Goal: Task Accomplishment & Management: Manage account settings

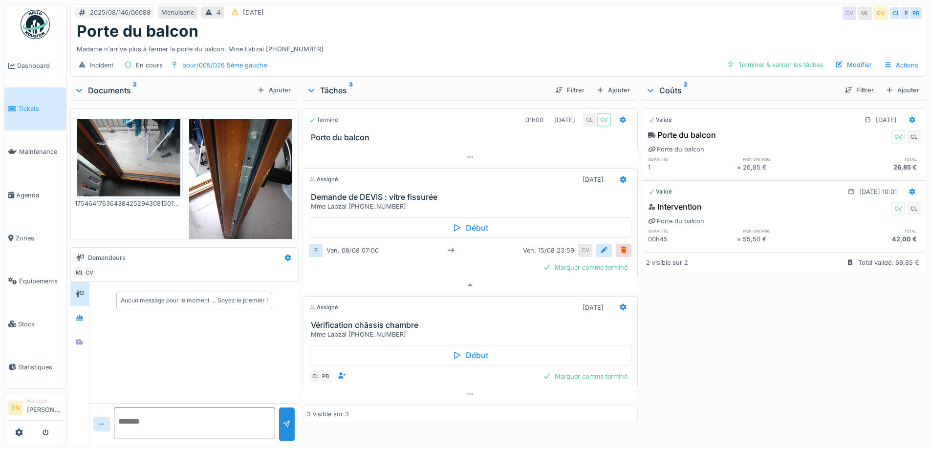
scroll to position [7, 0]
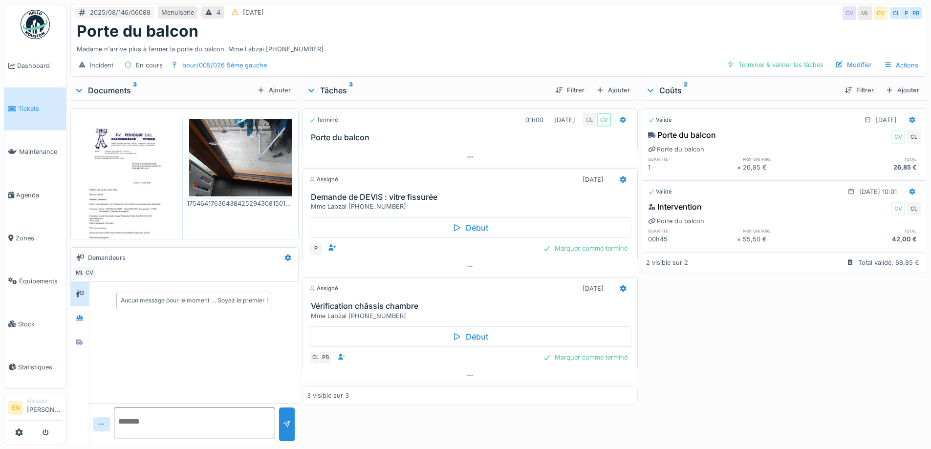
click at [473, 45] on div "Madame n'arrive plus à fermer la porte du balcon. Mme Labzai [PHONE_NUMBER]" at bounding box center [499, 47] width 844 height 13
click at [135, 158] on img at bounding box center [128, 192] width 103 height 146
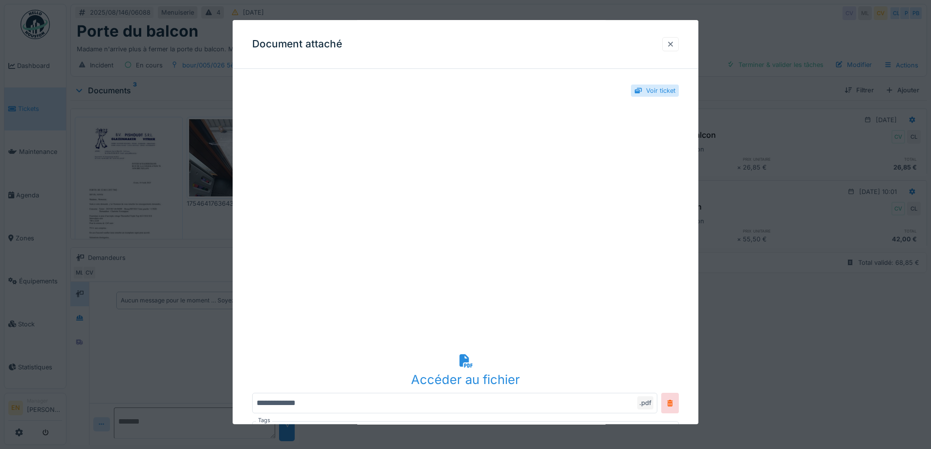
click at [670, 43] on div at bounding box center [670, 44] width 8 height 9
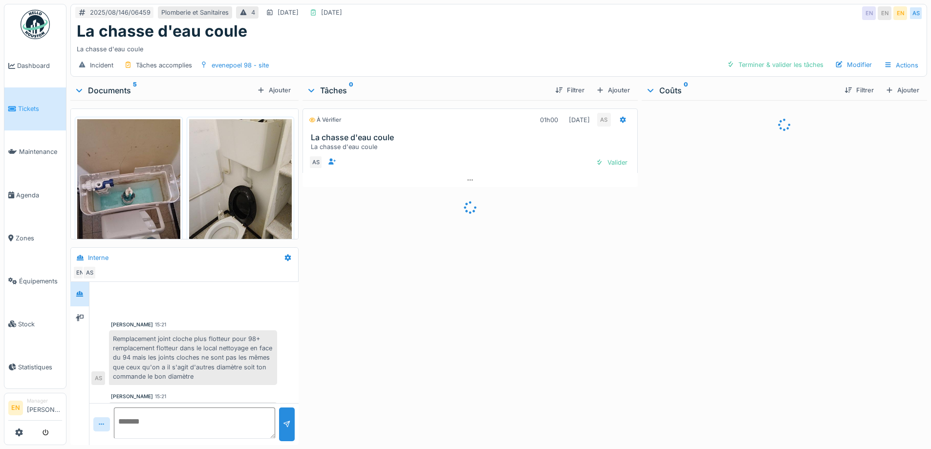
scroll to position [21, 0]
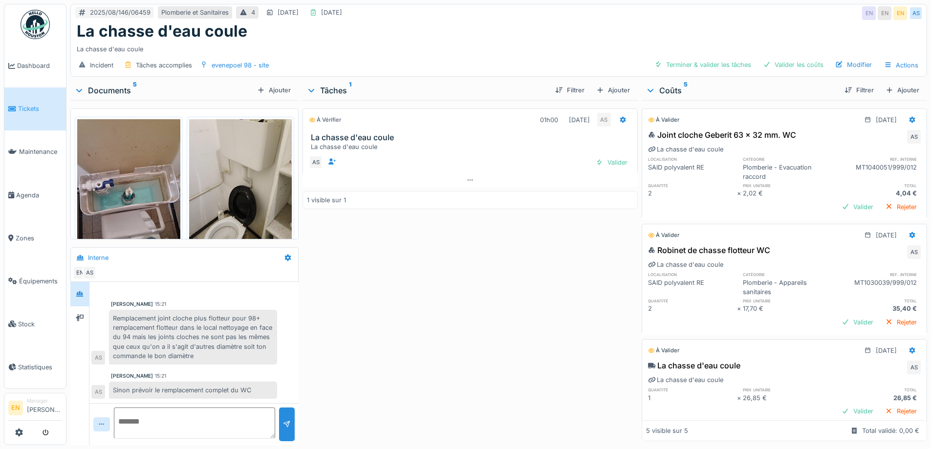
click at [552, 269] on div "À vérifier 01h00 14/08/2025 AS La chasse d'eau coule La chasse d'eau coule AS V…" at bounding box center [469, 270] width 335 height 341
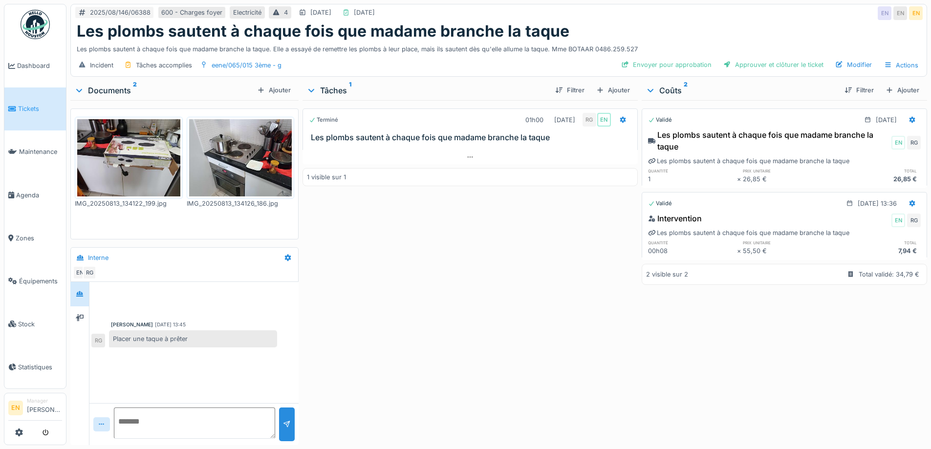
click at [361, 222] on div "Terminé 01h00 [DATE] RG EN Les plombs sautent à chaque fois que madame branche …" at bounding box center [469, 270] width 335 height 341
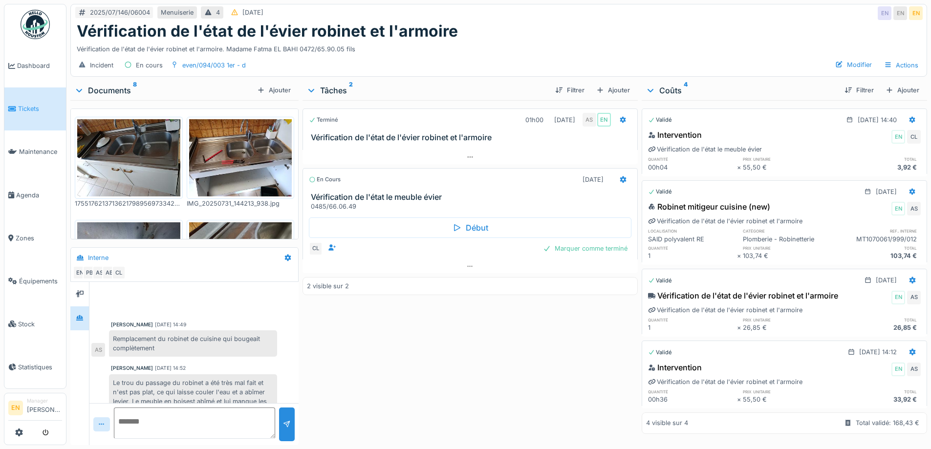
scroll to position [89, 0]
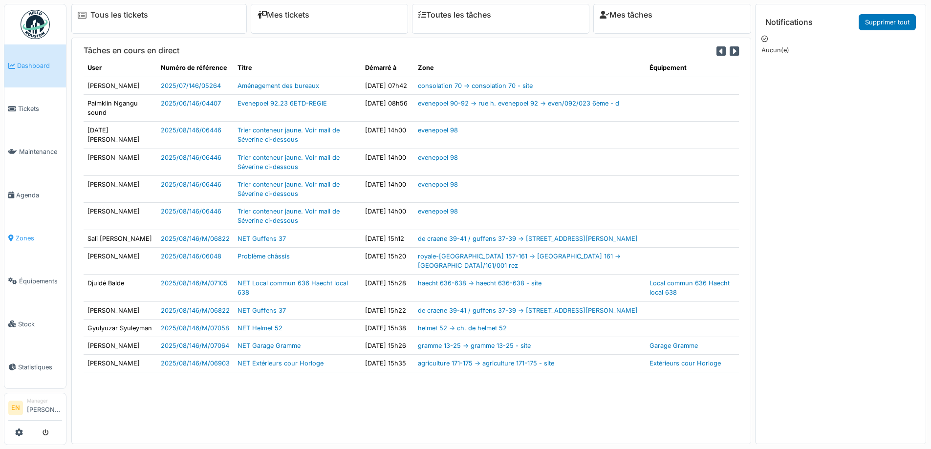
click at [28, 234] on span "Zones" at bounding box center [39, 238] width 46 height 9
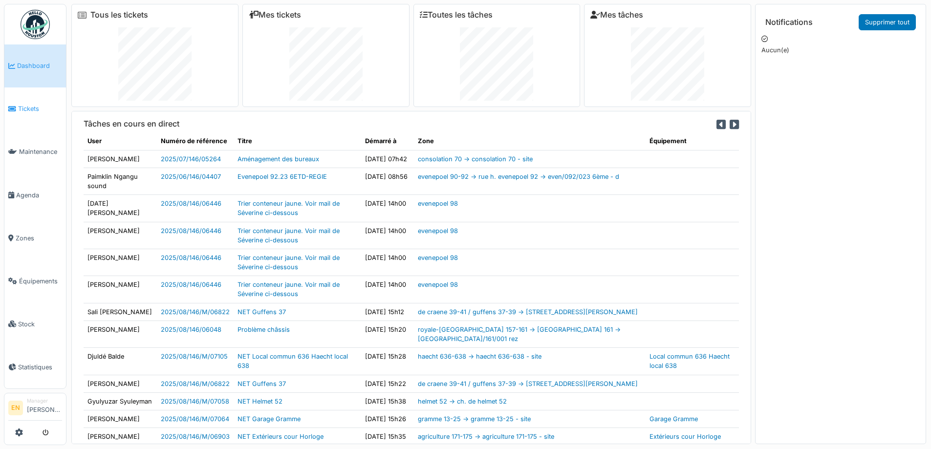
click at [32, 105] on span "Tickets" at bounding box center [40, 108] width 44 height 9
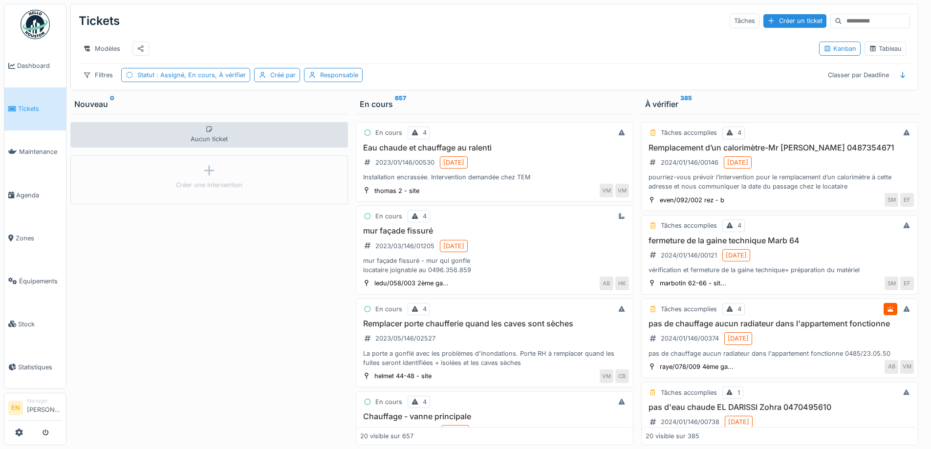
click at [864, 21] on input at bounding box center [875, 21] width 67 height 14
click at [844, 20] on input at bounding box center [875, 21] width 67 height 14
click at [868, 13] on div "Tickets Tâches Créer un ticket" at bounding box center [494, 20] width 831 height 25
drag, startPoint x: 142, startPoint y: 83, endPoint x: 359, endPoint y: 54, distance: 218.9
click at [359, 54] on div "Modèles" at bounding box center [445, 49] width 732 height 22
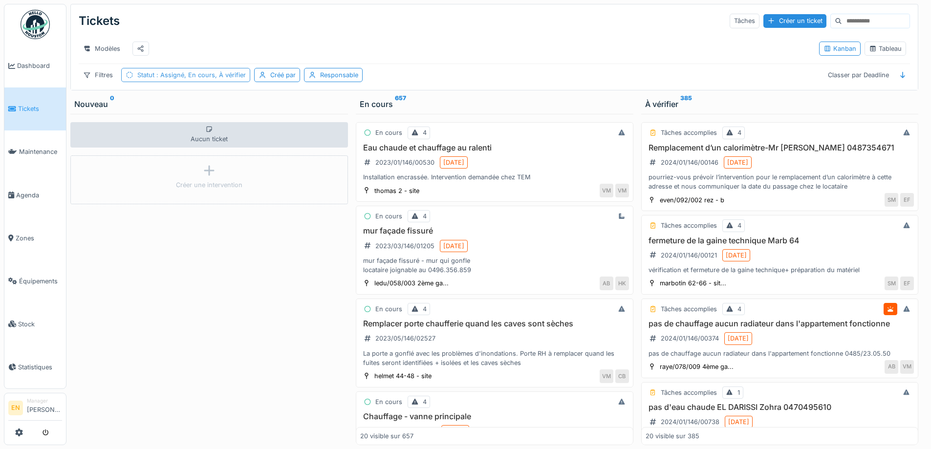
click at [206, 77] on div "Statut : Assigné, En cours, À vérifier" at bounding box center [185, 75] width 129 height 14
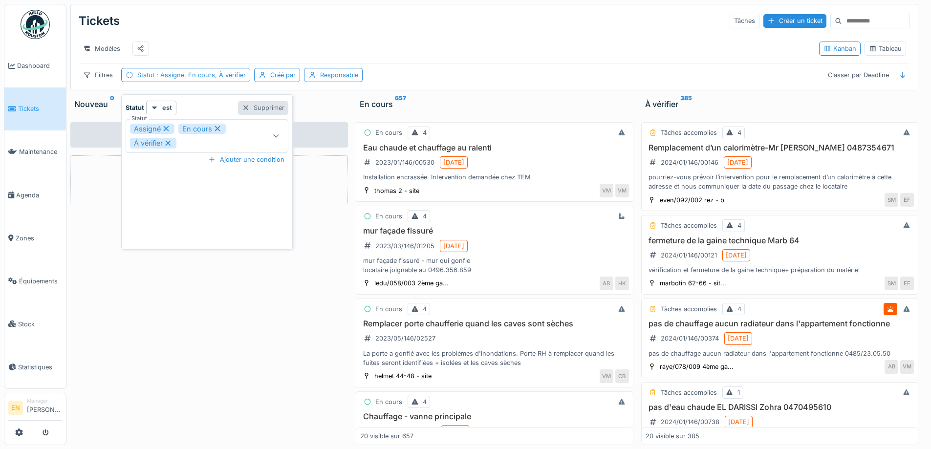
click at [282, 106] on div "Supprimer" at bounding box center [263, 107] width 50 height 13
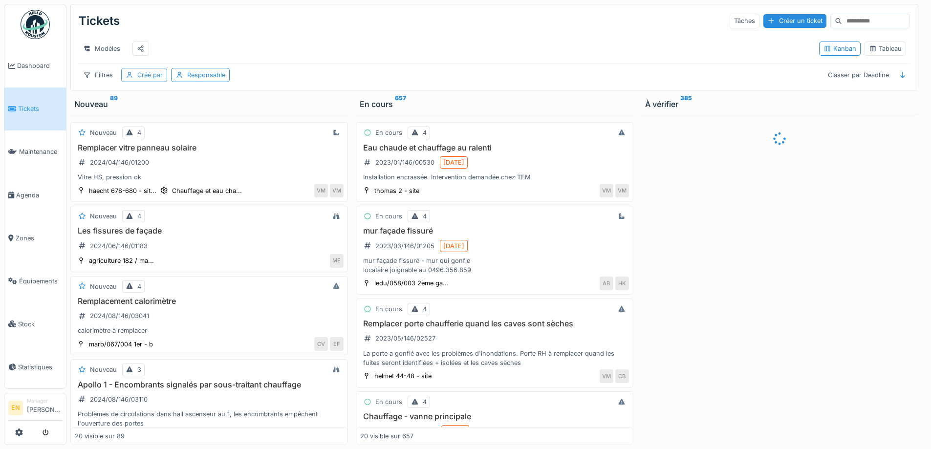
click at [156, 80] on div "Créé par" at bounding box center [149, 74] width 25 height 9
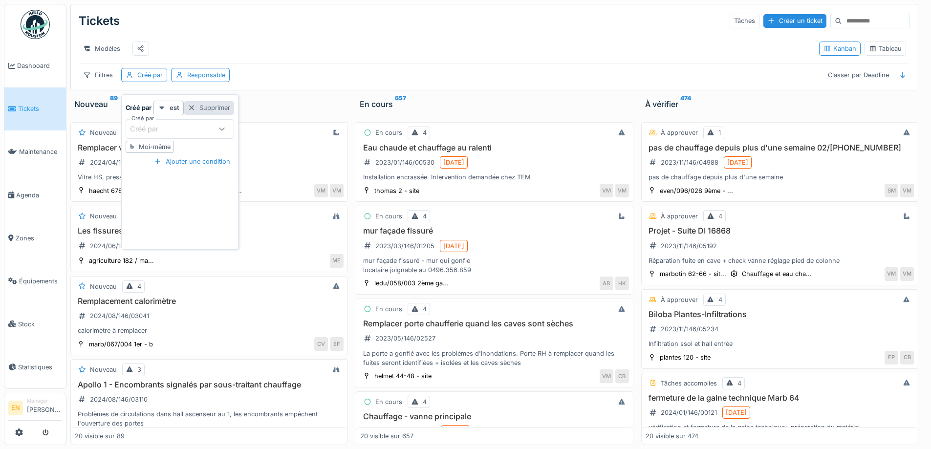
click at [215, 104] on div "Supprimer" at bounding box center [209, 107] width 50 height 13
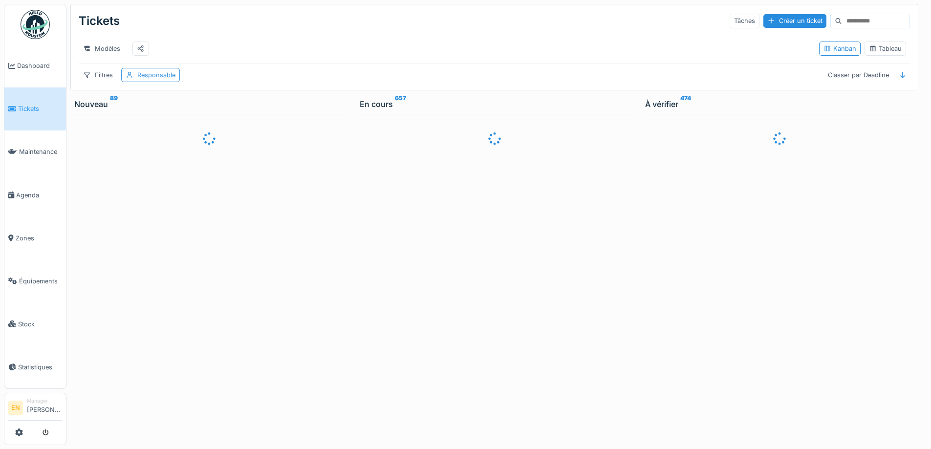
click at [166, 80] on div "Responsable" at bounding box center [156, 74] width 38 height 9
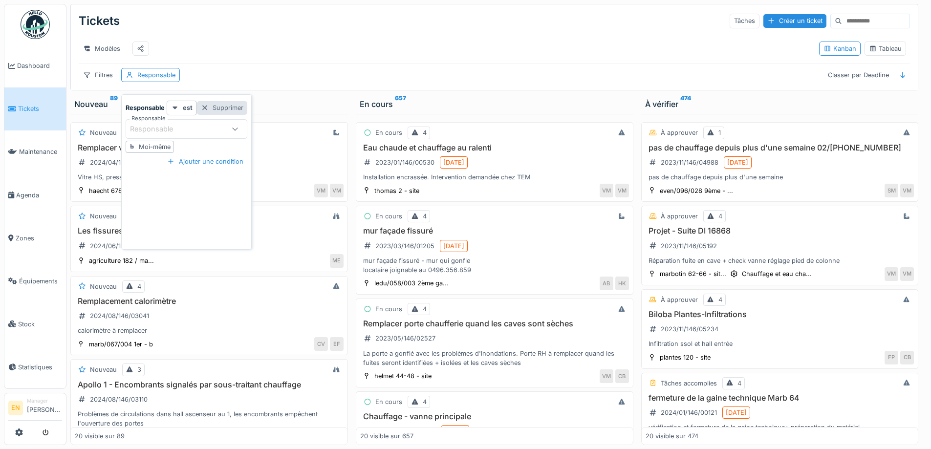
click at [224, 109] on div "Supprimer" at bounding box center [222, 107] width 50 height 13
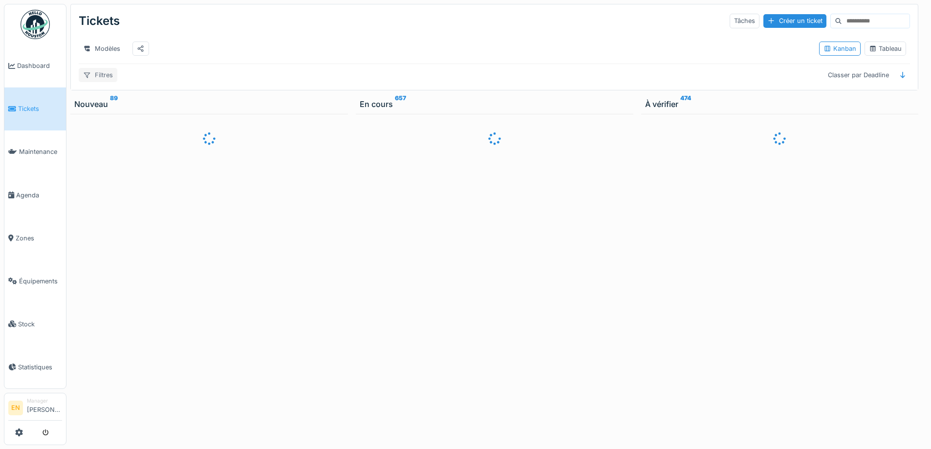
click at [103, 81] on div "Filtres" at bounding box center [98, 75] width 39 height 14
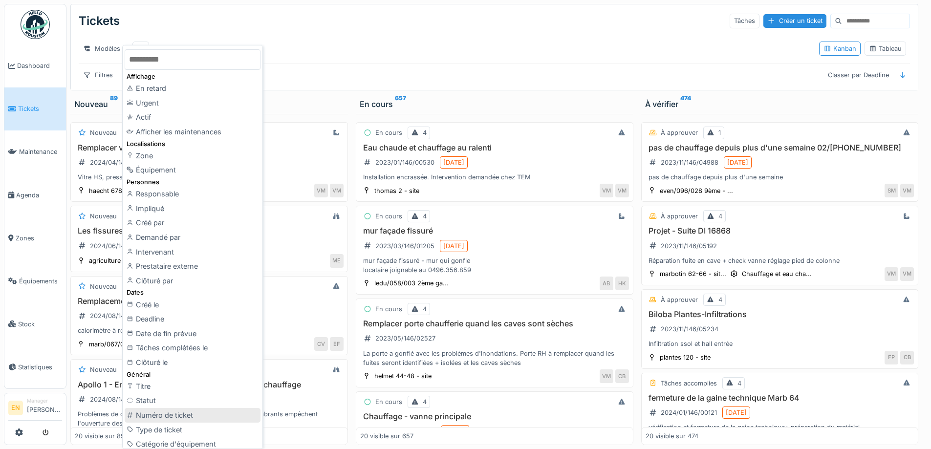
click at [164, 417] on div "Numéro de ticket" at bounding box center [193, 415] width 136 height 15
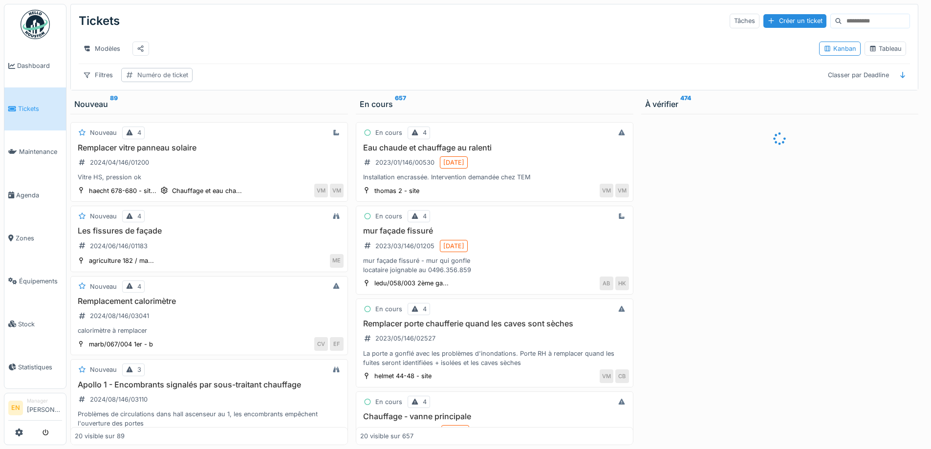
click at [162, 80] on div "Numéro de ticket" at bounding box center [162, 74] width 51 height 9
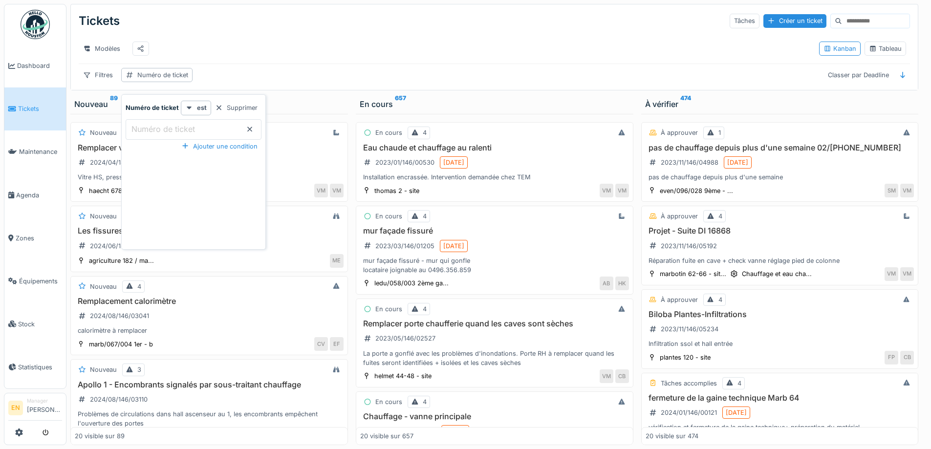
click at [162, 134] on label "Numéro de ticket" at bounding box center [162, 129] width 67 height 12
click at [162, 134] on ticket_g3NjM "Numéro de ticket" at bounding box center [194, 129] width 136 height 21
click at [877, 50] on div "Tableau" at bounding box center [885, 48] width 33 height 9
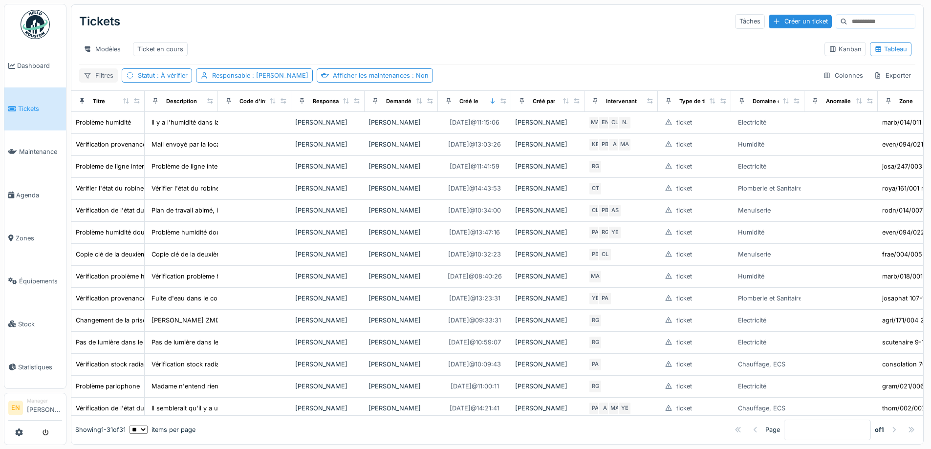
click at [101, 83] on div "Filtres" at bounding box center [98, 75] width 39 height 14
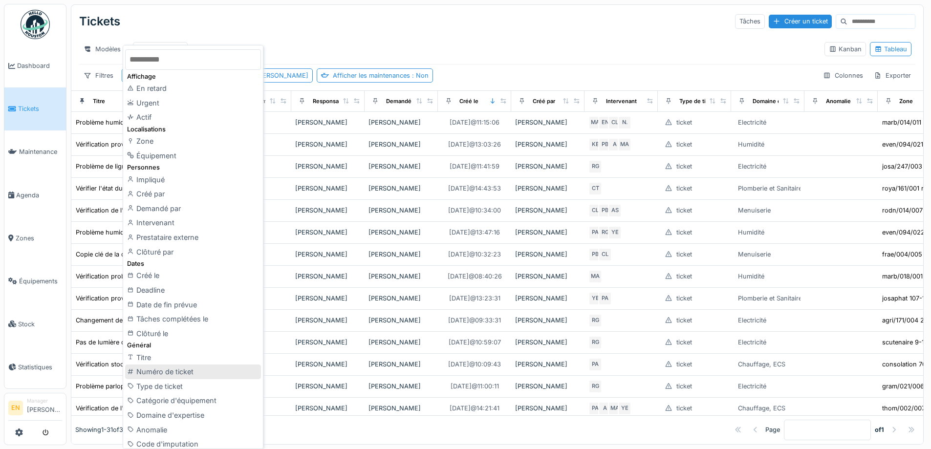
click at [158, 371] on div "Numéro de ticket" at bounding box center [193, 372] width 136 height 15
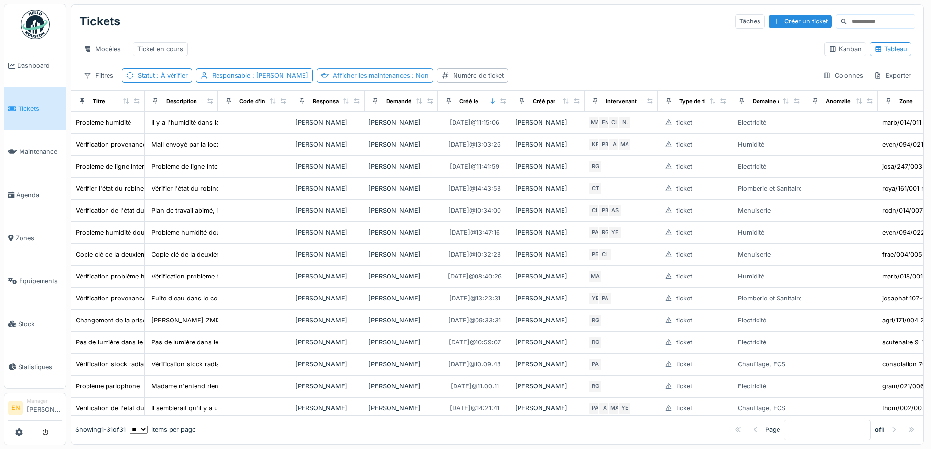
drag, startPoint x: 411, startPoint y: 85, endPoint x: 396, endPoint y: 80, distance: 16.2
click at [396, 80] on div "Afficher les maintenances : Non" at bounding box center [381, 75] width 96 height 9
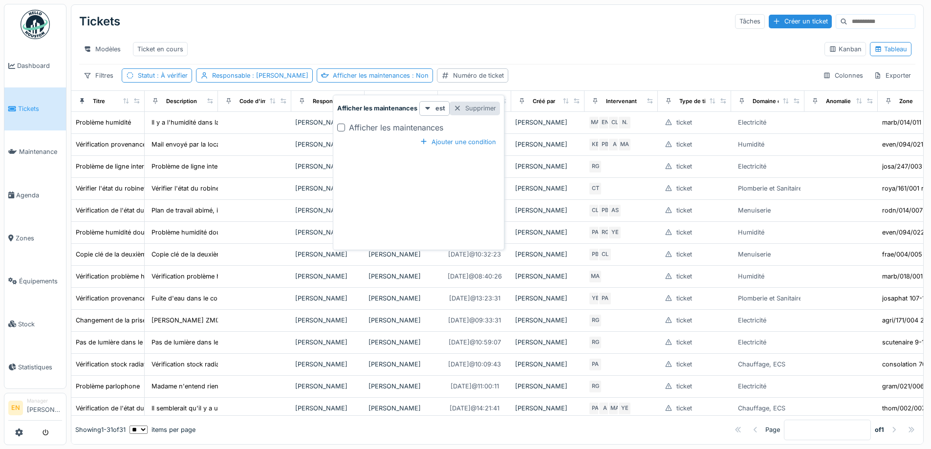
click at [482, 110] on div "Supprimer" at bounding box center [475, 108] width 50 height 13
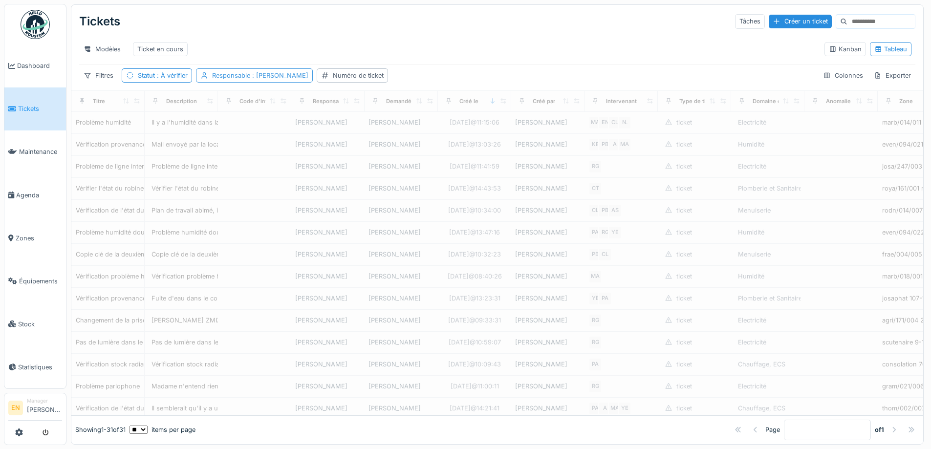
click at [300, 79] on span ": Emmanuelle Ndomandji" at bounding box center [279, 75] width 58 height 7
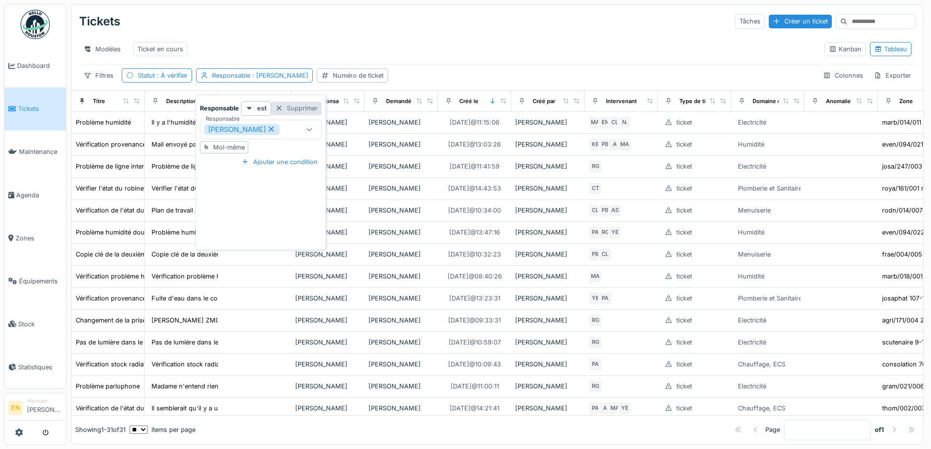
click at [309, 109] on div "Supprimer" at bounding box center [296, 108] width 50 height 13
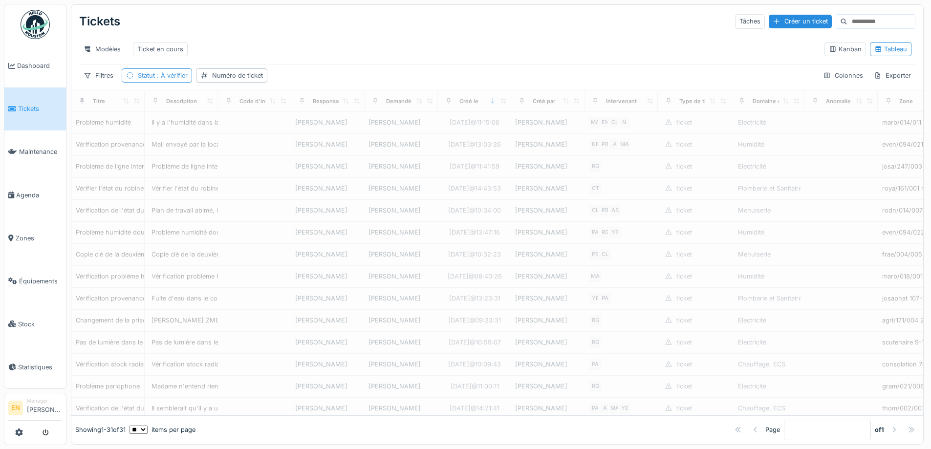
click at [166, 79] on span ": À vérifier" at bounding box center [171, 75] width 33 height 7
click at [198, 108] on div "Supprimer" at bounding box center [202, 108] width 50 height 13
click at [162, 80] on div "Numéro de ticket" at bounding box center [163, 75] width 51 height 9
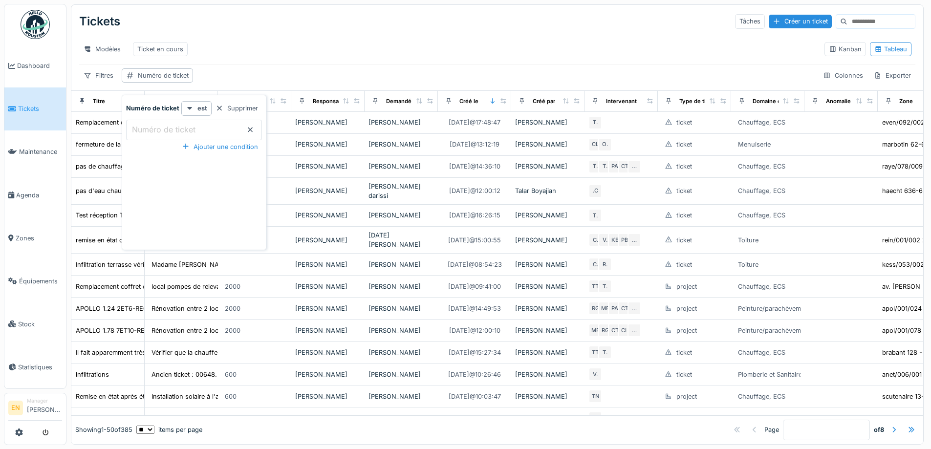
click at [171, 128] on label "Numéro de ticket" at bounding box center [163, 130] width 67 height 12
click at [171, 128] on ticket_cyNjg "Numéro de ticket" at bounding box center [194, 130] width 136 height 21
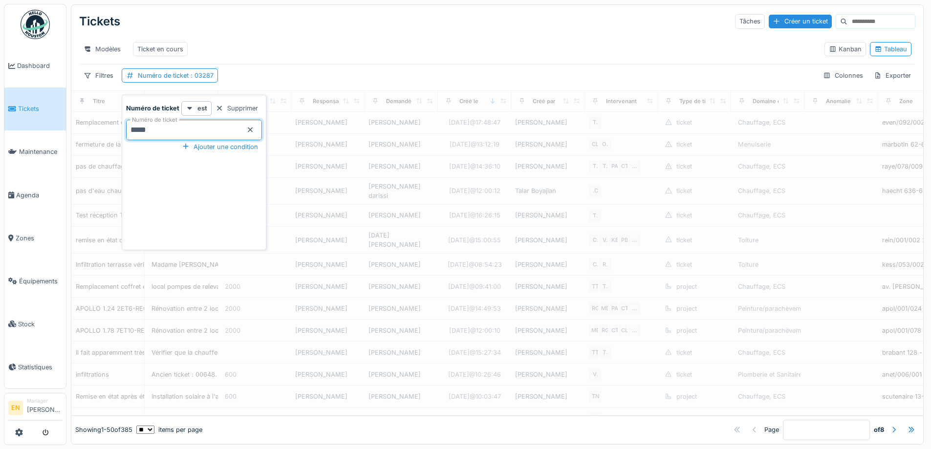
type ticket_cyNjg "*****"
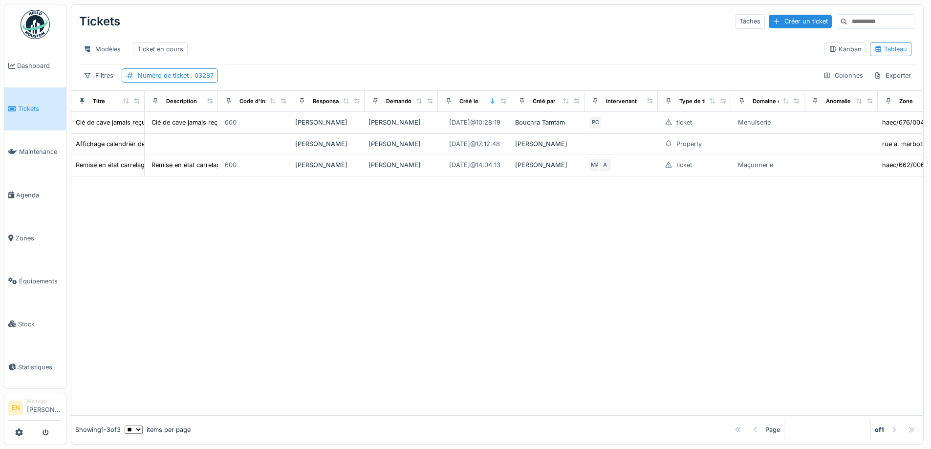
click at [400, 250] on div at bounding box center [497, 295] width 852 height 239
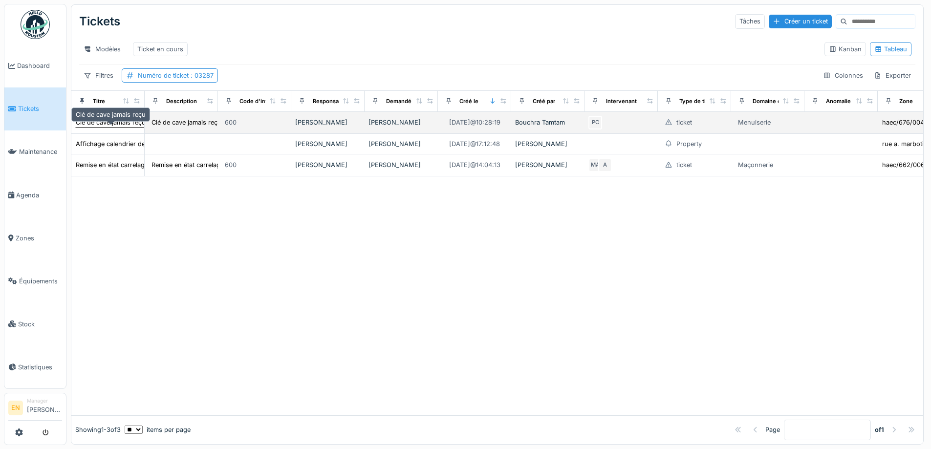
click at [114, 127] on div "Clé de cave jamais reçu" at bounding box center [111, 122] width 70 height 9
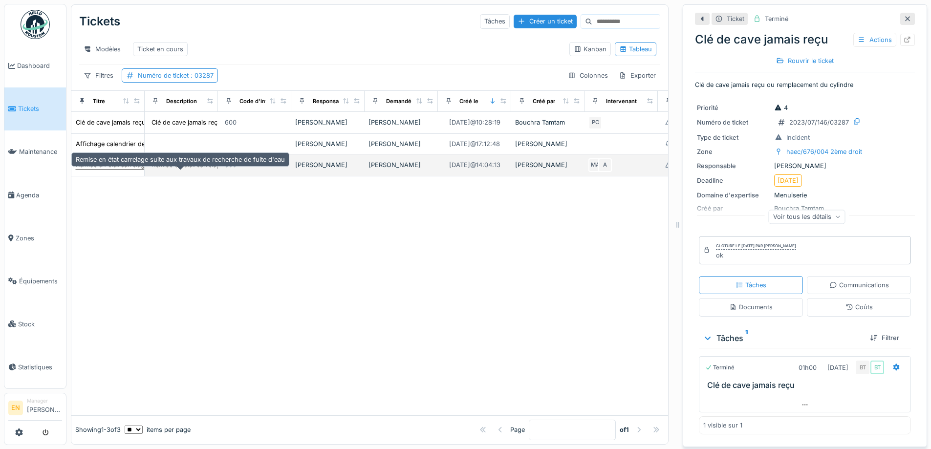
click at [112, 170] on div "Remise en état carrelage suite aux travaux de recherche de fuite d'eau" at bounding box center [180, 164] width 209 height 9
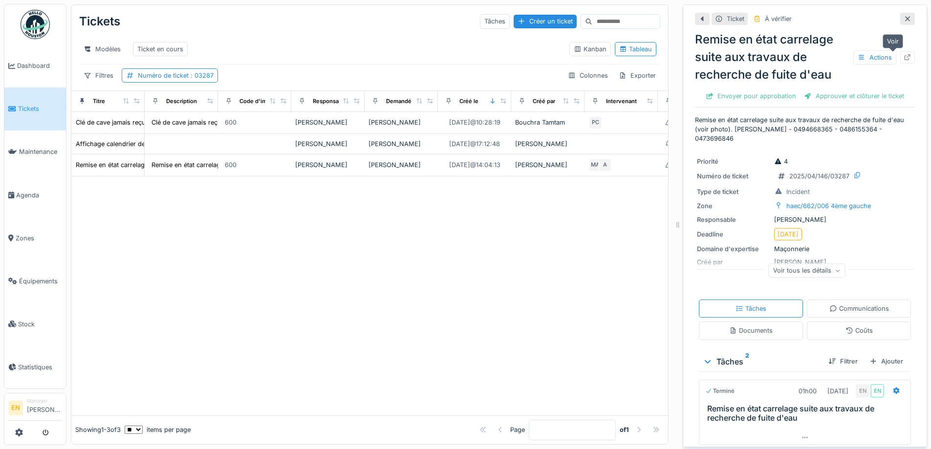
click at [904, 56] on icon at bounding box center [907, 57] width 6 height 6
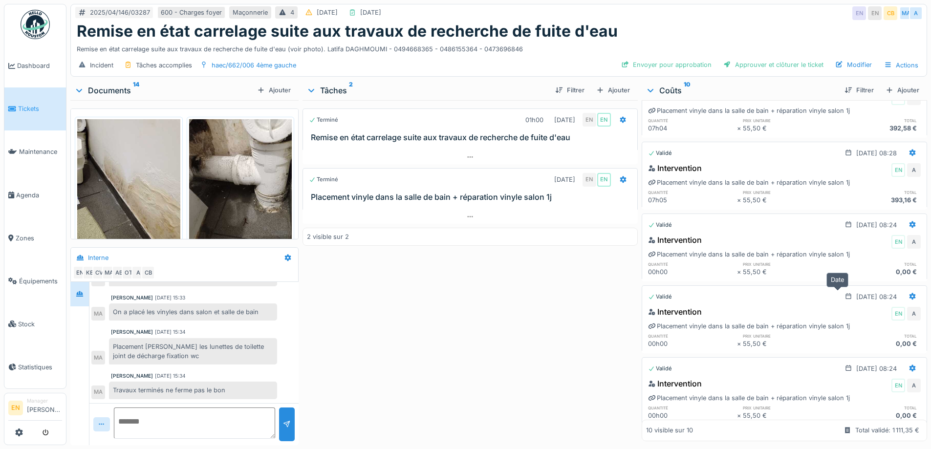
scroll to position [244, 0]
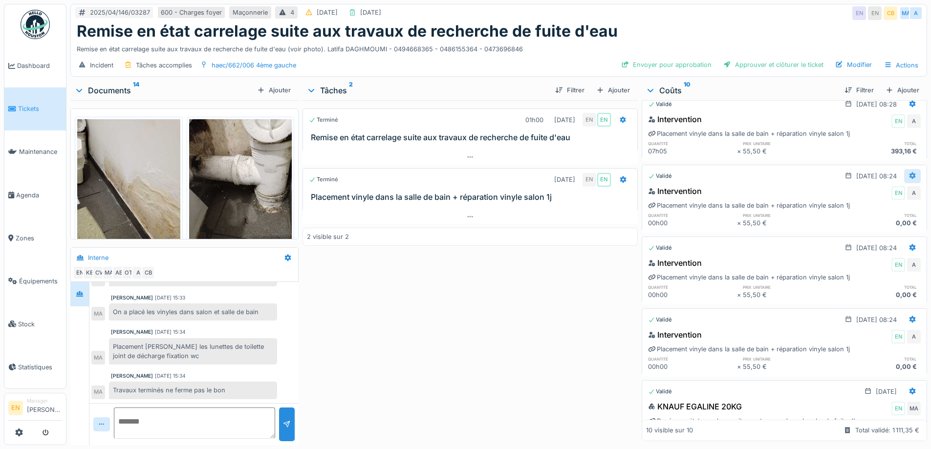
click at [909, 175] on icon at bounding box center [912, 175] width 6 height 7
click at [859, 229] on div "Supprimer" at bounding box center [864, 226] width 47 height 15
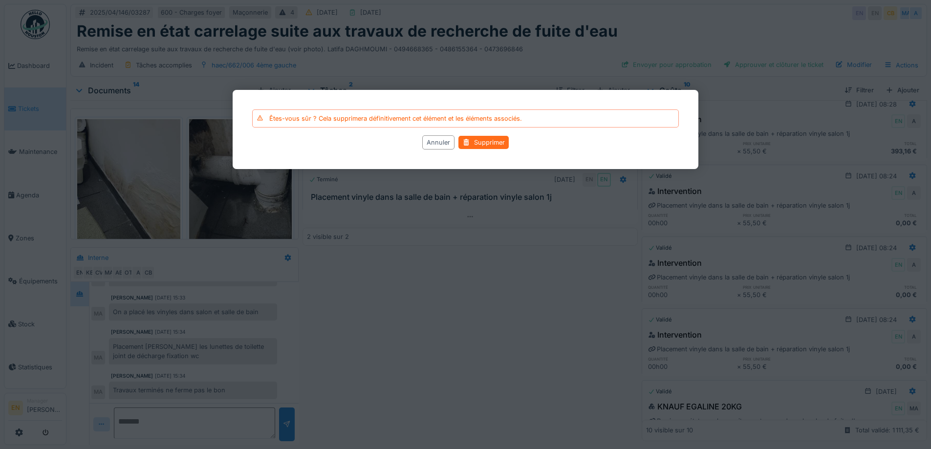
click at [489, 146] on div "Supprimer" at bounding box center [483, 142] width 50 height 13
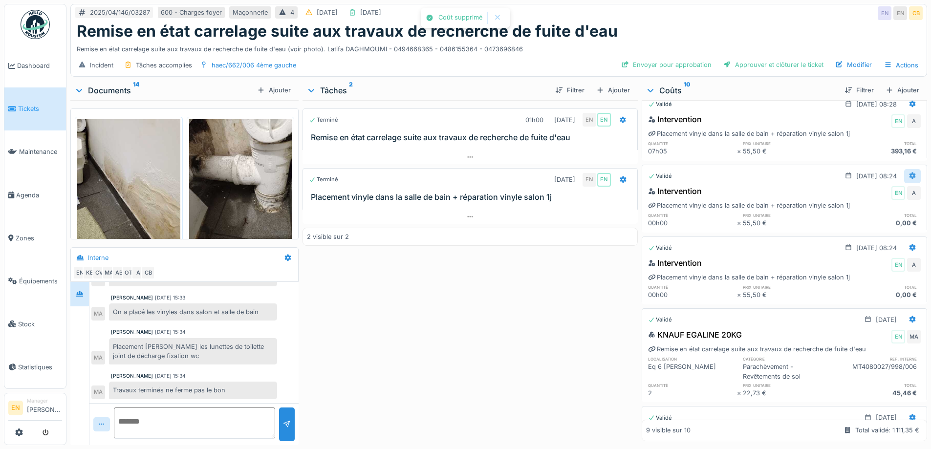
click at [909, 176] on icon at bounding box center [912, 175] width 6 height 7
click at [864, 227] on div "Supprimer" at bounding box center [864, 226] width 47 height 15
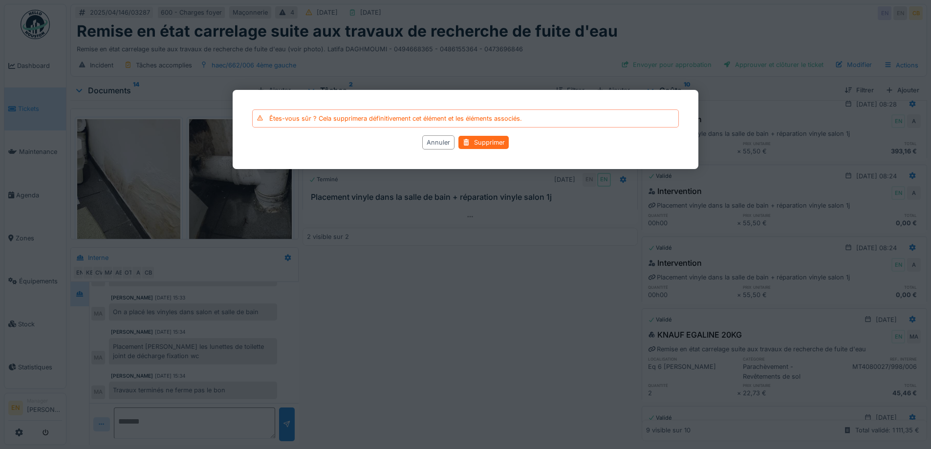
click at [490, 145] on div "Supprimer" at bounding box center [483, 142] width 50 height 13
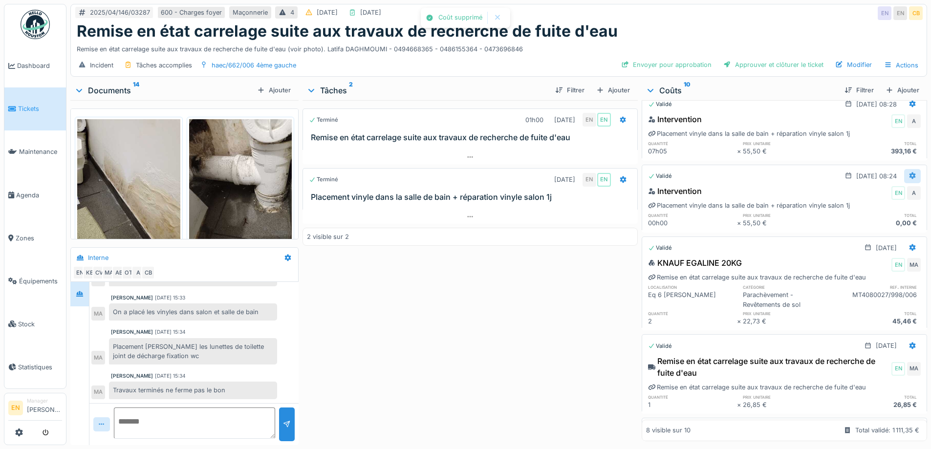
click at [909, 175] on icon at bounding box center [912, 175] width 6 height 7
click at [864, 226] on div "Supprimer" at bounding box center [864, 226] width 47 height 15
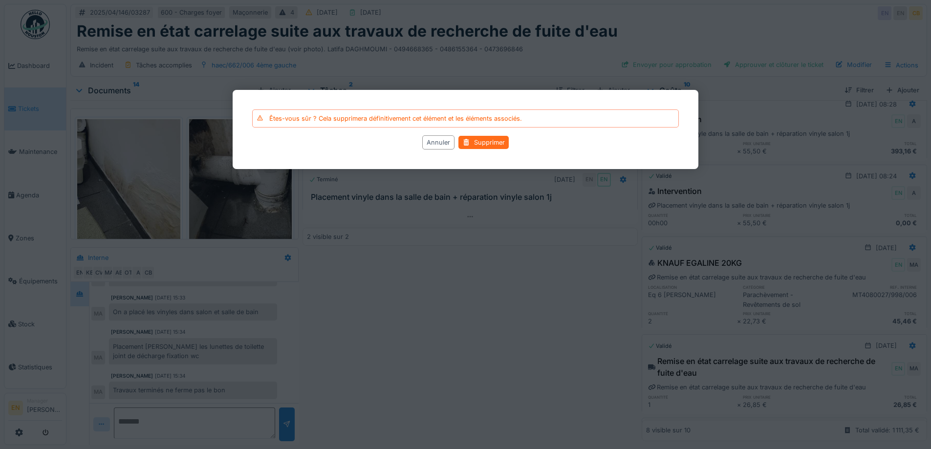
click at [488, 143] on div "Supprimer" at bounding box center [483, 142] width 50 height 13
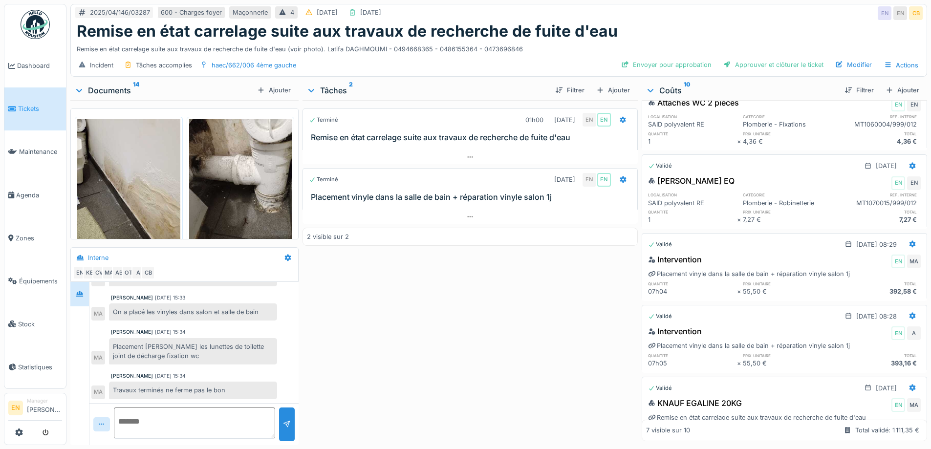
scroll to position [0, 0]
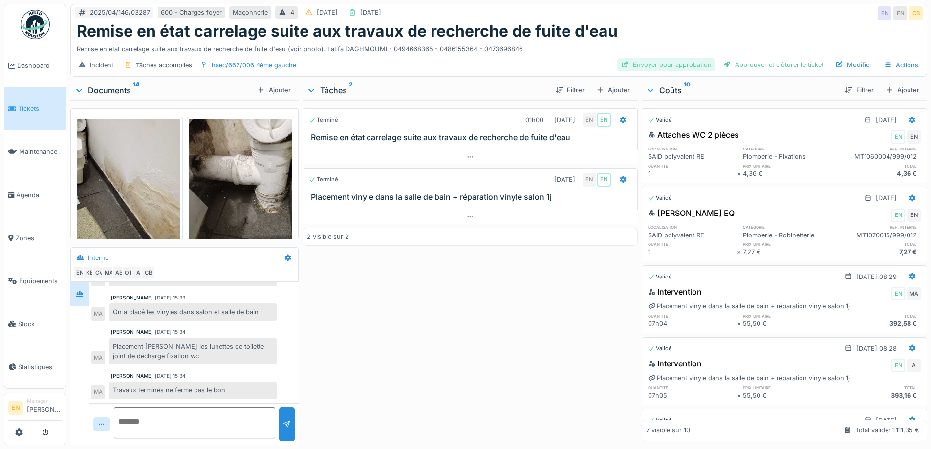
click at [694, 67] on div "Envoyer pour approbation" at bounding box center [666, 64] width 98 height 13
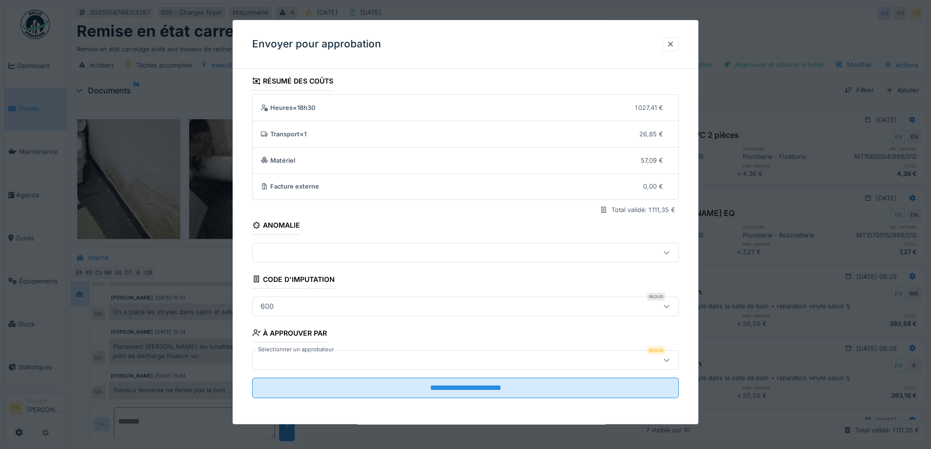
scroll to position [6, 0]
click at [377, 357] on div at bounding box center [441, 358] width 368 height 11
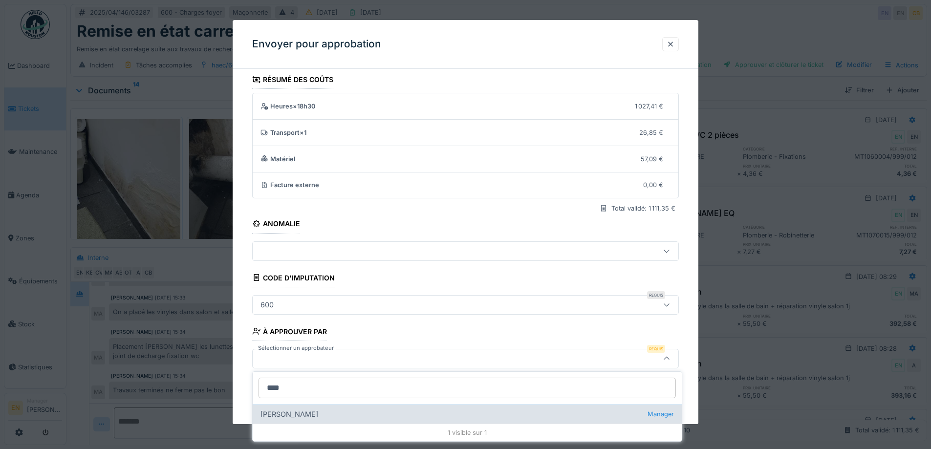
type input "****"
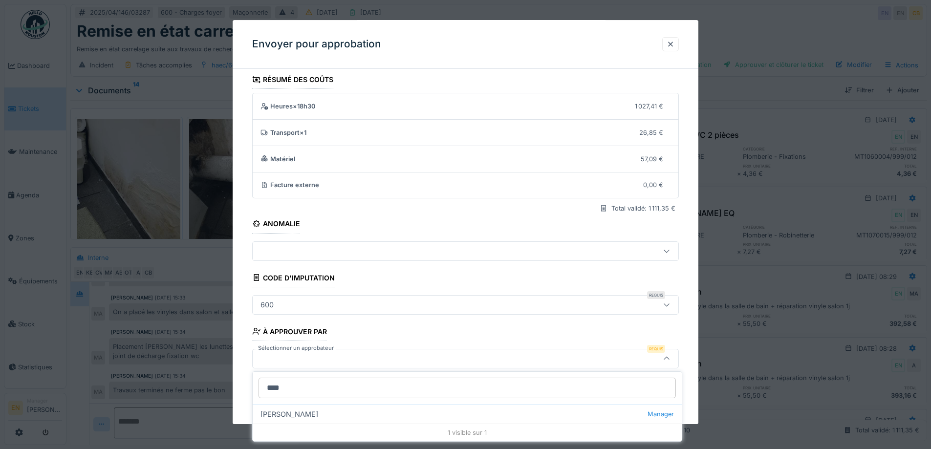
click at [310, 415] on div "Christian Bassette Manager" at bounding box center [467, 414] width 429 height 20
type input "****"
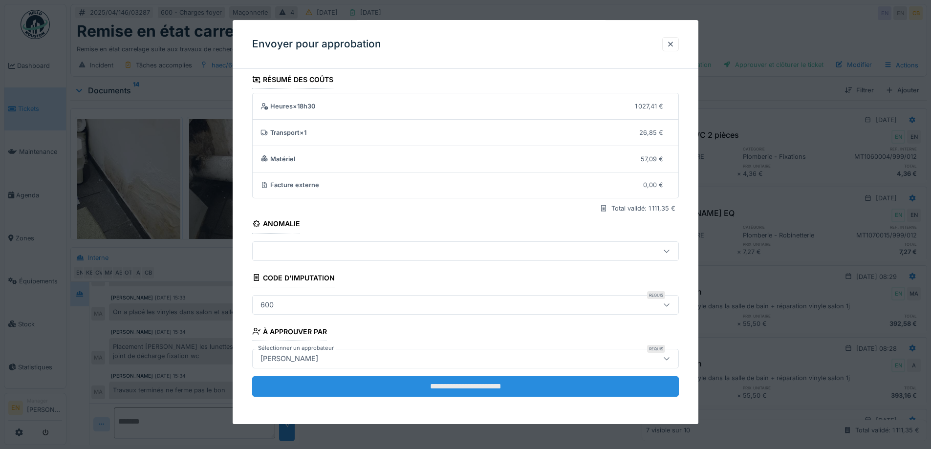
click at [464, 392] on input "**********" at bounding box center [465, 386] width 427 height 21
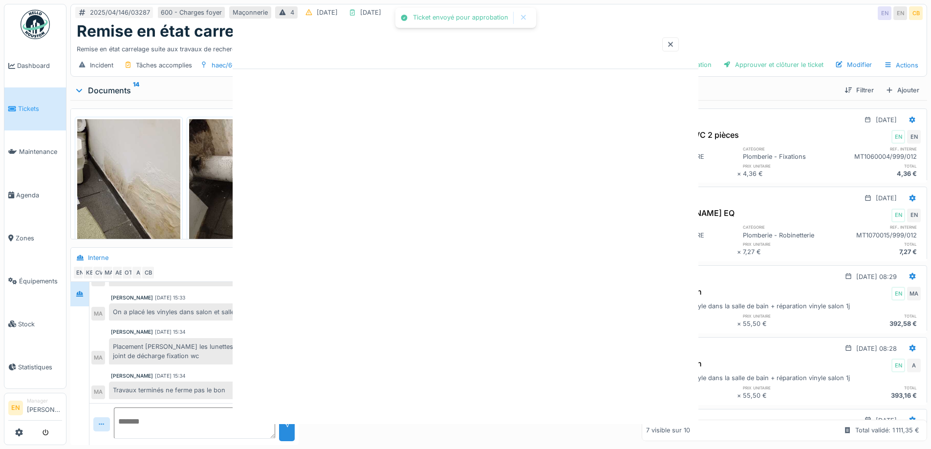
scroll to position [0, 0]
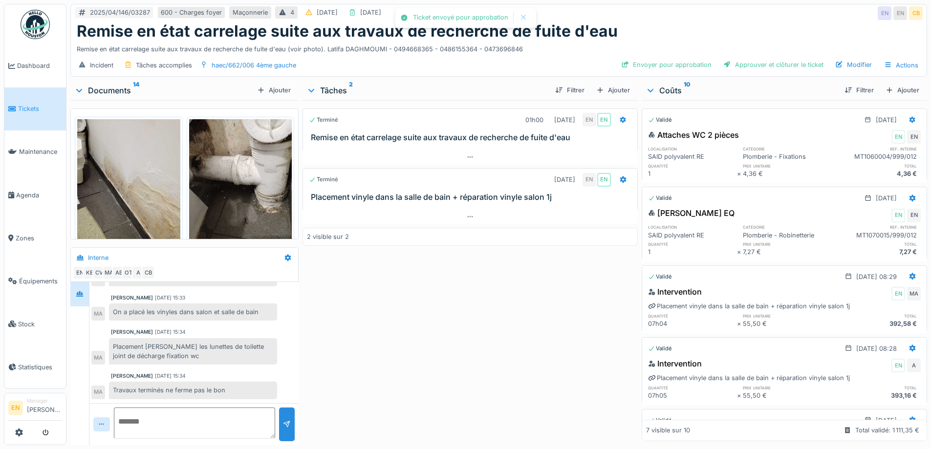
click at [473, 373] on div "Terminé 01h00 13/05/2025 EN EN Remise en état carrelage suite aux travaux de re…" at bounding box center [469, 270] width 335 height 341
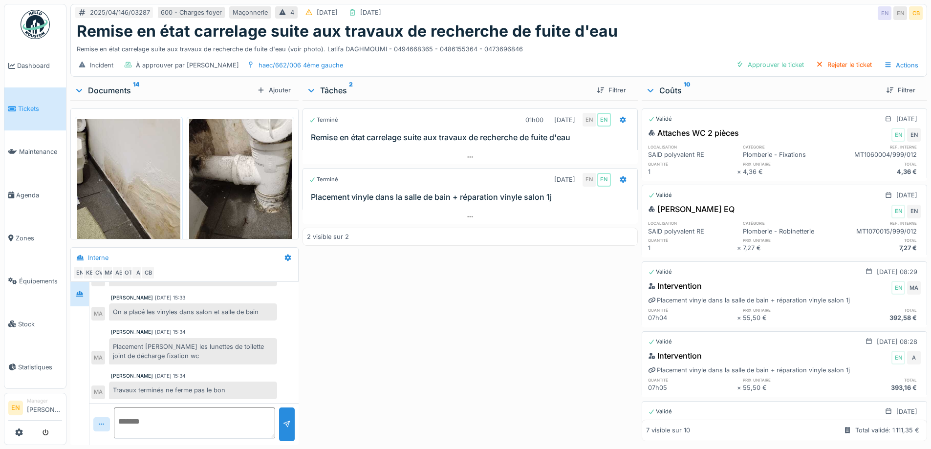
click at [500, 366] on div "Terminé 01h00 13/05/2025 EN EN Remise en état carrelage suite aux travaux de re…" at bounding box center [469, 270] width 335 height 341
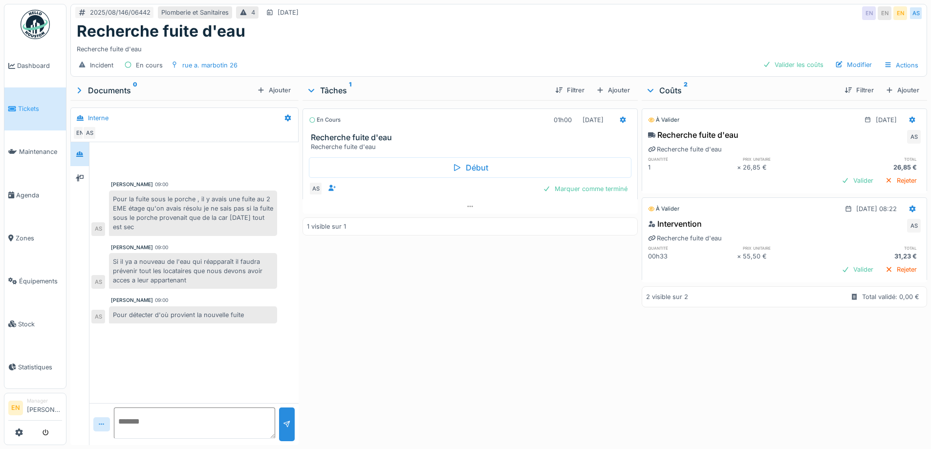
click at [538, 302] on div "En cours 01h00 [DATE] Recherche fuite d'eau Recherche fuite d'eau Début AS Marq…" at bounding box center [469, 270] width 335 height 341
click at [477, 257] on div "En cours 01h00 [DATE] Recherche fuite d'eau Recherche fuite d'eau Début AS Marq…" at bounding box center [469, 270] width 335 height 341
click at [458, 22] on div "Recherche fuite d'eau" at bounding box center [499, 31] width 844 height 19
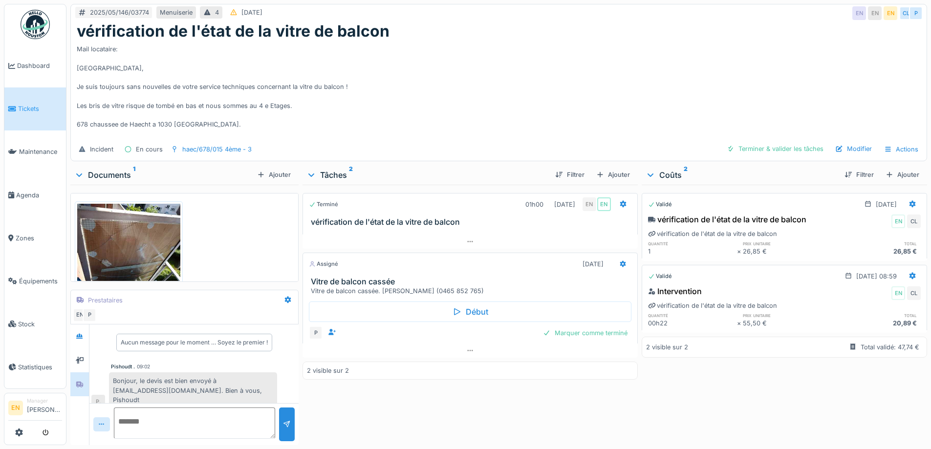
click at [456, 109] on div "Mail locataire: [GEOGRAPHIC_DATA], Je suis toujours sans nouvelles de votre ser…" at bounding box center [499, 90] width 844 height 98
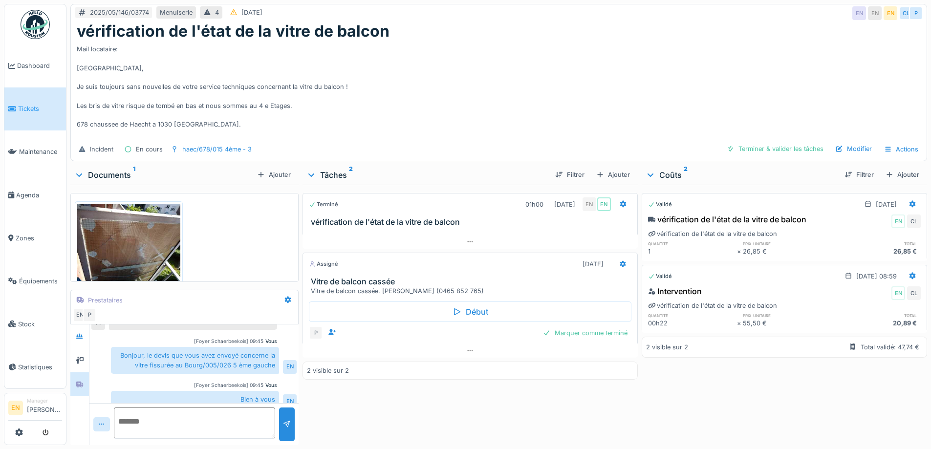
scroll to position [7, 0]
click at [435, 67] on div "Mail locataire: Bonjour, Je suis toujours sans nouvelles de votre service techn…" at bounding box center [499, 90] width 844 height 98
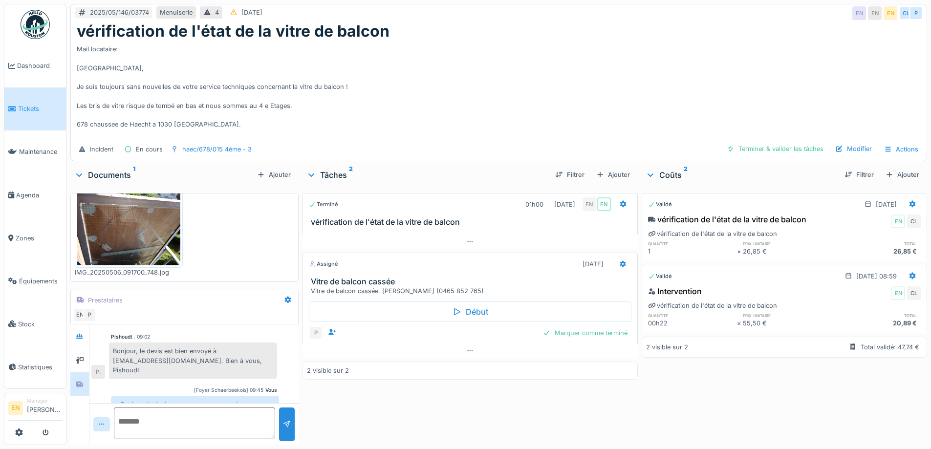
scroll to position [0, 0]
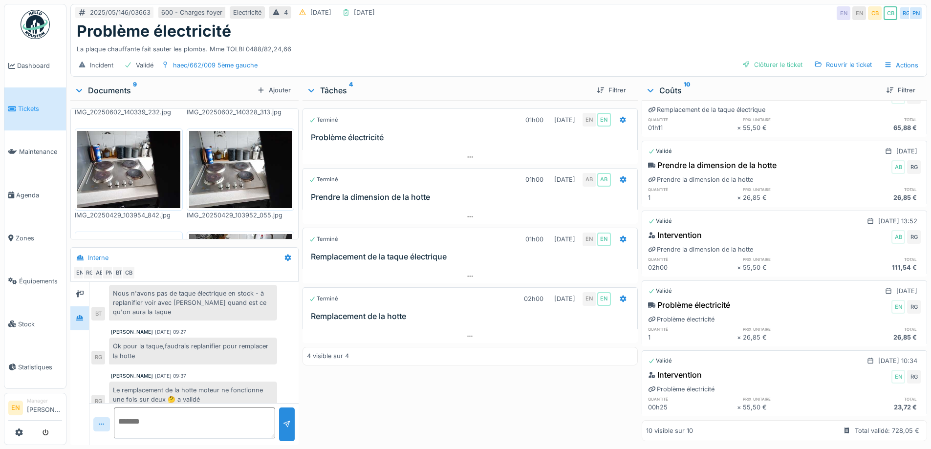
scroll to position [433, 0]
click at [477, 399] on div "Terminé 01h00 [DATE] EN EN Problème électricité Terminé 01h00 [DATE] AB AB Pren…" at bounding box center [469, 270] width 335 height 341
click at [488, 30] on div "Problème électricité" at bounding box center [499, 31] width 844 height 19
click at [357, 407] on div "Terminé 01h00 29/04/2025 EN EN Problème électricité Terminé 01h00 02/06/2025 AB…" at bounding box center [469, 270] width 335 height 341
click at [521, 41] on div "La plaque chauffante fait sauter les plombs. Mme TOLBI 0488/82,24,66" at bounding box center [499, 47] width 844 height 13
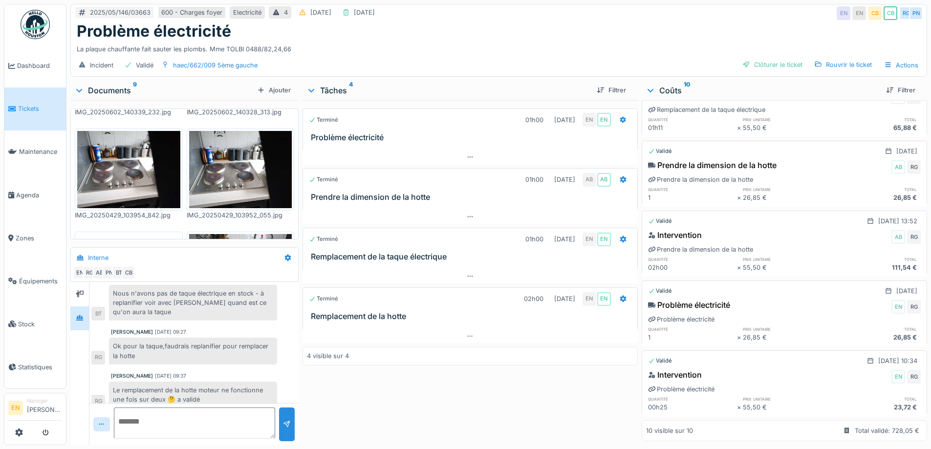
click at [634, 12] on div "2025/05/146/03663 600 - Charges foyer Electricité 4 04/05/2025 02/07/2025 EN EN…" at bounding box center [499, 13] width 856 height 18
click at [552, 41] on div "La plaque chauffante fait sauter les plombs. Mme TOLBI 0488/82,24,66" at bounding box center [499, 47] width 844 height 13
click at [566, 29] on div "Problème électricité" at bounding box center [499, 31] width 844 height 19
click at [567, 31] on div "Problème électricité" at bounding box center [499, 31] width 844 height 19
click at [418, 41] on div "La plaque chauffante fait sauter les plombs. Mme TOLBI 0488/82,24,66" at bounding box center [499, 47] width 844 height 13
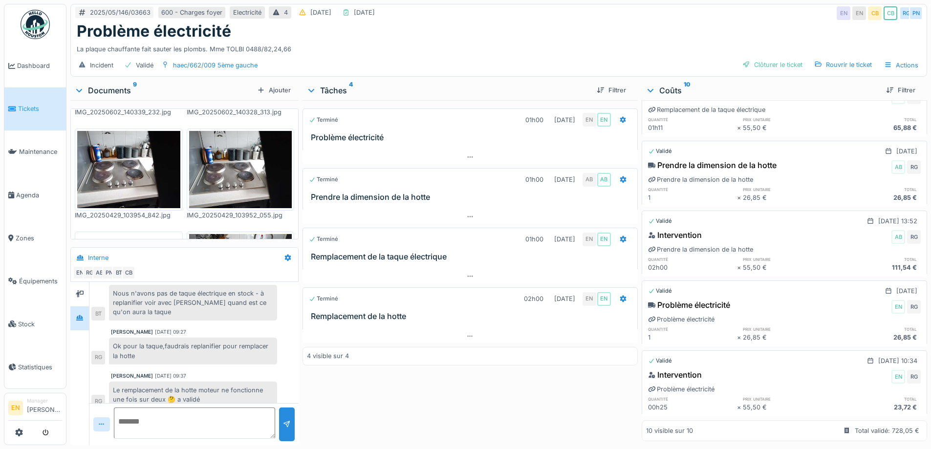
click at [413, 41] on div "La plaque chauffante fait sauter les plombs. Mme TOLBI 0488/82,24,66" at bounding box center [499, 47] width 844 height 13
click at [503, 41] on div "La plaque chauffante fait sauter les plombs. Mme TOLBI 0488/82,24,66" at bounding box center [499, 47] width 844 height 13
click at [465, 41] on div "La plaque chauffante fait sauter les plombs. Mme TOLBI 0488/82,24,66" at bounding box center [499, 47] width 844 height 13
click at [444, 408] on div "Terminé 01h00 29/04/2025 EN EN Problème électricité Terminé 01h00 02/06/2025 AB…" at bounding box center [469, 270] width 335 height 341
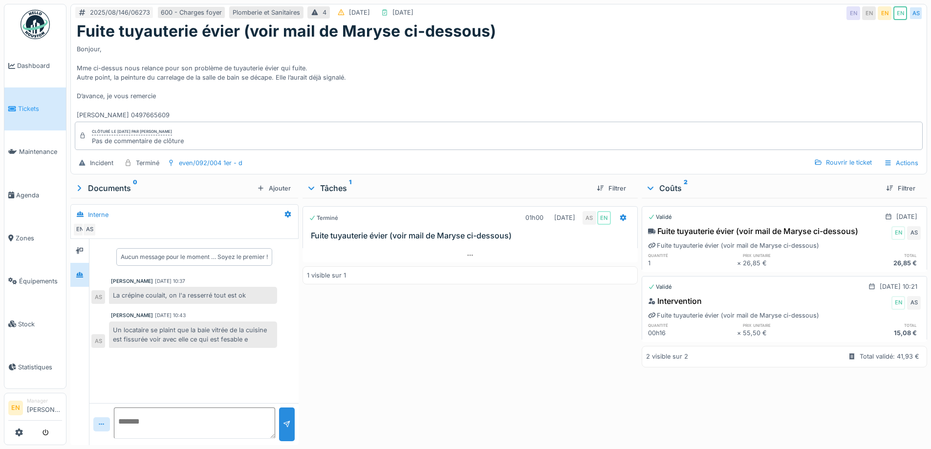
scroll to position [7, 0]
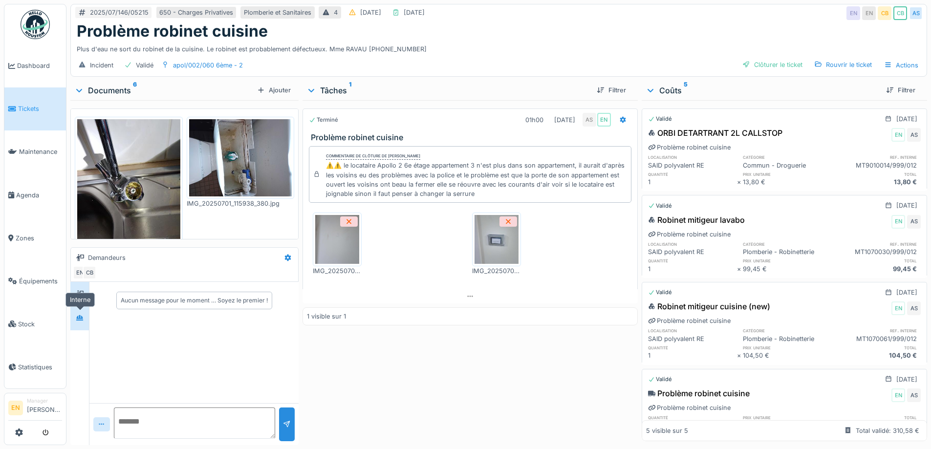
click at [82, 319] on icon at bounding box center [80, 318] width 8 height 6
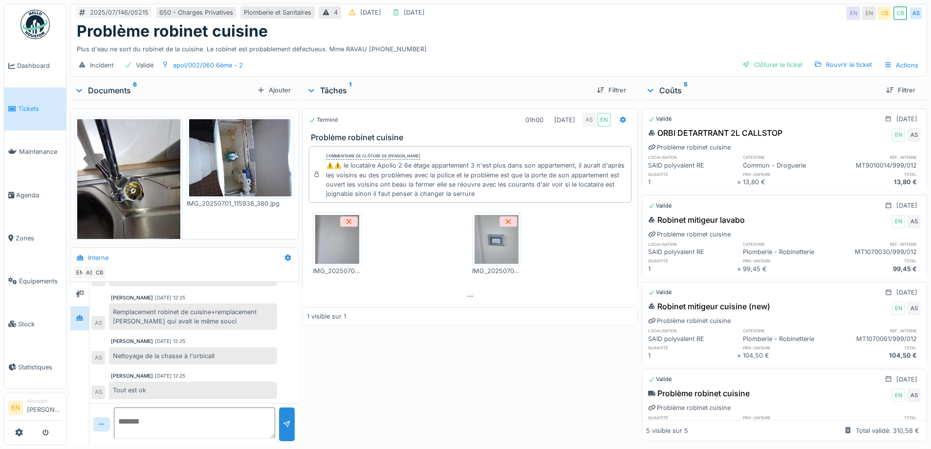
scroll to position [7, 0]
click at [517, 29] on div "Problème robinet cuisine" at bounding box center [499, 31] width 844 height 19
click at [671, 43] on div "Plus d'eau ne sort du robinet de la cuisine. Le robinet est probablement défect…" at bounding box center [499, 47] width 844 height 13
click at [452, 371] on div "Terminé 01h00 01/07/2025 AS EN Problème robinet cuisine Commentaire de clôture …" at bounding box center [469, 270] width 335 height 341
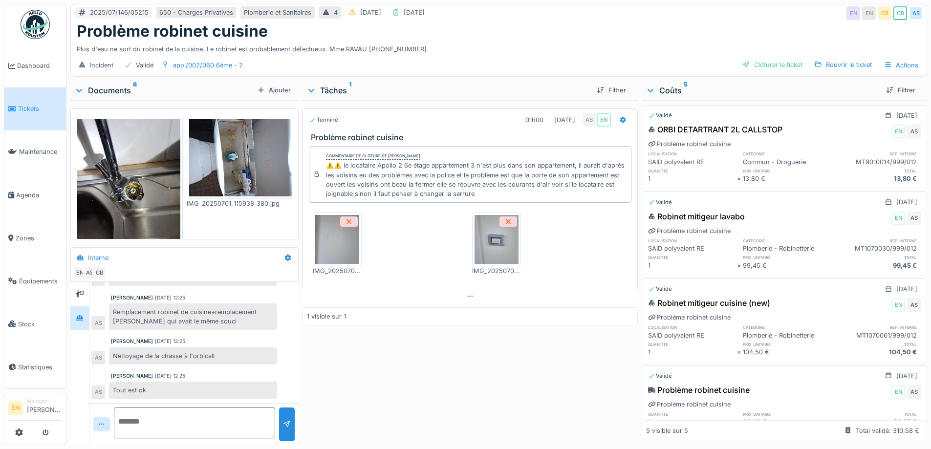
scroll to position [0, 0]
click at [556, 23] on div "Problème robinet cuisine" at bounding box center [499, 31] width 844 height 19
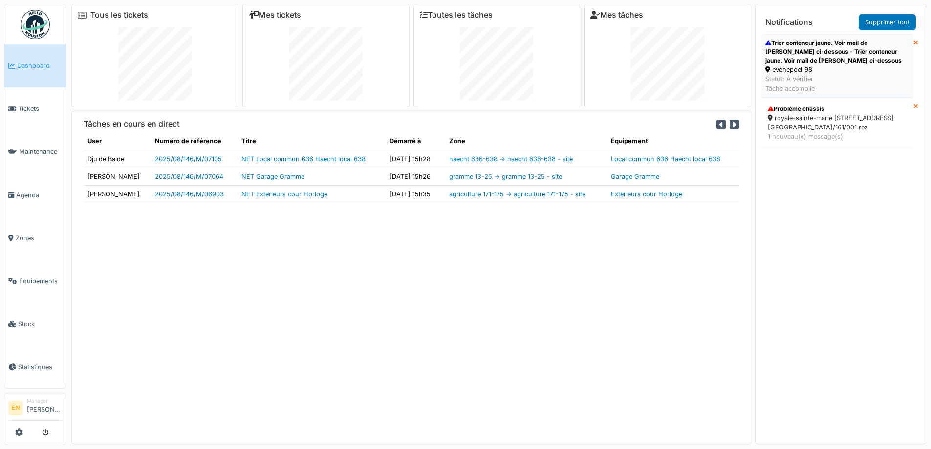
click at [793, 58] on div "Trier conteneur jaune. Voir mail de [PERSON_NAME] ci-dessous - Trier conteneur …" at bounding box center [837, 52] width 144 height 26
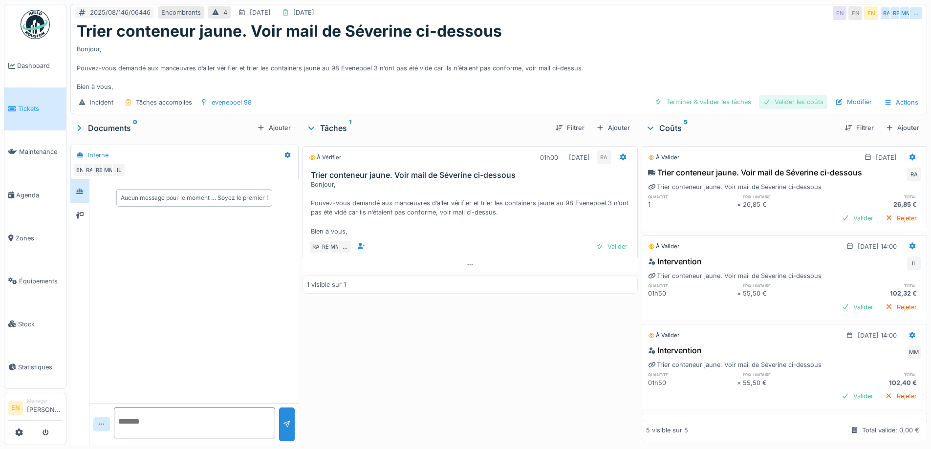
click at [788, 100] on div "Valider les coûts" at bounding box center [793, 101] width 68 height 13
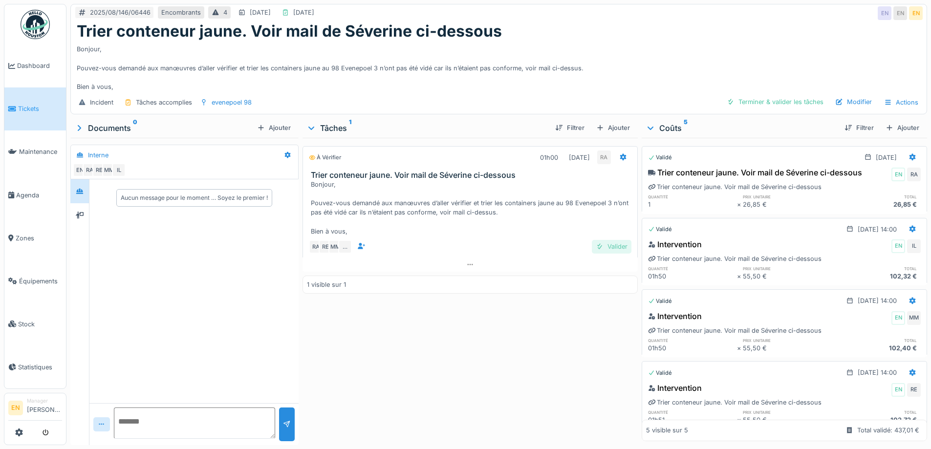
click at [613, 242] on div "Valider" at bounding box center [612, 246] width 40 height 13
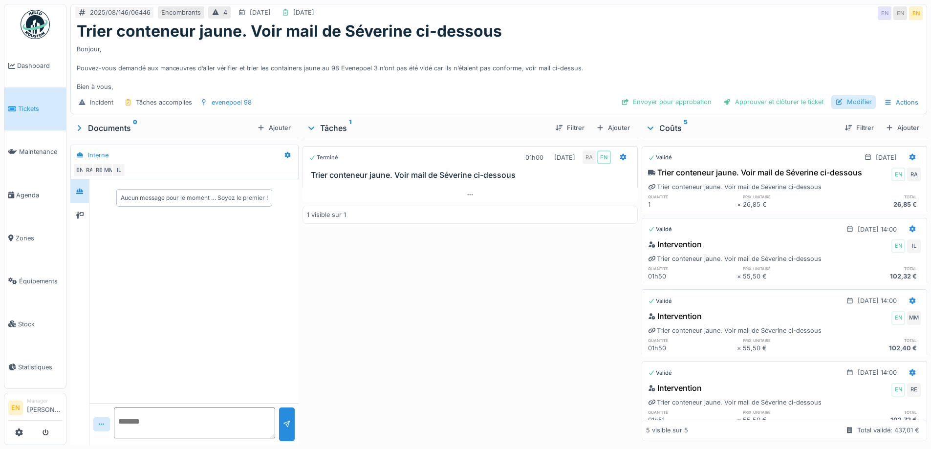
click at [848, 103] on div "Modifier" at bounding box center [853, 101] width 44 height 13
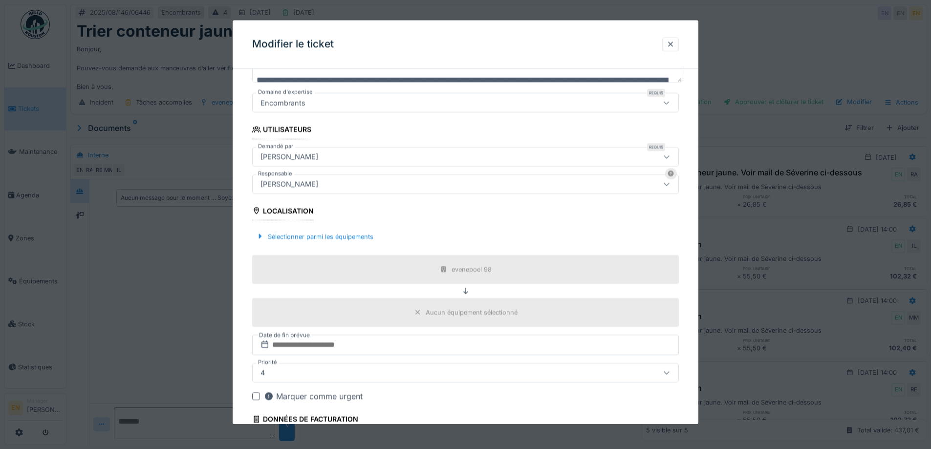
click at [320, 186] on div "[PERSON_NAME]" at bounding box center [289, 184] width 65 height 11
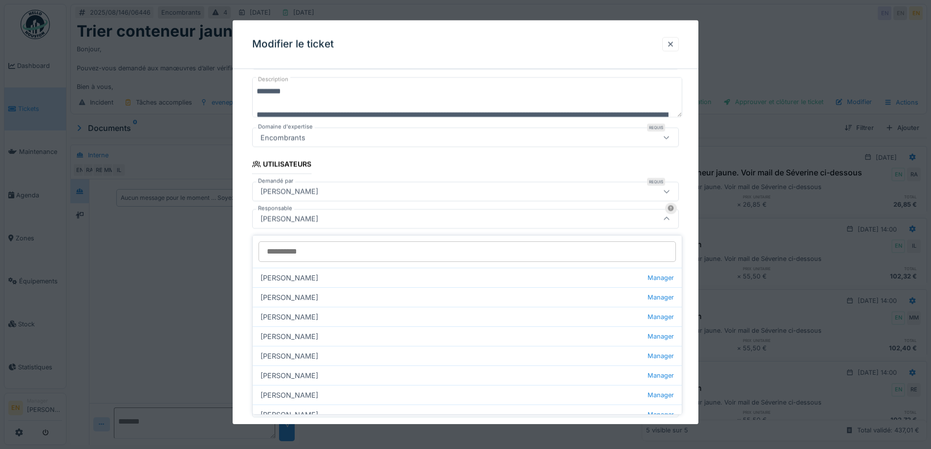
scroll to position [108, 0]
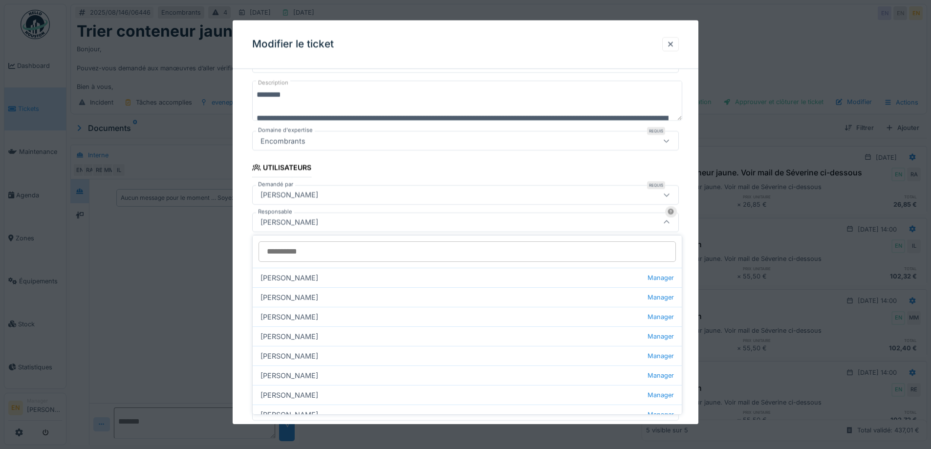
click at [335, 254] on input "Responsable" at bounding box center [466, 251] width 417 height 21
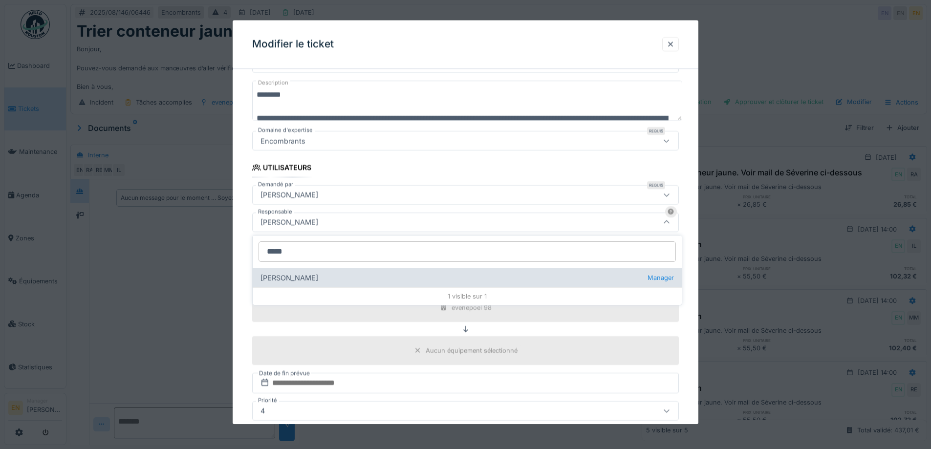
type input "*****"
click at [305, 279] on div "Christian Bassette Manager" at bounding box center [467, 278] width 429 height 20
type input "****"
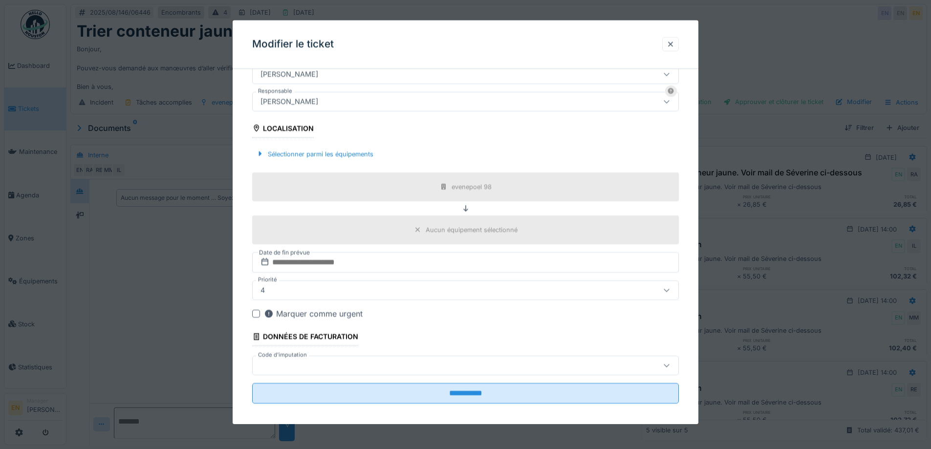
scroll to position [236, 0]
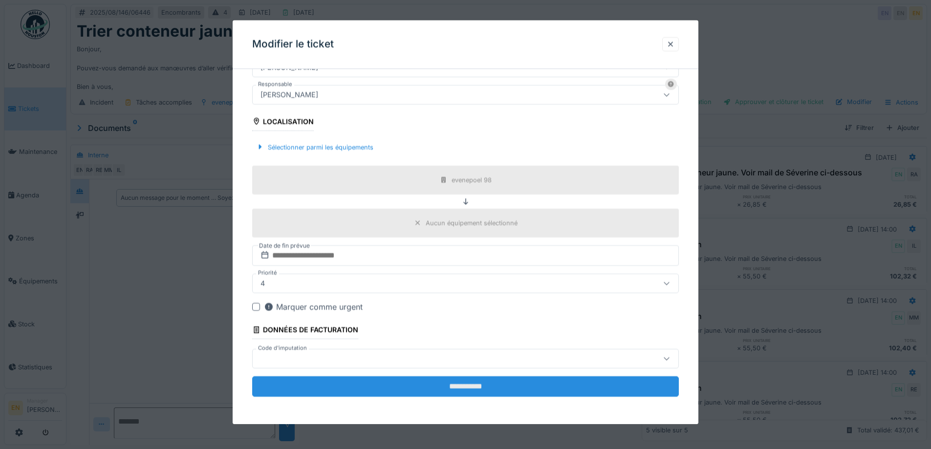
click at [449, 388] on input "**********" at bounding box center [465, 386] width 427 height 21
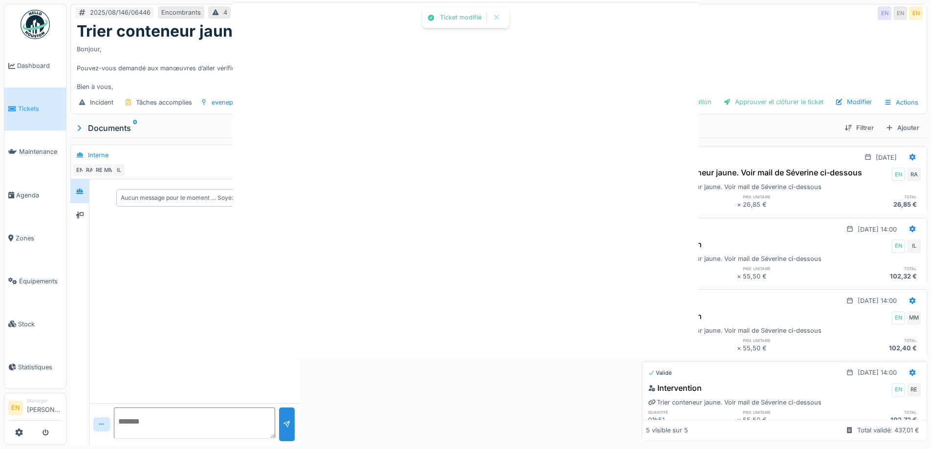
scroll to position [0, 0]
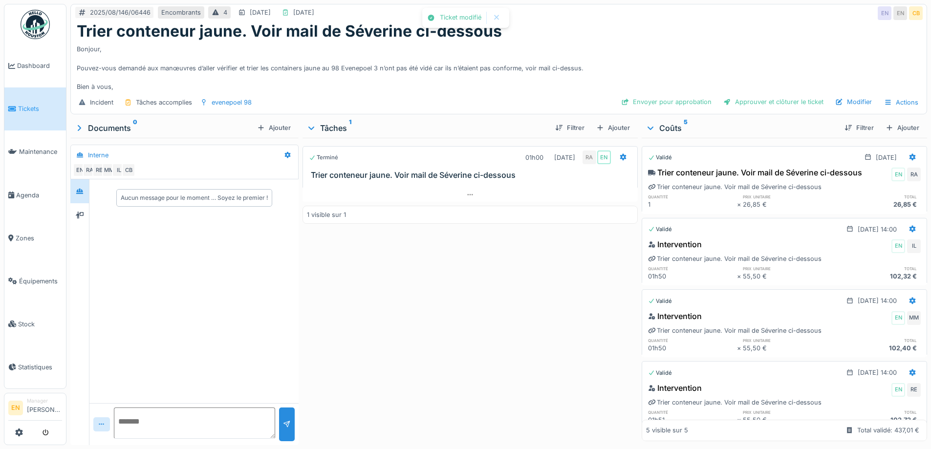
click at [498, 323] on div "Terminé 01h00 14/08/2025 RA EN Trier conteneur jaune. Voir mail de Séverine ci-…" at bounding box center [469, 289] width 335 height 303
click at [851, 102] on div "Modifier" at bounding box center [853, 101] width 44 height 13
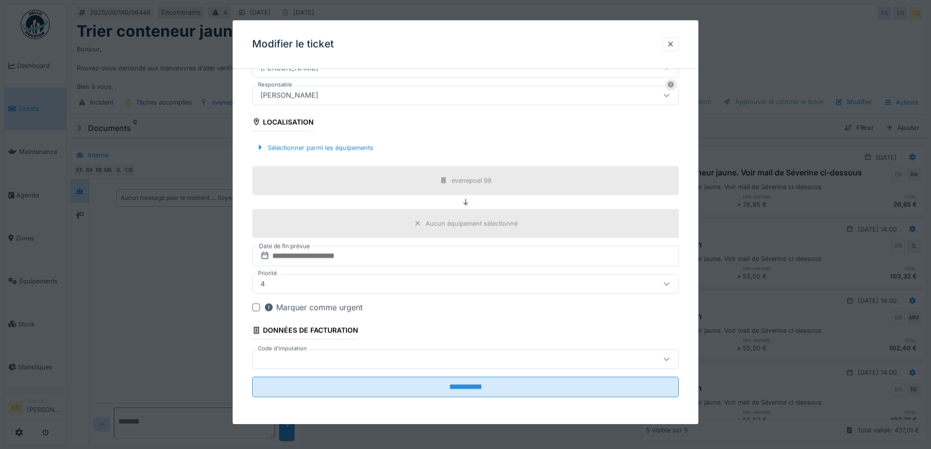
scroll to position [236, 0]
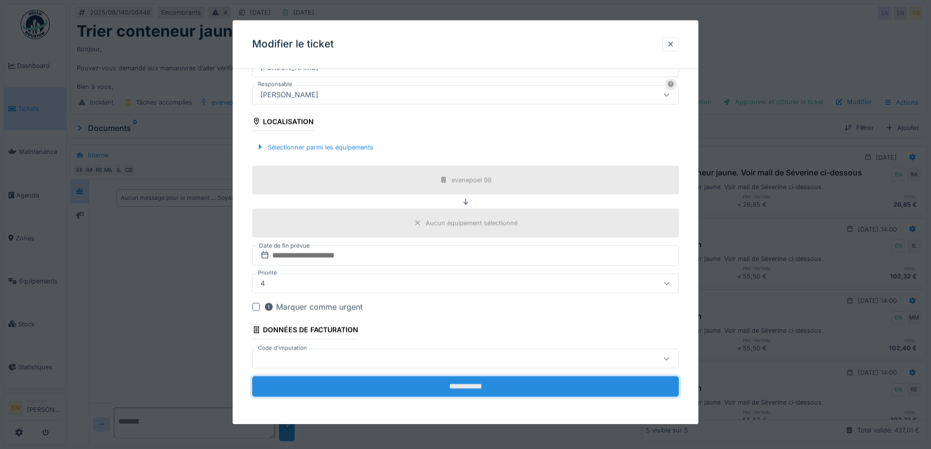
click at [466, 383] on input "**********" at bounding box center [465, 386] width 427 height 21
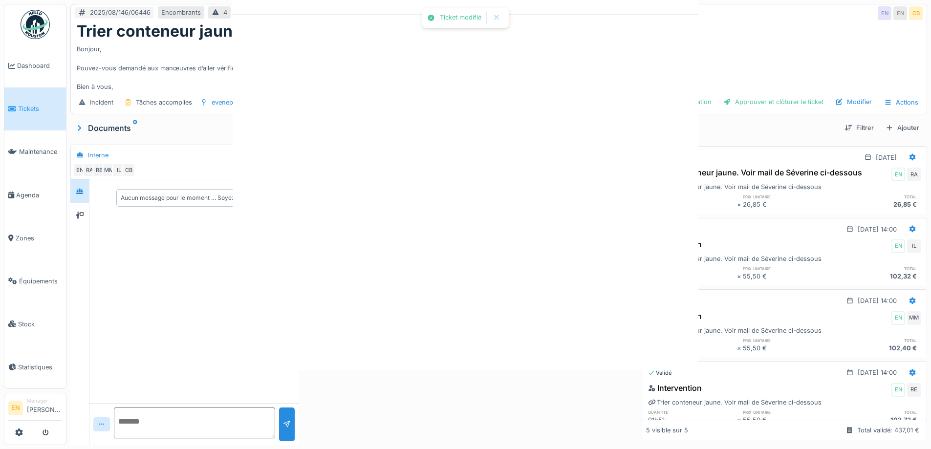
scroll to position [0, 0]
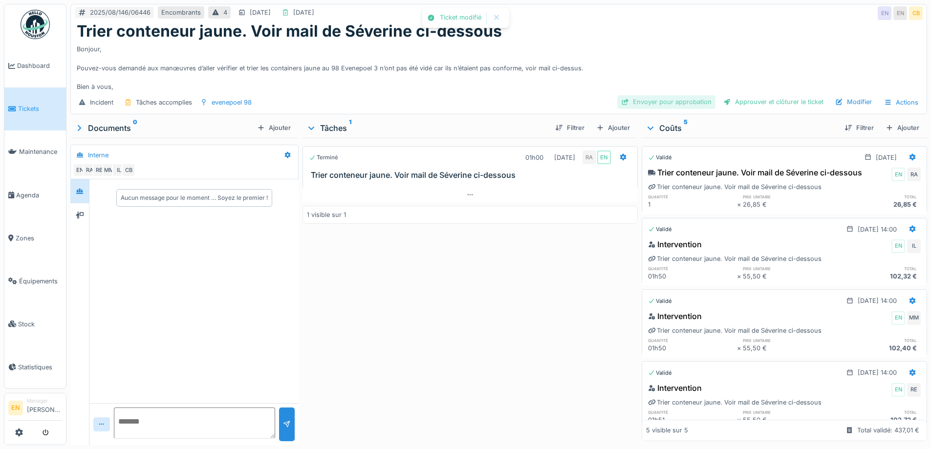
click at [678, 104] on div "Envoyer pour approbation" at bounding box center [666, 101] width 98 height 13
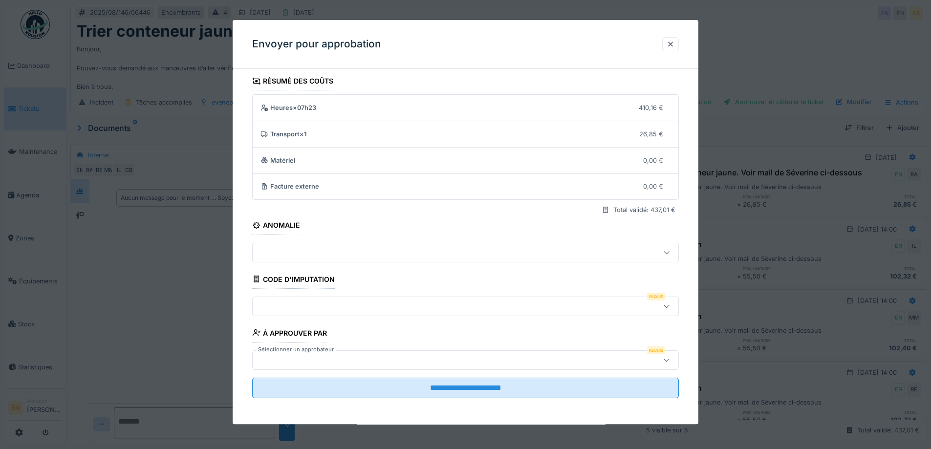
scroll to position [6, 0]
click at [429, 297] on div at bounding box center [465, 305] width 427 height 20
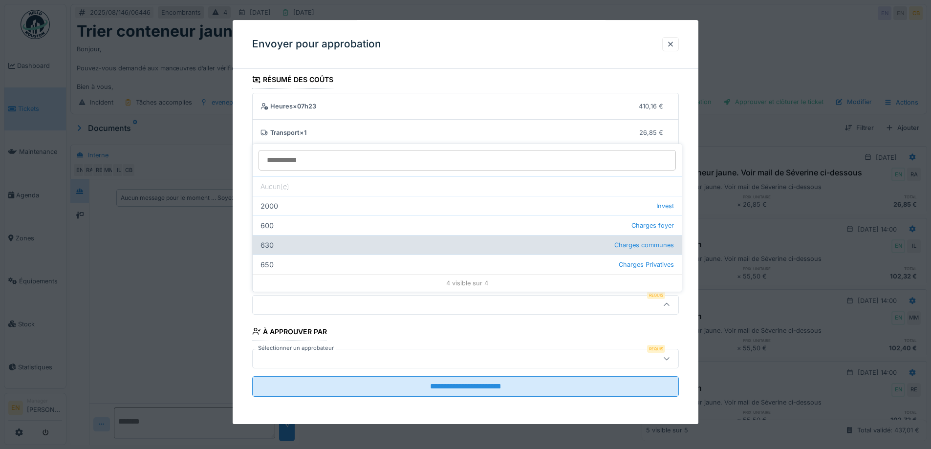
click at [614, 245] on span "Charges communes" at bounding box center [644, 244] width 60 height 9
type input "***"
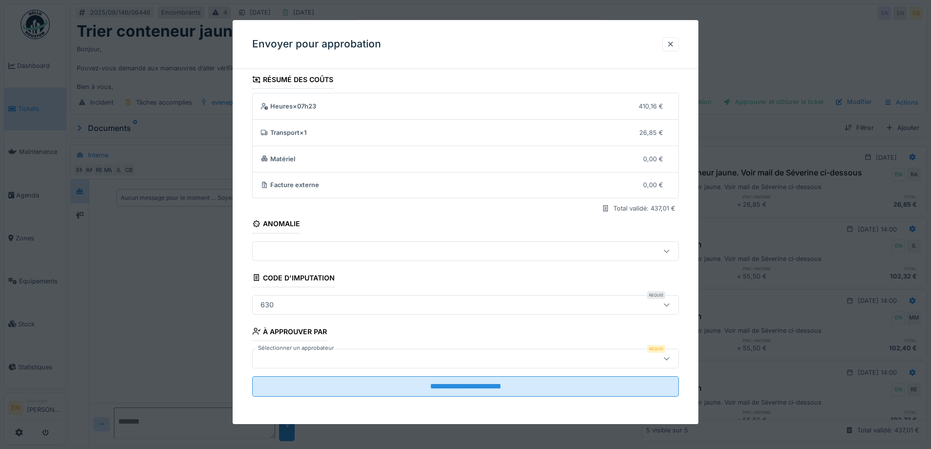
scroll to position [7, 0]
click at [492, 362] on div at bounding box center [441, 358] width 368 height 11
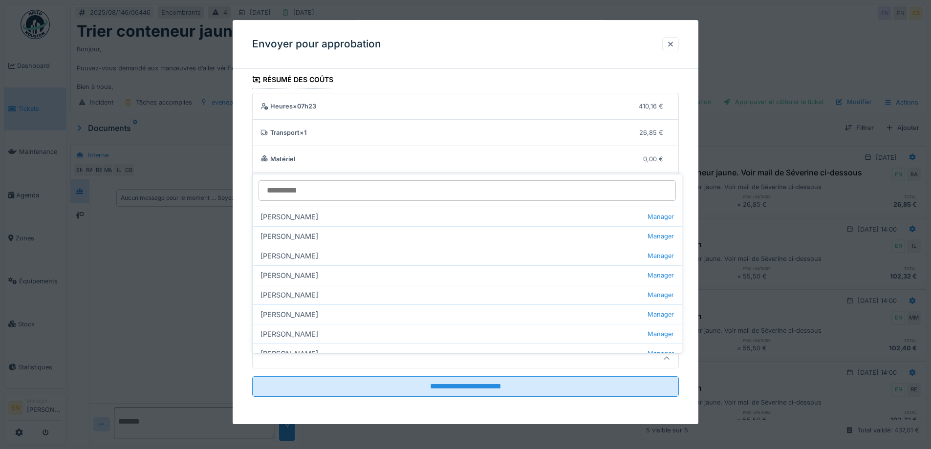
click at [385, 358] on div at bounding box center [441, 358] width 368 height 11
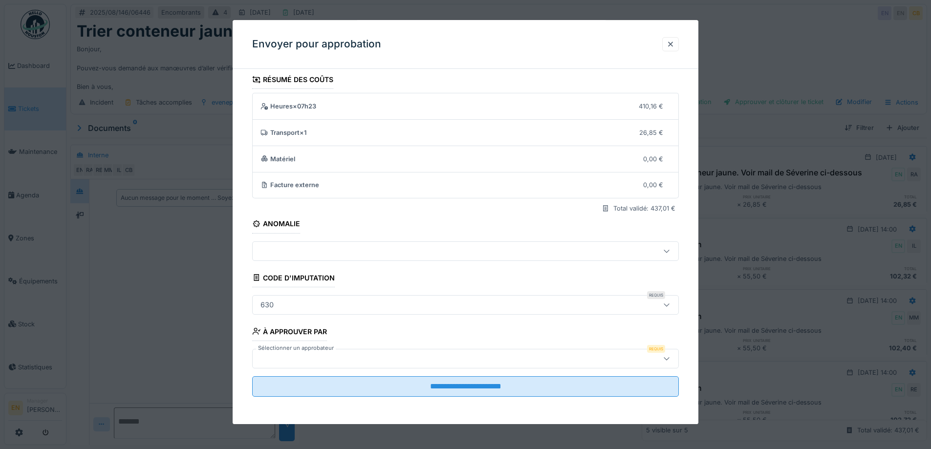
click at [384, 358] on div at bounding box center [441, 358] width 368 height 11
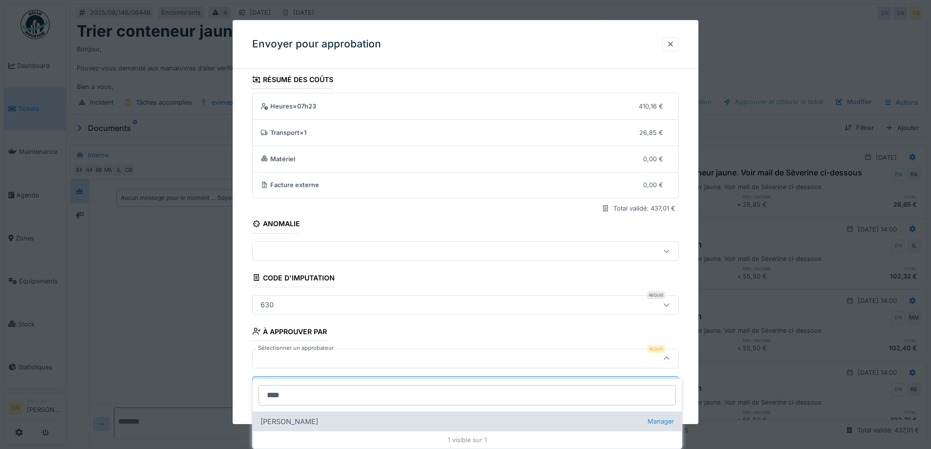
type input "****"
click at [297, 419] on div "Christian Bassette Manager" at bounding box center [467, 421] width 429 height 20
type input "****"
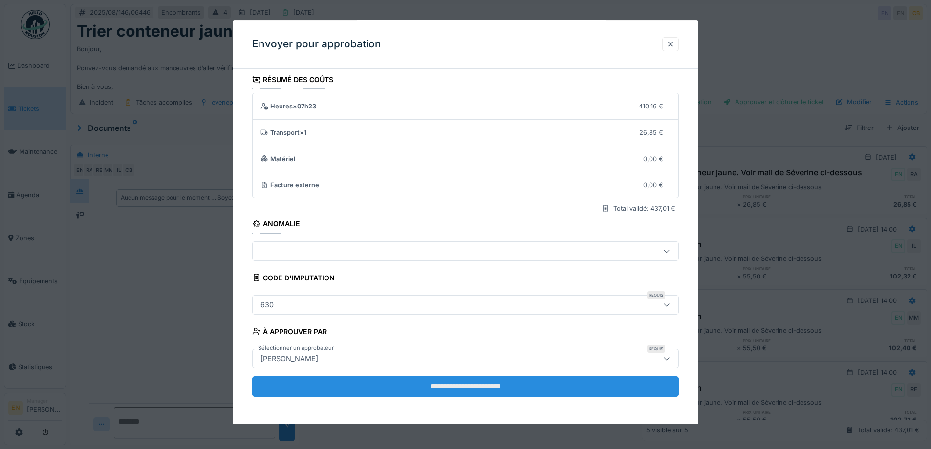
click at [433, 388] on input "**********" at bounding box center [465, 386] width 427 height 21
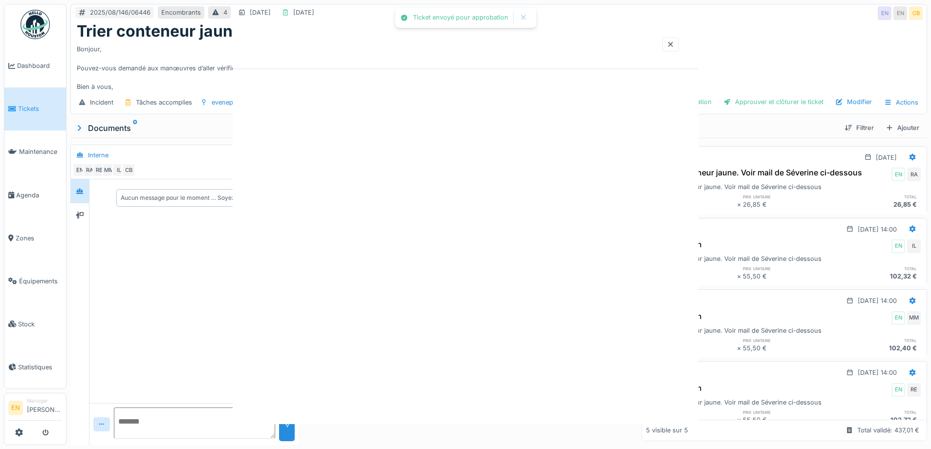
scroll to position [0, 0]
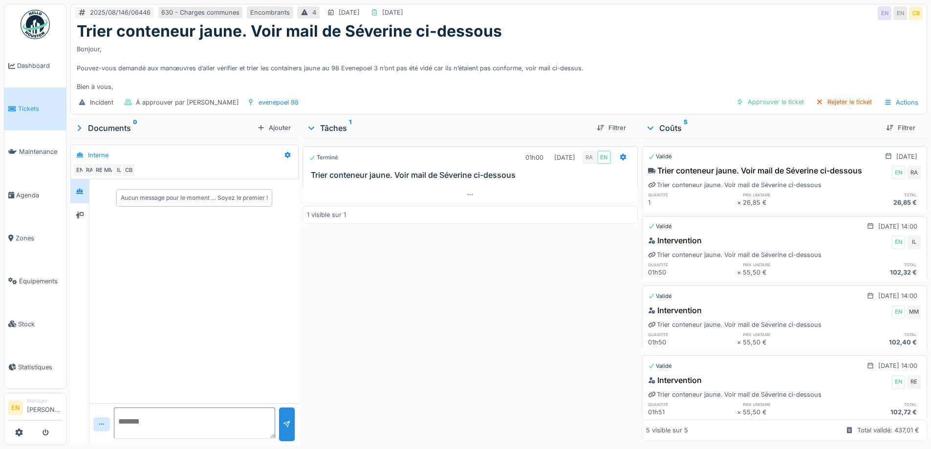
click at [480, 296] on div "Terminé 01h00 14/08/2025 RA EN Trier conteneur jaune. Voir mail de Séverine ci-…" at bounding box center [469, 289] width 335 height 303
click at [30, 25] on img at bounding box center [35, 24] width 29 height 29
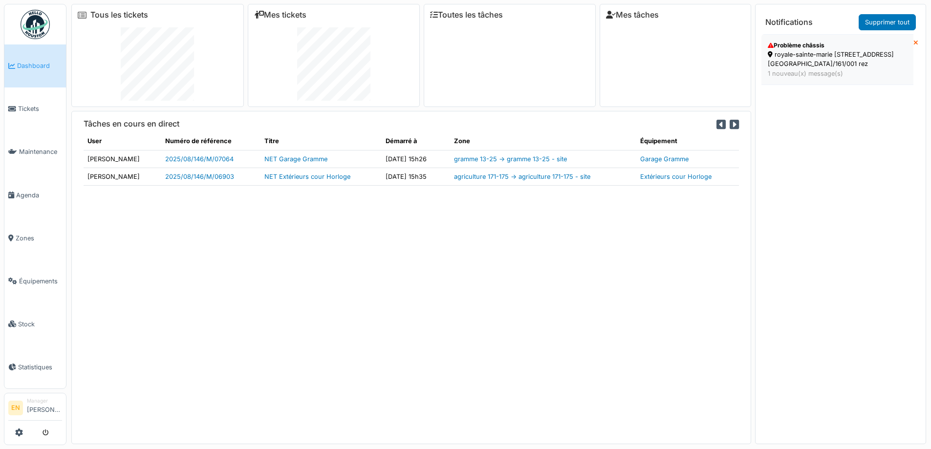
click at [830, 58] on div "royale-sainte-marie [STREET_ADDRESS][GEOGRAPHIC_DATA]/161/001 rez" at bounding box center [837, 59] width 139 height 19
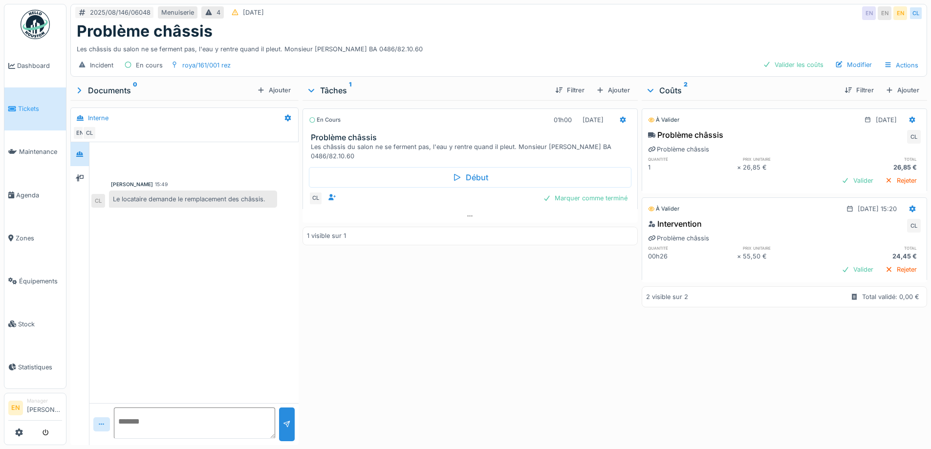
click at [457, 280] on div "En cours 01h00 [DATE] Problème châssis Les châssis du salon ne se ferment pas, …" at bounding box center [469, 270] width 335 height 341
click at [444, 284] on div "En cours 01h00 [DATE] Problème châssis Les châssis du salon ne se ferment pas, …" at bounding box center [469, 270] width 335 height 341
click at [478, 42] on div "Les châssis du salon ne se ferment pas, l'eau y rentre quand il pleut. Monsieur…" at bounding box center [499, 47] width 844 height 13
click at [647, 47] on div "Les châssis du salon ne se ferment pas, l'eau y rentre quand il pleut. Monsieur…" at bounding box center [499, 47] width 844 height 13
click at [398, 299] on div "En cours 01h00 14/08/2025 Problème châssis Les châssis du salon ne se ferment p…" at bounding box center [469, 270] width 335 height 341
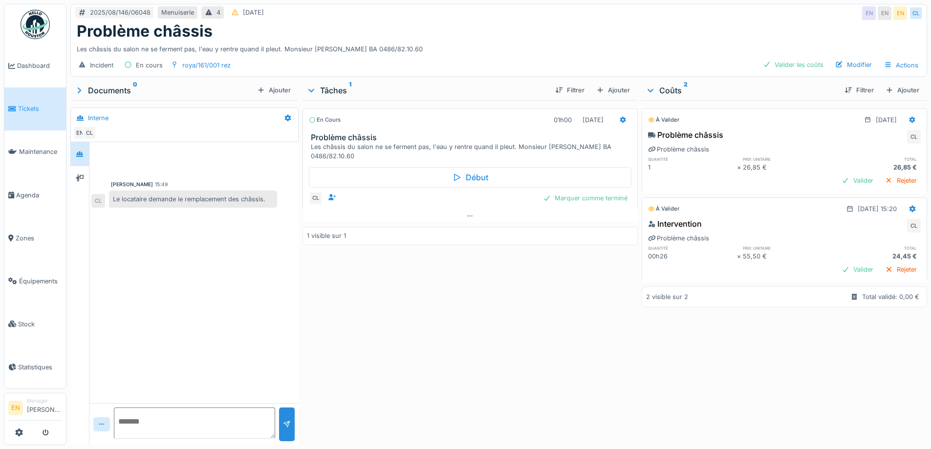
click at [396, 294] on div "En cours 01h00 14/08/2025 Problème châssis Les châssis du salon ne se ferment p…" at bounding box center [469, 270] width 335 height 341
click at [395, 293] on div "En cours 01h00 14/08/2025 Problème châssis Les châssis du salon ne se ferment p…" at bounding box center [469, 270] width 335 height 341
click at [395, 291] on div "En cours 01h00 14/08/2025 Problème châssis Les châssis du salon ne se ferment p…" at bounding box center [469, 270] width 335 height 341
click at [393, 289] on div "En cours 01h00 14/08/2025 Problème châssis Les châssis du salon ne se ferment p…" at bounding box center [469, 270] width 335 height 341
click at [526, 33] on div "Problème châssis" at bounding box center [499, 31] width 844 height 19
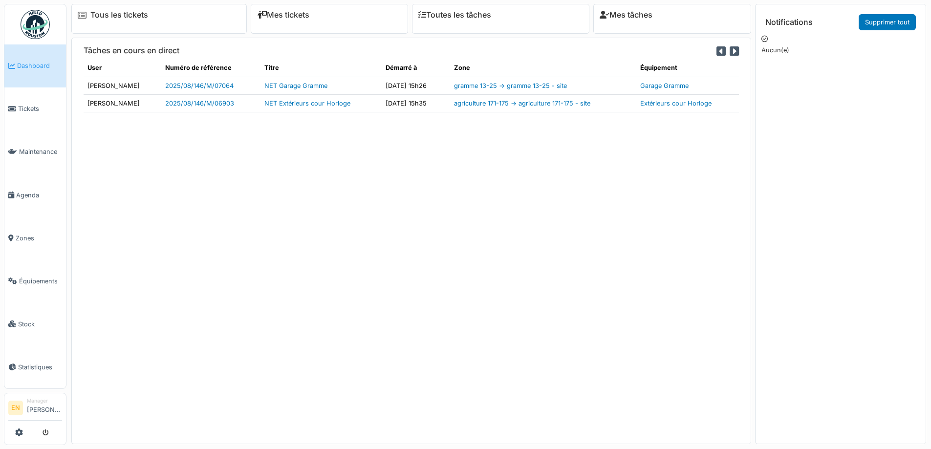
click at [496, 263] on div "Tâches en cours en direct User Numéro de référence Titre Démarré à Zone Équipem…" at bounding box center [411, 241] width 680 height 406
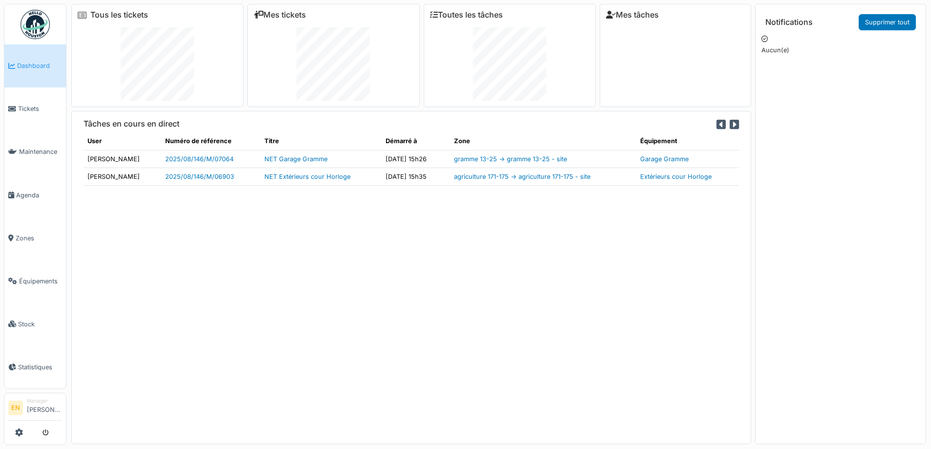
click at [344, 258] on div "Tâches en cours en direct User Numéro de référence Titre Démarré à Zone Équipem…" at bounding box center [411, 277] width 680 height 333
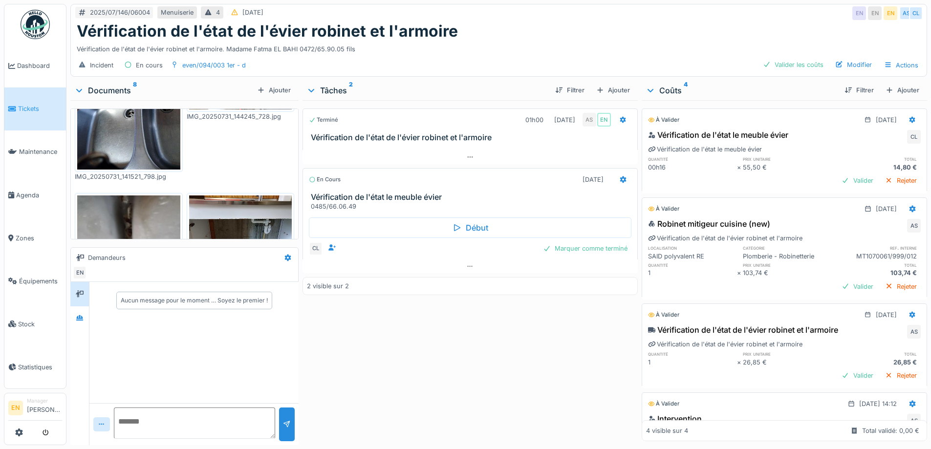
scroll to position [330, 0]
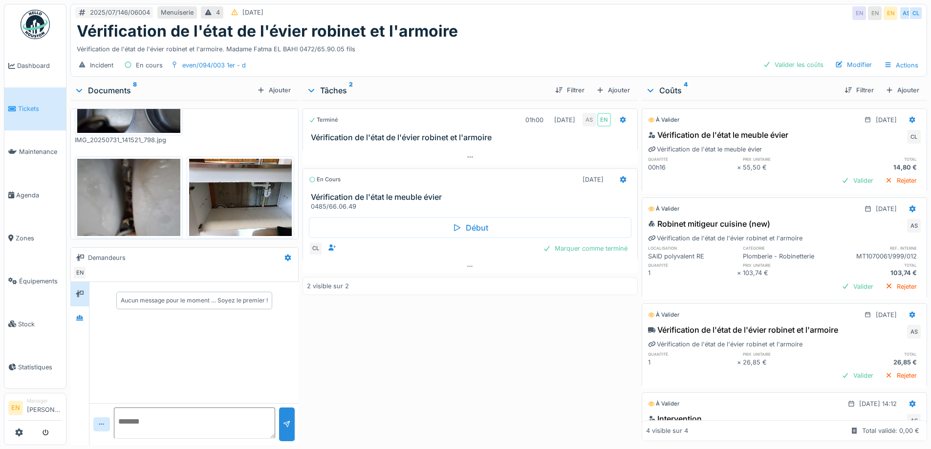
click at [539, 41] on div "Vérification de l'état de l'évier robinet et l'armoire. Madame Fatma EL BAHI 04…" at bounding box center [499, 47] width 844 height 13
click at [592, 18] on div "2025/07/146/06004 Menuiserie 4 30/07/2025 EN EN EN AS CL" at bounding box center [499, 13] width 856 height 18
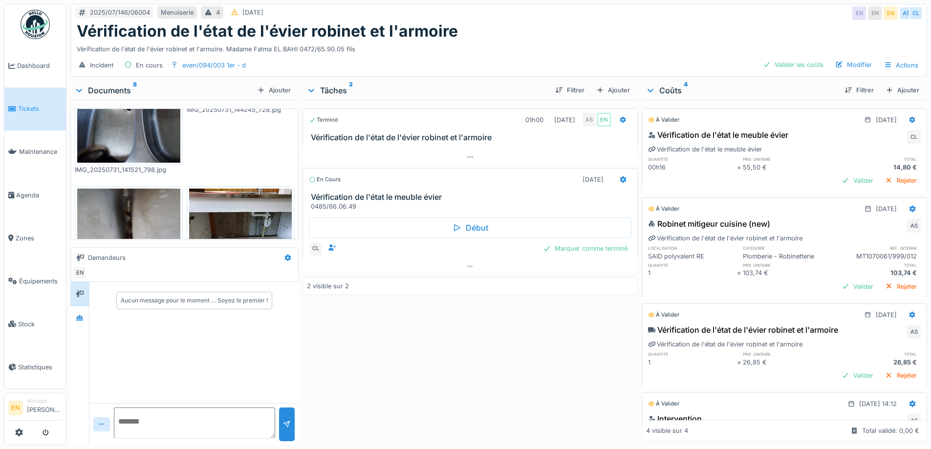
scroll to position [330, 0]
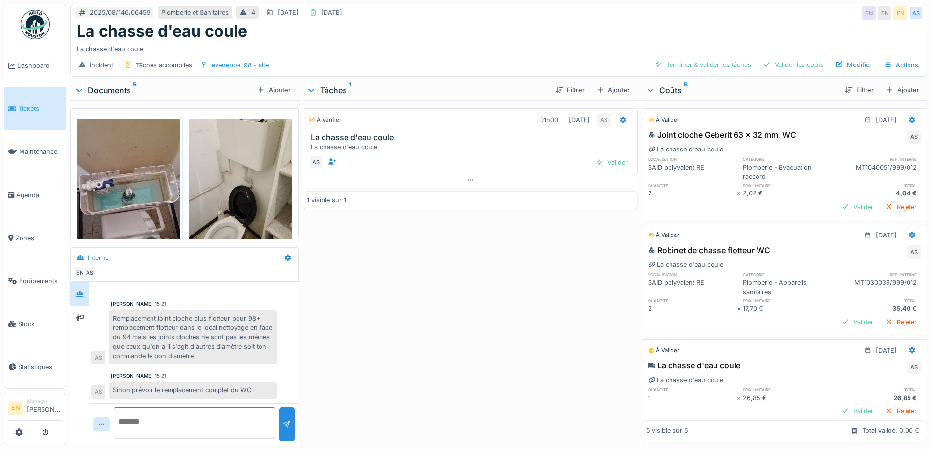
click at [440, 344] on div "À vérifier 01h00 [DATE] AS La chasse d'eau coule La chasse d'eau coule AS Valid…" at bounding box center [469, 270] width 335 height 341
click at [608, 156] on div "Valider" at bounding box center [612, 162] width 40 height 13
click at [391, 292] on div "Terminé 01h00 14/08/2025 AS EN La chasse d'eau coule 1 visible sur 1" at bounding box center [469, 270] width 335 height 341
click at [380, 307] on div "Terminé 01h00 14/08/2025 AS EN La chasse d'eau coule 1 visible sur 1" at bounding box center [469, 270] width 335 height 341
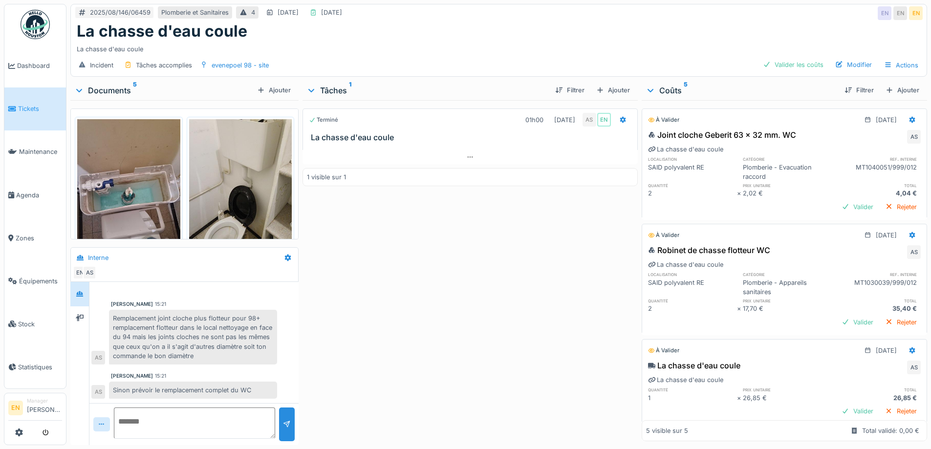
click at [433, 296] on div "Terminé 01h00 14/08/2025 AS EN La chasse d'eau coule 1 visible sur 1" at bounding box center [469, 270] width 335 height 341
click at [796, 61] on div "Valider les coûts" at bounding box center [793, 64] width 68 height 13
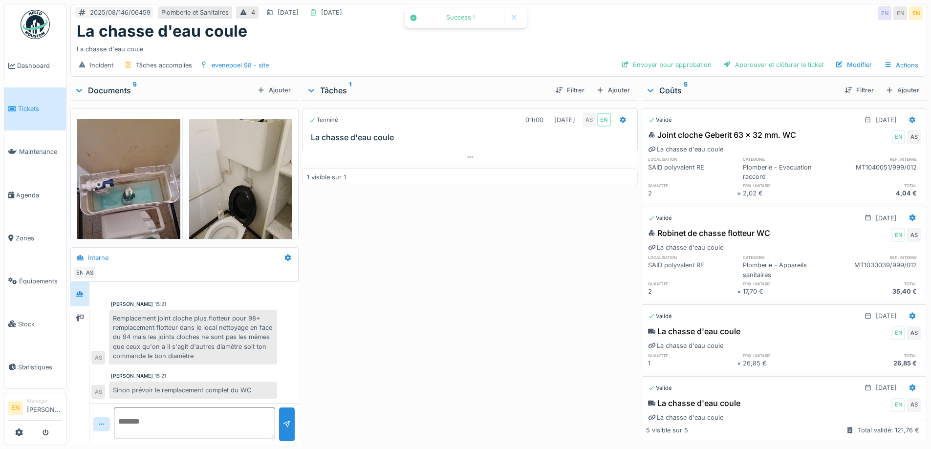
click at [408, 302] on div "Terminé 01h00 14/08/2025 AS EN La chasse d'eau coule 1 visible sur 1" at bounding box center [469, 270] width 335 height 341
click at [850, 59] on div "Modifier" at bounding box center [853, 64] width 44 height 13
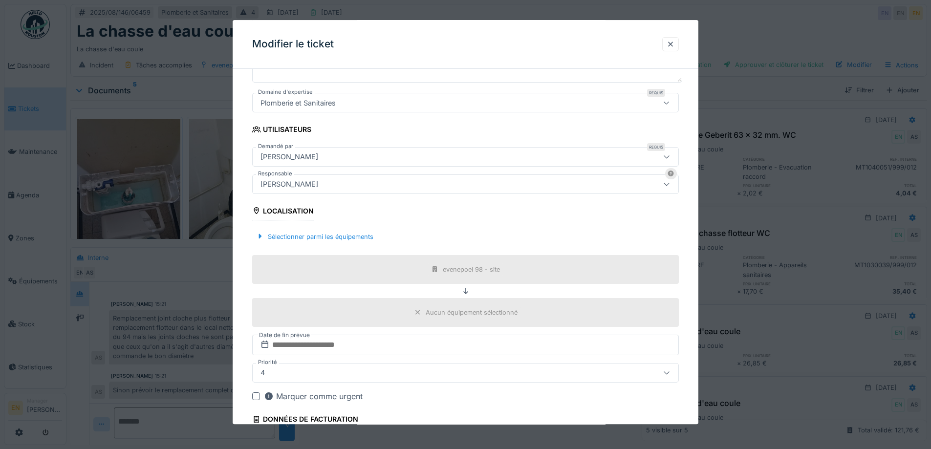
click at [374, 188] on div "[PERSON_NAME]" at bounding box center [441, 184] width 368 height 11
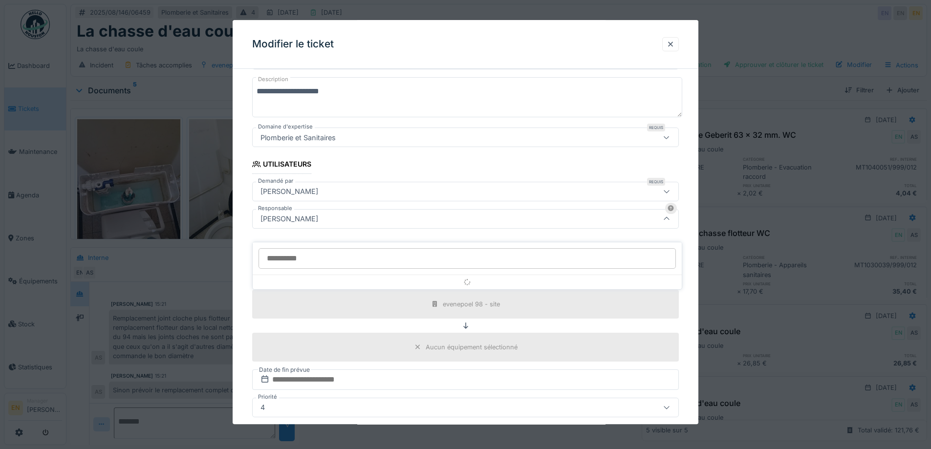
scroll to position [108, 0]
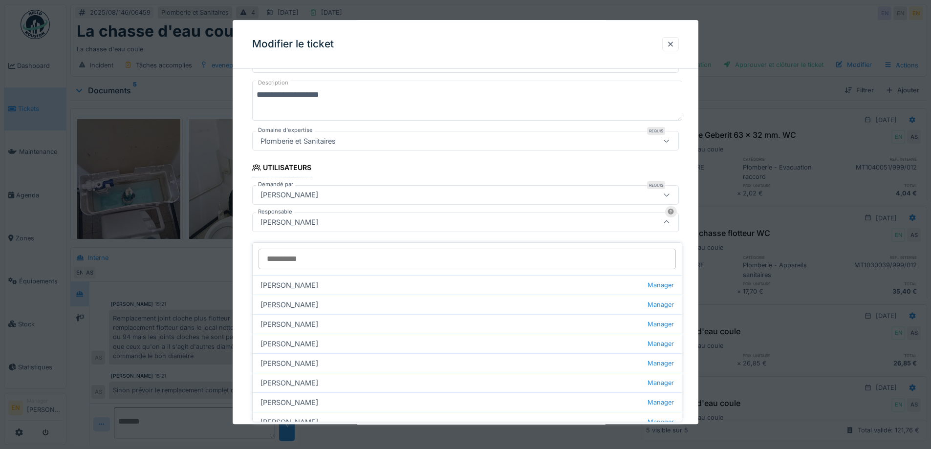
click at [349, 249] on input "Responsable" at bounding box center [466, 259] width 417 height 21
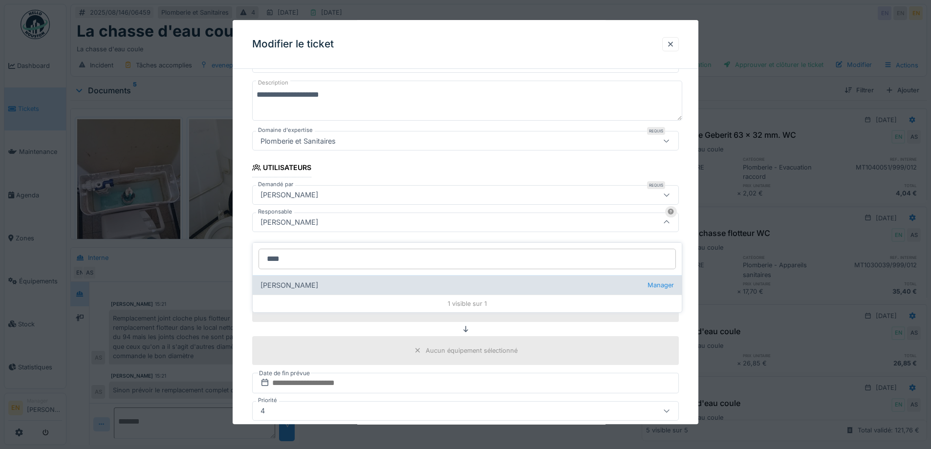
type input "****"
click at [322, 280] on div "Christian Bassette Manager" at bounding box center [467, 285] width 429 height 20
type input "****"
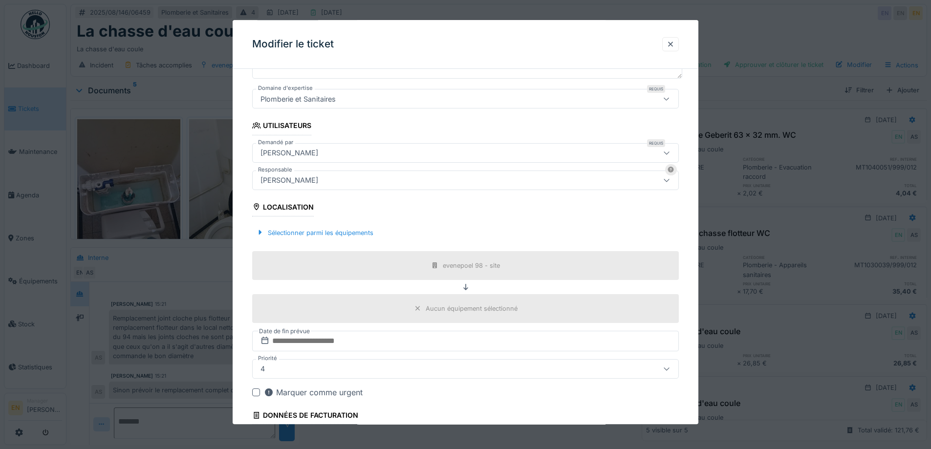
scroll to position [236, 0]
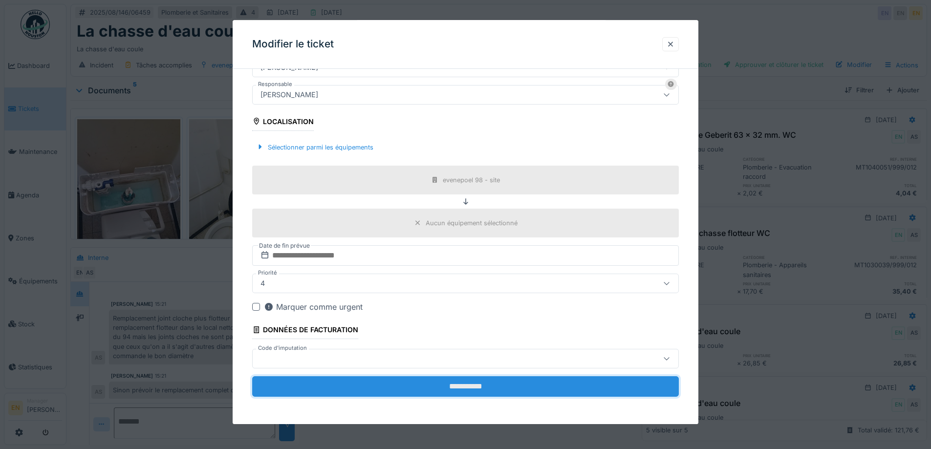
click at [487, 387] on input "**********" at bounding box center [465, 386] width 427 height 21
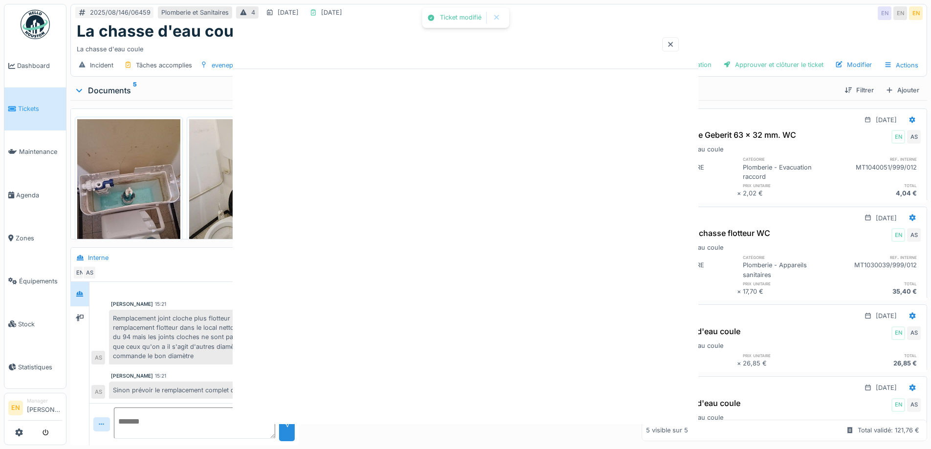
scroll to position [0, 0]
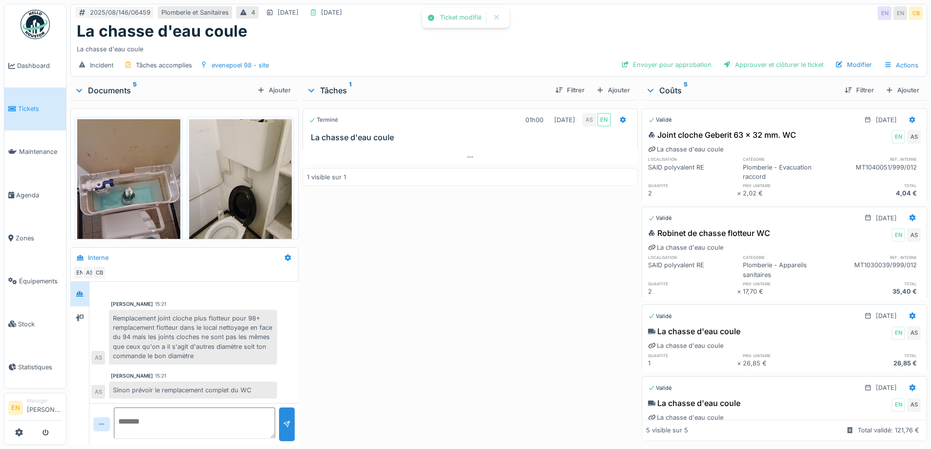
click at [497, 360] on div "Terminé 01h00 14/08/2025 AS EN La chasse d'eau coule 1 visible sur 1" at bounding box center [469, 270] width 335 height 341
click at [490, 342] on div "Terminé 01h00 14/08/2025 AS EN La chasse d'eau coule 1 visible sur 1" at bounding box center [469, 270] width 335 height 341
click at [435, 266] on div "Terminé 01h00 14/08/2025 AS EN La chasse d'eau coule 1 visible sur 1" at bounding box center [469, 270] width 335 height 341
click at [468, 299] on div "Terminé 01h00 14/08/2025 AS EN La chasse d'eau coule 1 visible sur 1" at bounding box center [469, 270] width 335 height 341
click at [426, 251] on div "Terminé 01h00 14/08/2025 AS EN La chasse d'eau coule 1 visible sur 1" at bounding box center [469, 270] width 335 height 341
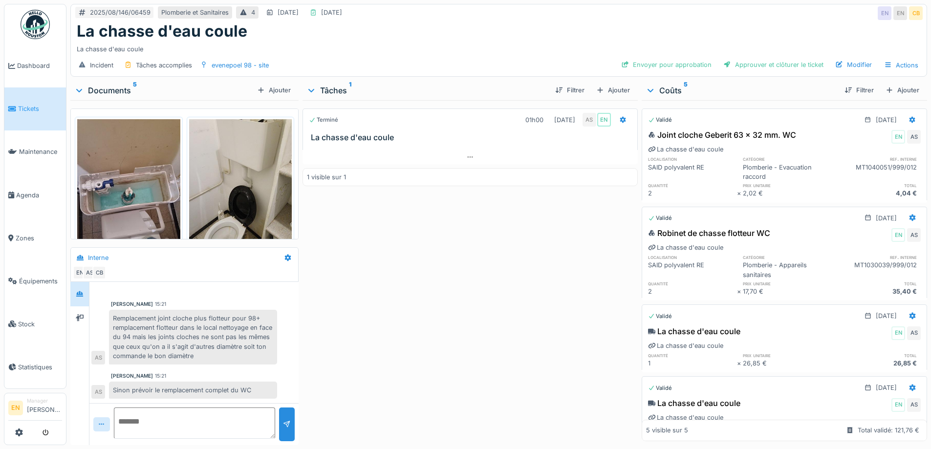
click at [412, 295] on div "Terminé 01h00 14/08/2025 AS EN La chasse d'eau coule 1 visible sur 1" at bounding box center [469, 270] width 335 height 341
click at [498, 44] on div "La chasse d'eau coule" at bounding box center [499, 47] width 844 height 13
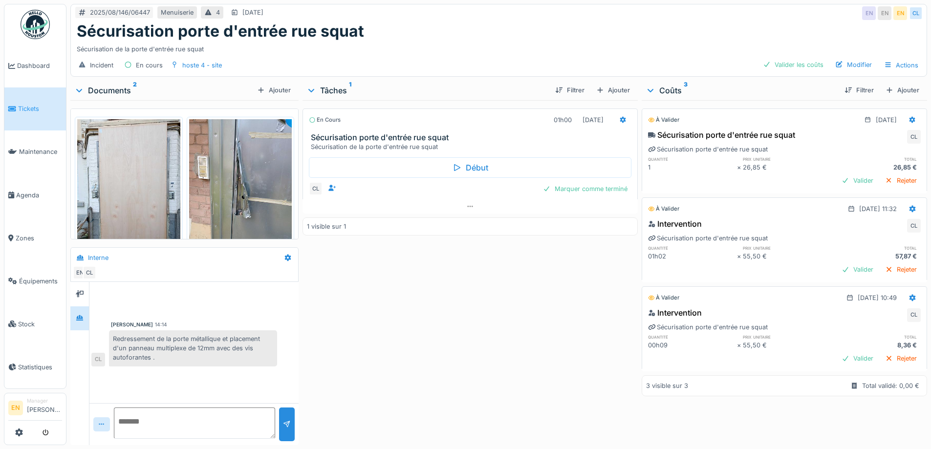
click at [426, 290] on div "En cours 01h00 [DATE] Sécurisation porte d'entrée rue squat Sécurisation de la …" at bounding box center [469, 270] width 335 height 341
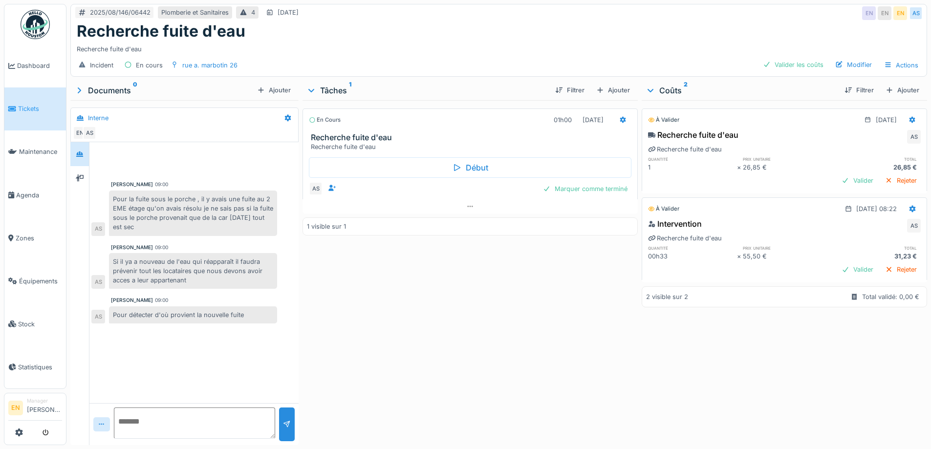
click at [542, 323] on div "En cours 01h00 14/08/2025 Recherche fuite d'eau Recherche fuite d'eau Début AS …" at bounding box center [469, 270] width 335 height 341
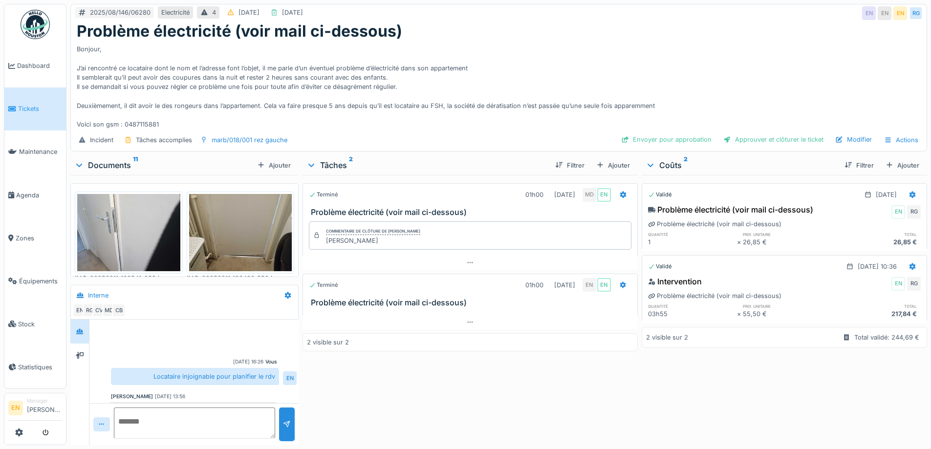
scroll to position [171, 0]
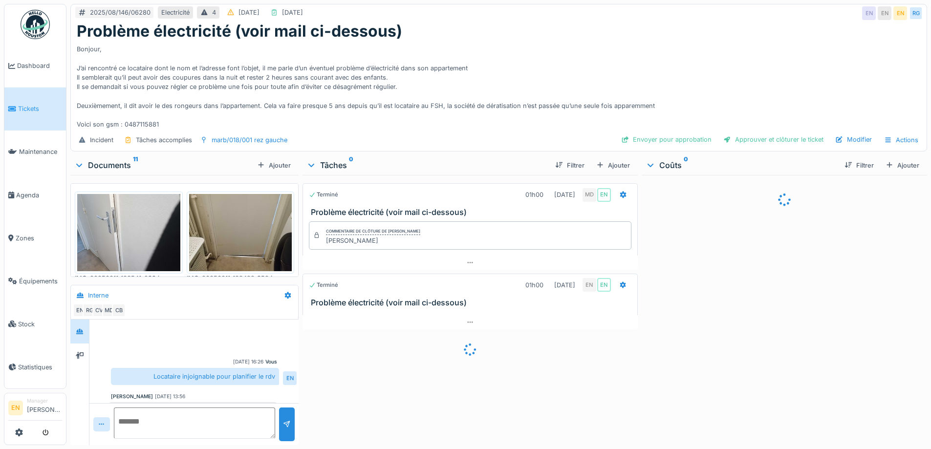
scroll to position [171, 0]
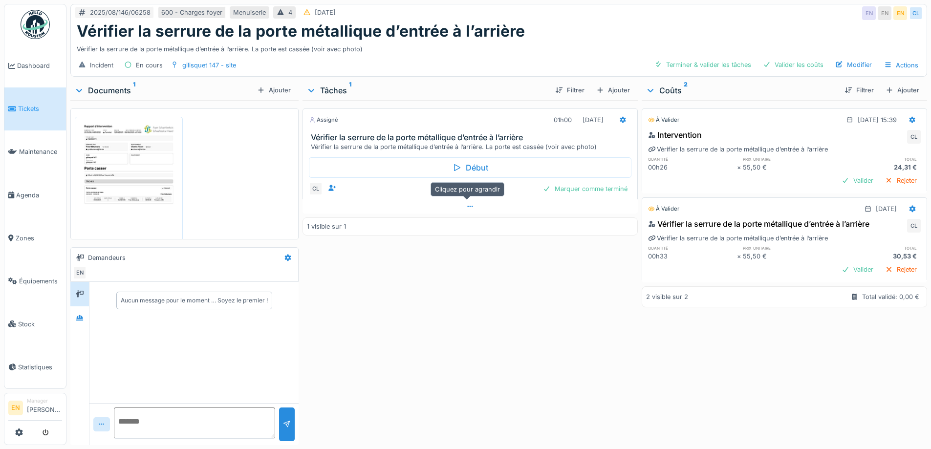
click at [466, 204] on icon at bounding box center [470, 206] width 8 height 6
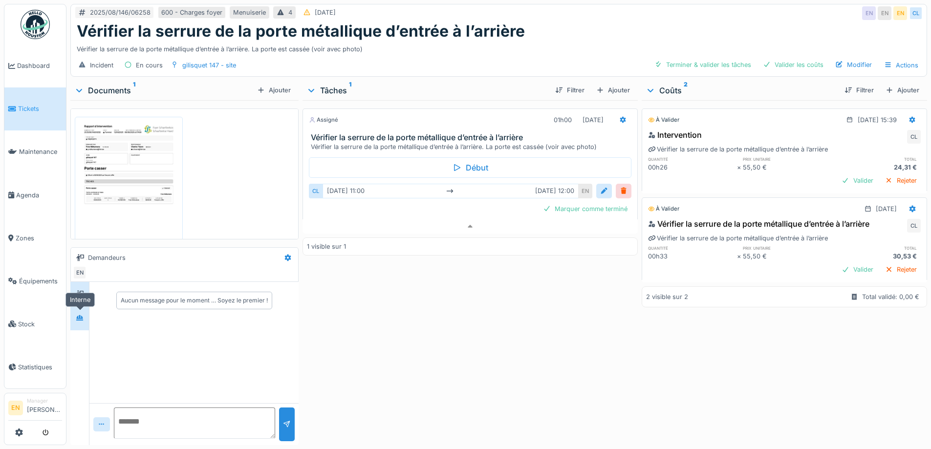
click at [84, 315] on icon at bounding box center [80, 318] width 8 height 6
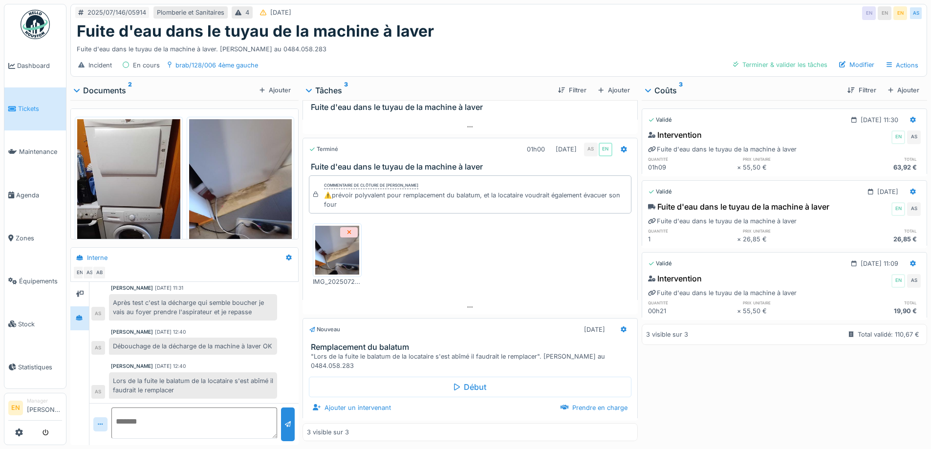
scroll to position [80, 0]
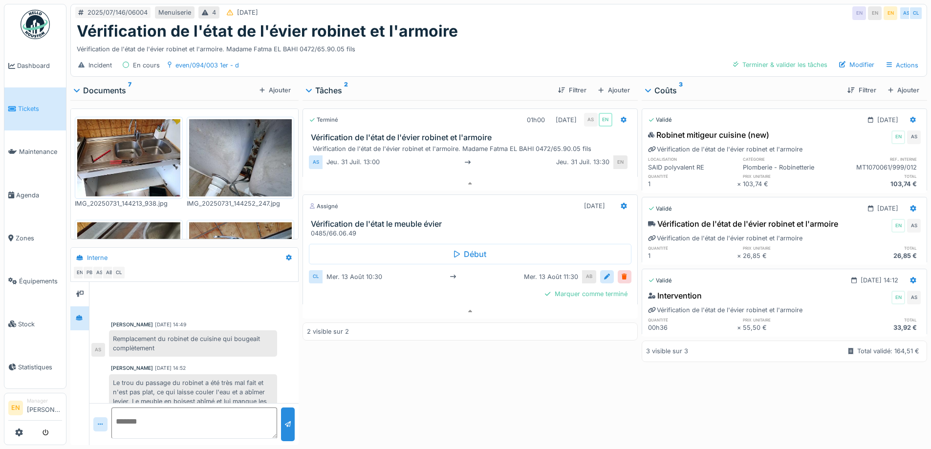
scroll to position [55, 0]
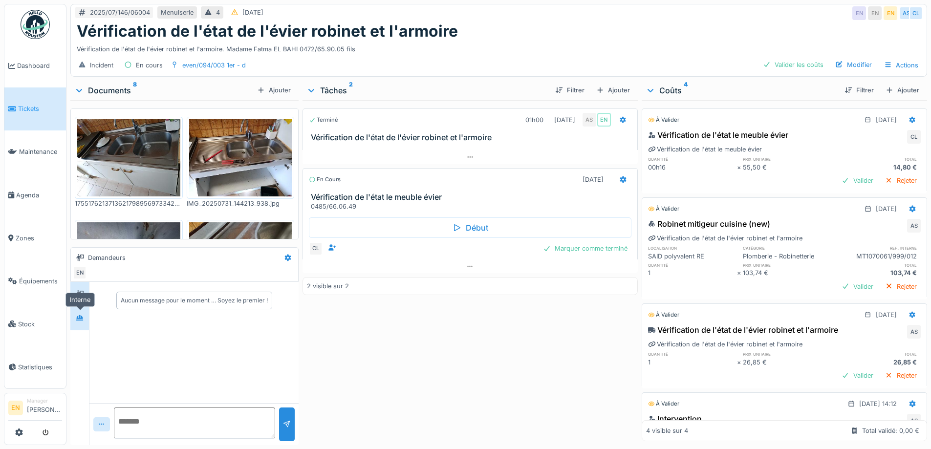
click at [78, 318] on icon at bounding box center [79, 317] width 7 height 5
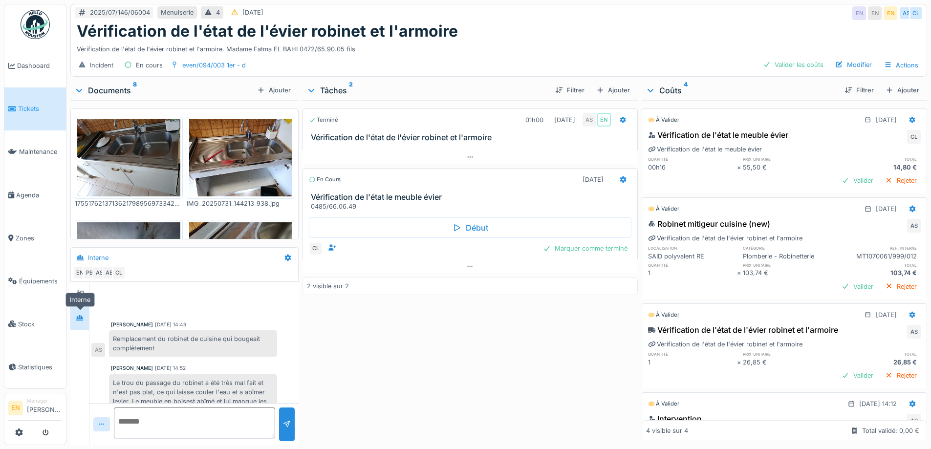
scroll to position [89, 0]
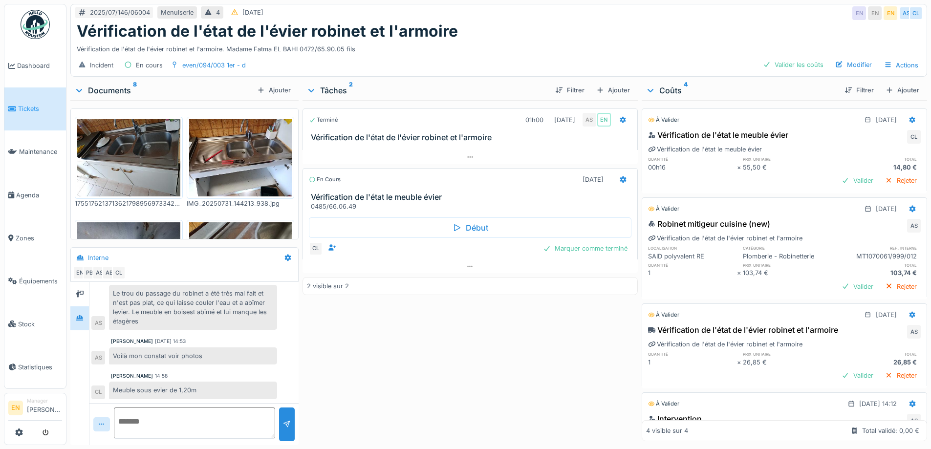
click at [372, 363] on div "Terminé 01h00 31/07/2025 AS EN Vérification de l'état de l'évier robinet et l'a…" at bounding box center [469, 270] width 335 height 341
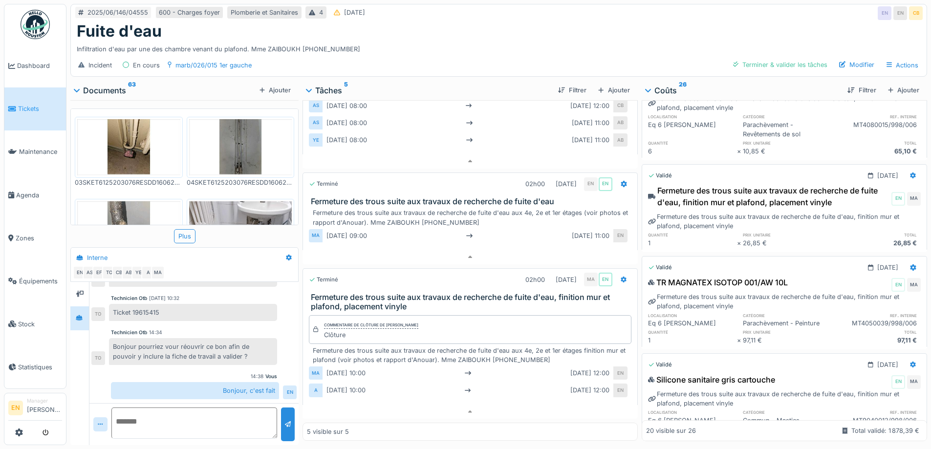
scroll to position [278, 0]
click at [640, 22] on div "Fuite d'eau" at bounding box center [499, 31] width 844 height 19
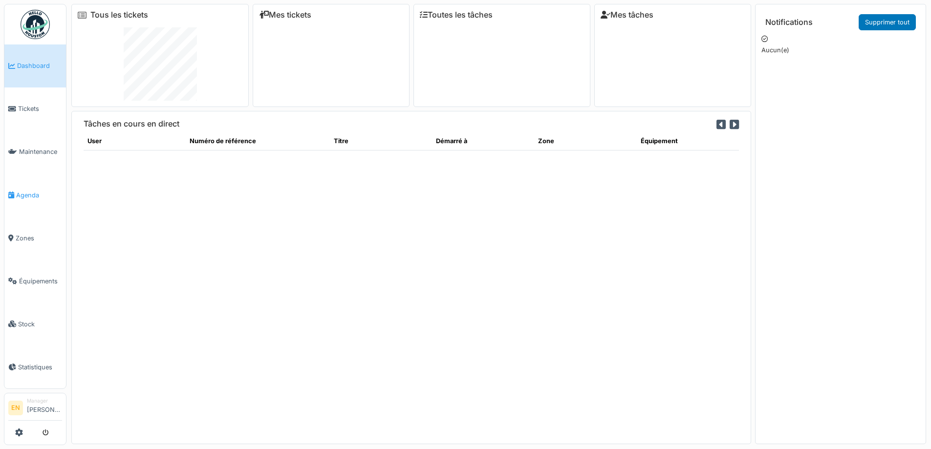
click at [28, 191] on span "Agenda" at bounding box center [39, 195] width 46 height 9
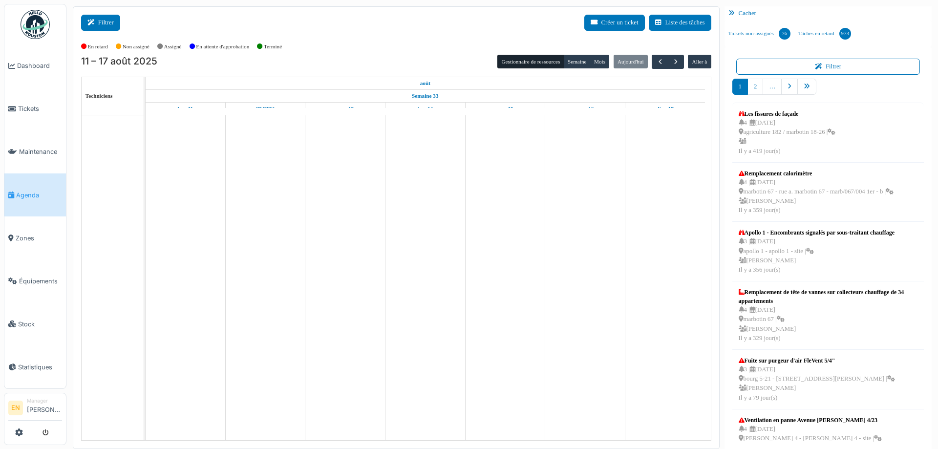
click at [106, 23] on button "Filtrer" at bounding box center [100, 23] width 39 height 16
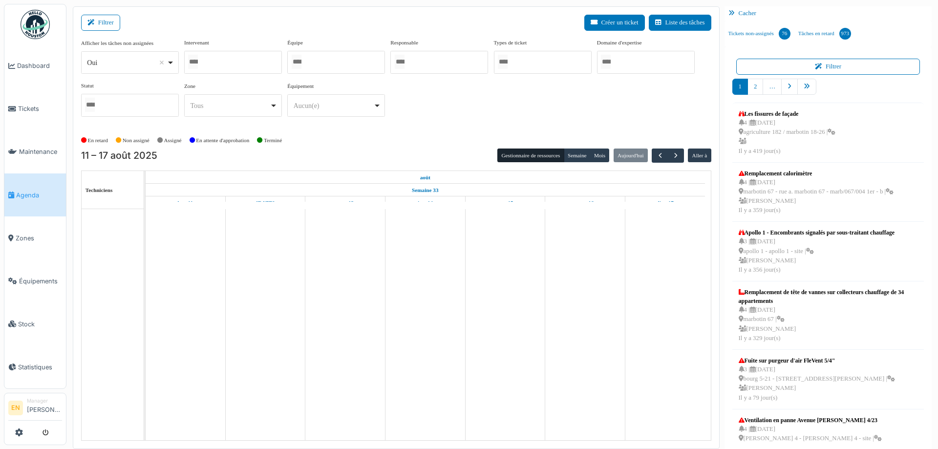
click at [172, 64] on div "Oui Remove item" at bounding box center [129, 63] width 89 height 14
select select "**"
click at [459, 60] on div at bounding box center [439, 62] width 98 height 23
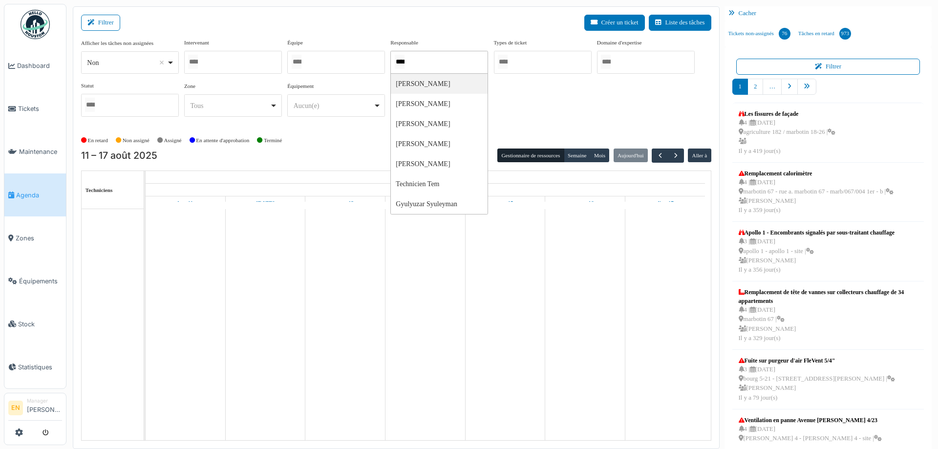
scroll to position [0, 0]
type input "******"
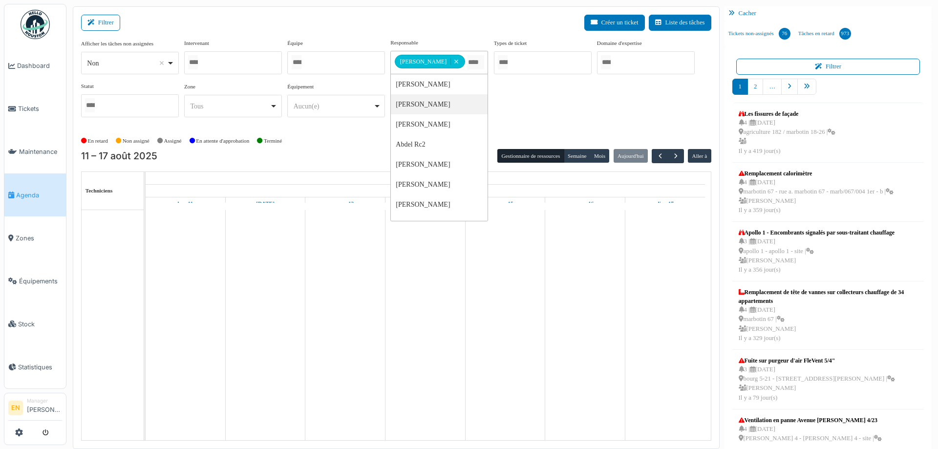
click at [559, 95] on div "Afficher les tâches non assignées *** Non Remove item Oui Non Intervenant Abdel…" at bounding box center [396, 82] width 630 height 86
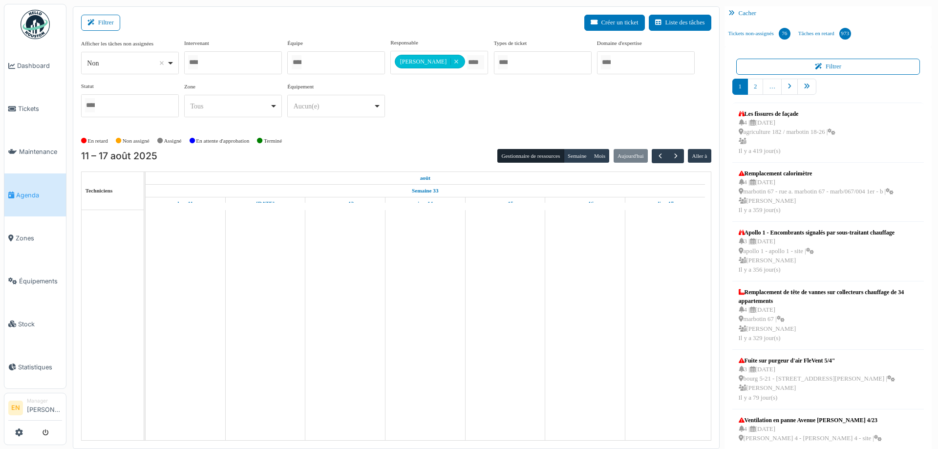
click at [426, 118] on div "Afficher les tâches non assignées *** Non Remove item Oui Non Intervenant Abdel…" at bounding box center [396, 82] width 630 height 86
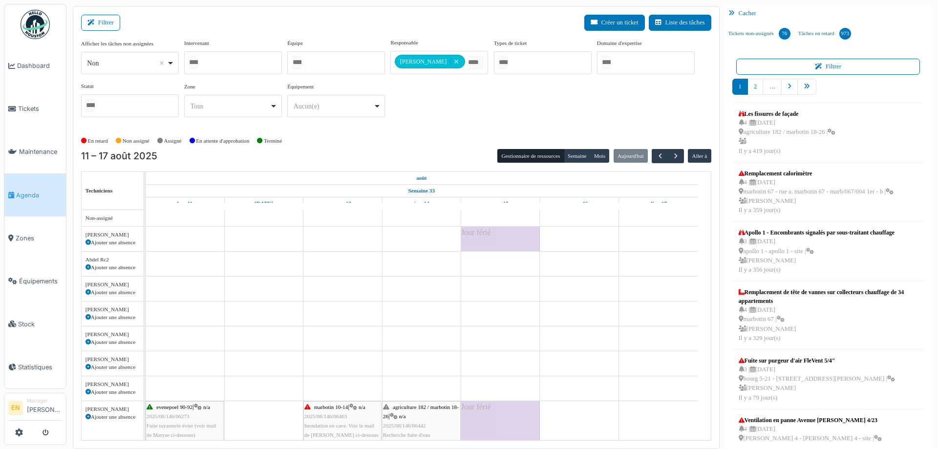
click at [322, 68] on div at bounding box center [336, 62] width 98 height 23
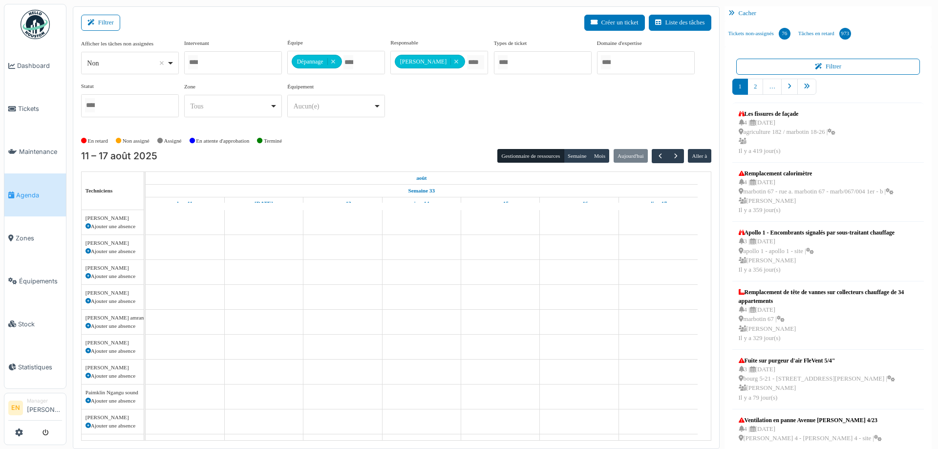
click at [470, 125] on div "Afficher les tâches non assignées *** Non Remove item Oui Non Intervenant Abdel…" at bounding box center [396, 82] width 630 height 86
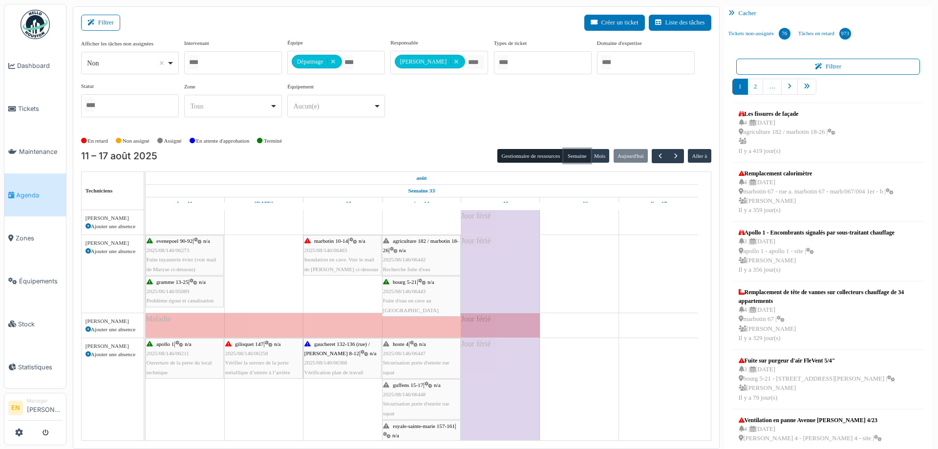
click at [573, 157] on button "Semaine" at bounding box center [577, 156] width 27 height 14
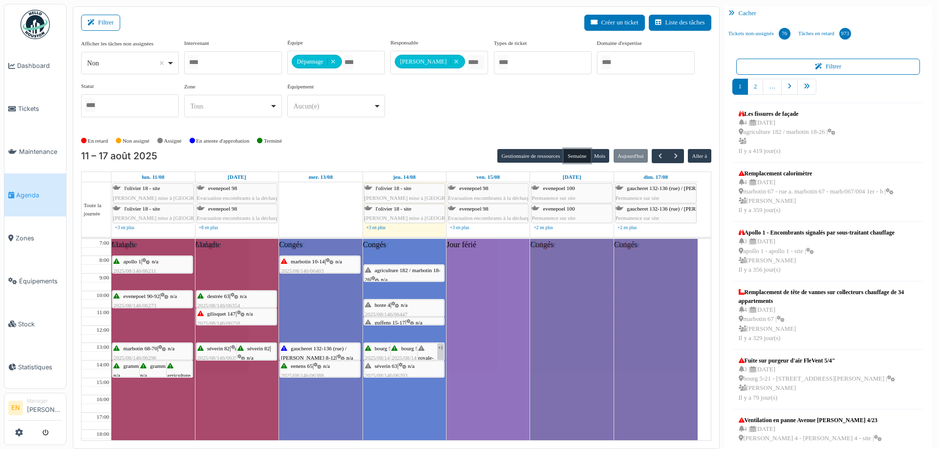
click at [177, 63] on div "*** Non Remove item" at bounding box center [130, 63] width 98 height 22
select select "***"
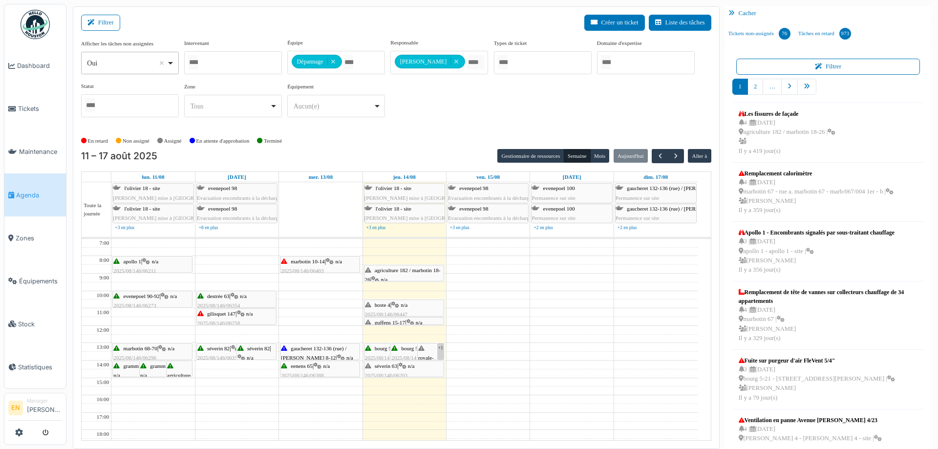
click at [223, 317] on div "gilisquet 147 | n/a 2025/08/146/06258 Vérifier la serrure de la porte métalliqu…" at bounding box center [236, 328] width 78 height 38
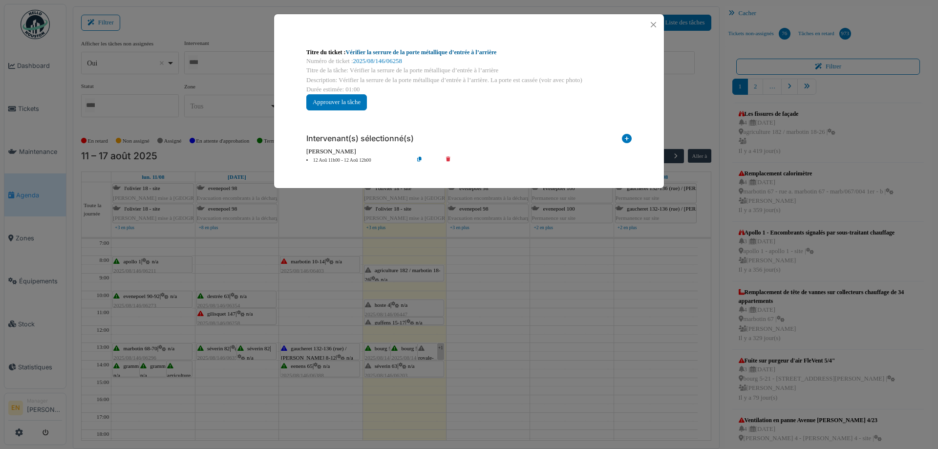
click at [406, 52] on link "Vérifier la serrure de la porte métallique d’entrée à l’arrière" at bounding box center [421, 52] width 151 height 7
click at [653, 27] on button "Close" at bounding box center [653, 24] width 13 height 13
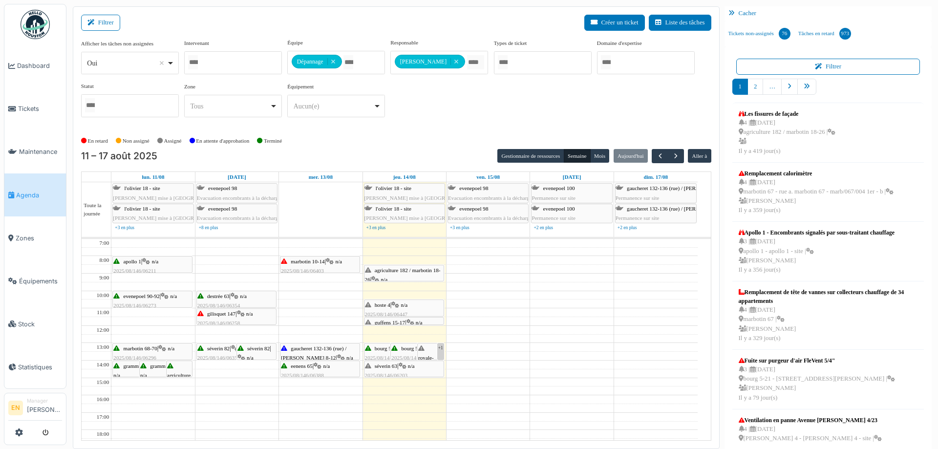
click at [311, 266] on div "marbotin 10-14 | n/a 2025/08/146/06403 Inondation en cave. Voir le mail de Cédr…" at bounding box center [320, 276] width 78 height 38
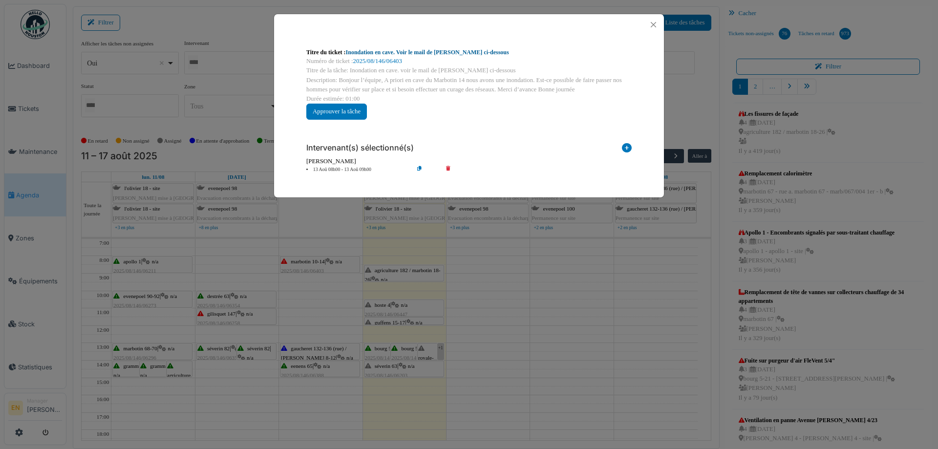
click at [439, 51] on link "Inondation en cave. Voir le mail de Cédric ci-dessous" at bounding box center [427, 52] width 163 height 7
click at [654, 25] on button "Close" at bounding box center [653, 24] width 13 height 13
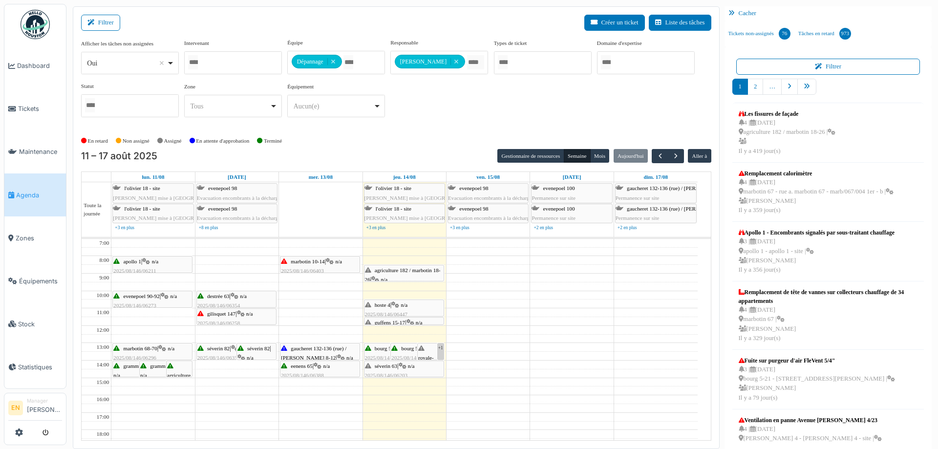
click at [306, 350] on span "gaucheret 132-136 (rue) / thomas 8-12" at bounding box center [313, 352] width 65 height 15
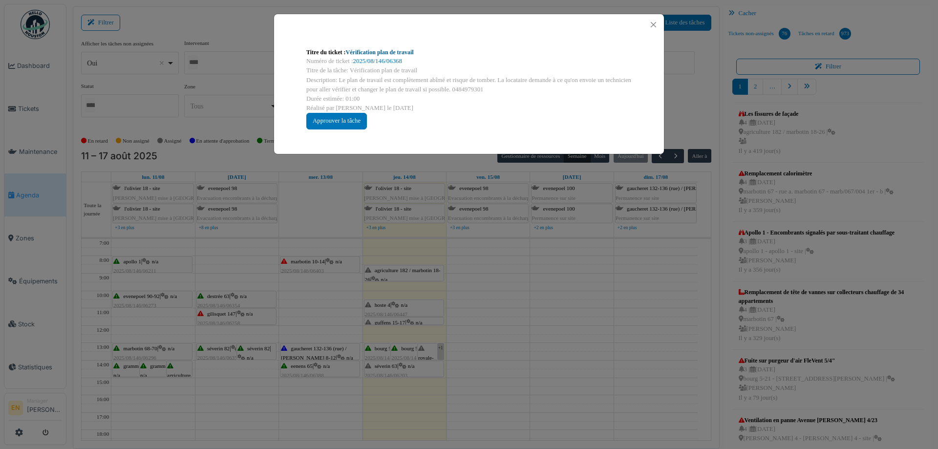
click at [365, 50] on link "Vérification plan de travail" at bounding box center [380, 52] width 68 height 7
click at [654, 24] on button "Close" at bounding box center [653, 24] width 13 height 13
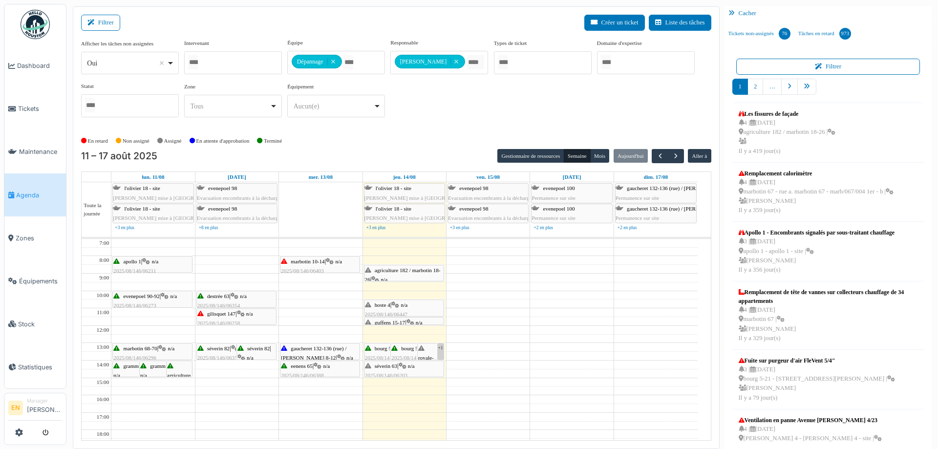
click at [320, 347] on span "gaucheret 132-136 (rue) / thomas 8-12" at bounding box center [313, 352] width 65 height 15
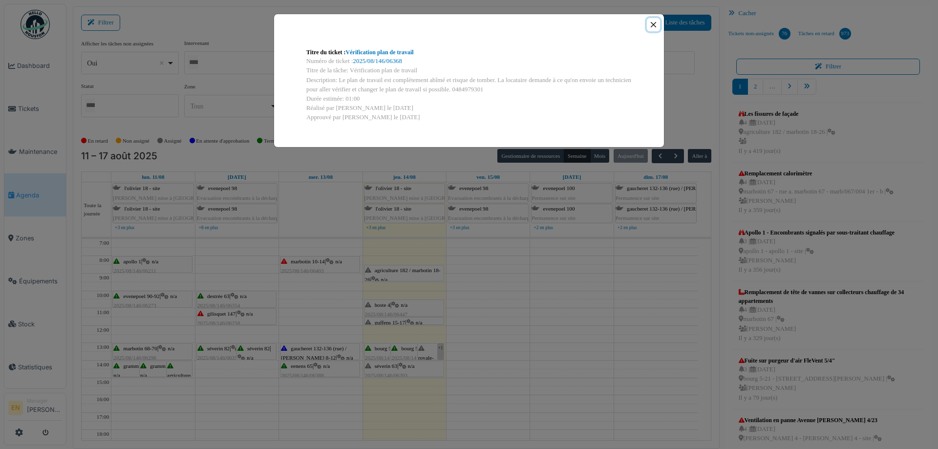
click at [652, 26] on button "Close" at bounding box center [653, 24] width 13 height 13
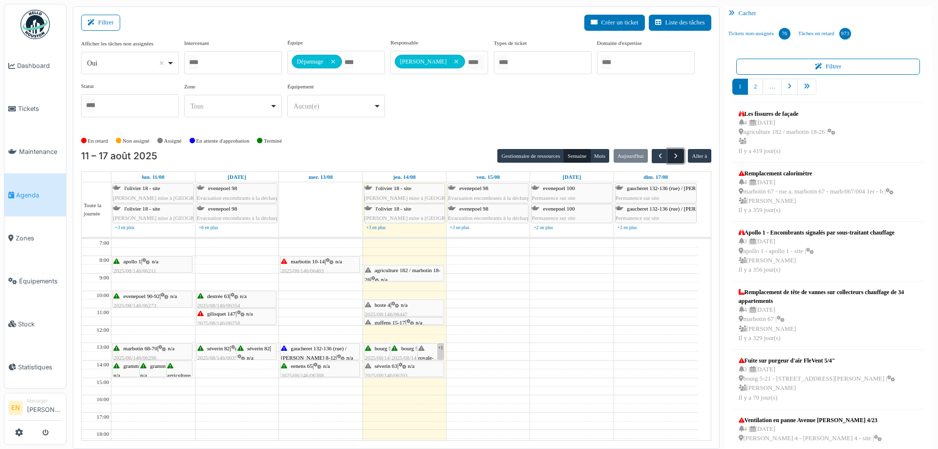
click at [672, 154] on span "button" at bounding box center [676, 156] width 8 height 8
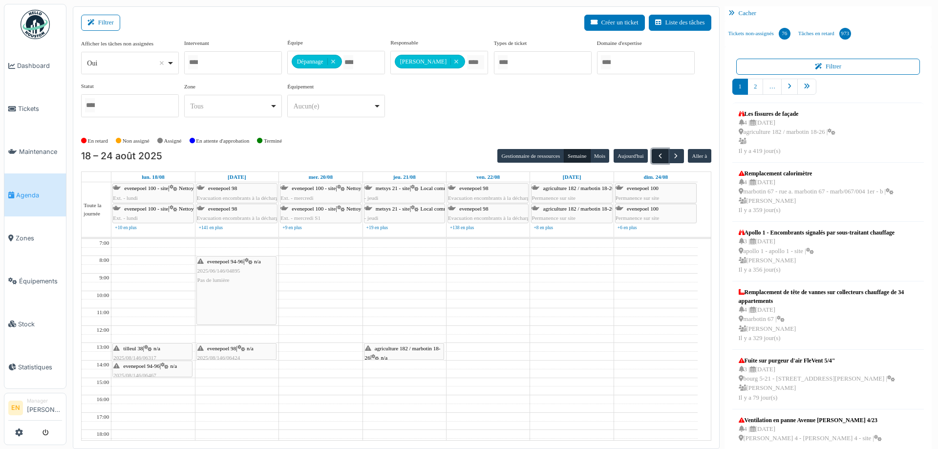
click at [656, 153] on span "button" at bounding box center [660, 156] width 8 height 8
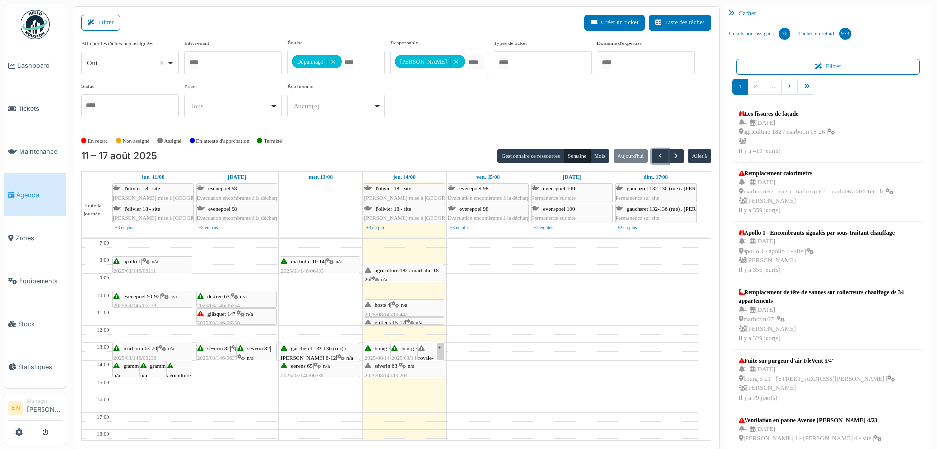
click at [399, 271] on span "agriculture 182 / marbotin 18-26" at bounding box center [403, 274] width 76 height 15
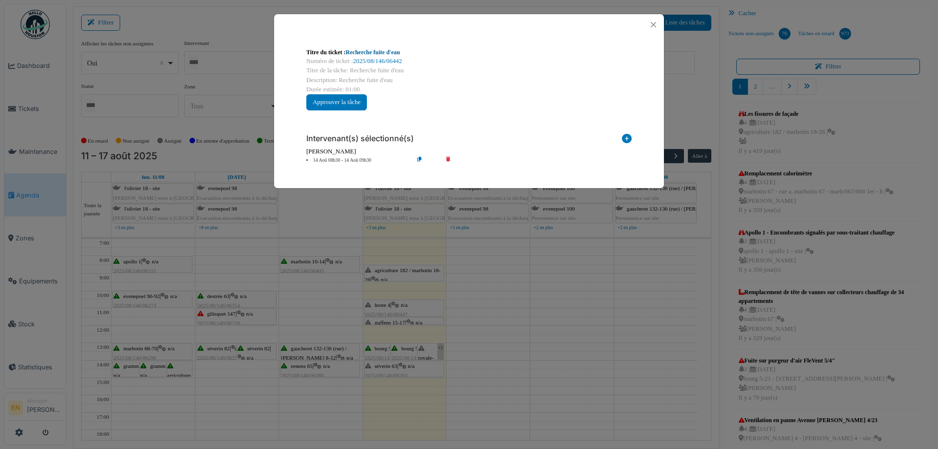
click at [375, 53] on link "Recherche fuite d'eau" at bounding box center [373, 52] width 54 height 7
click at [653, 25] on button "Close" at bounding box center [653, 24] width 13 height 13
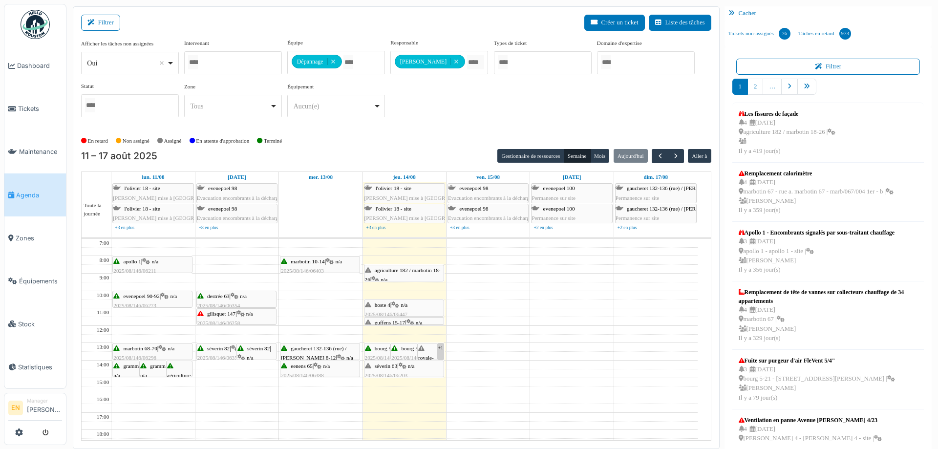
click at [402, 308] on div "hoste 4 | n/a 2025/08/146/06447 Sécurisation porte d'entrée rue squat" at bounding box center [404, 320] width 78 height 38
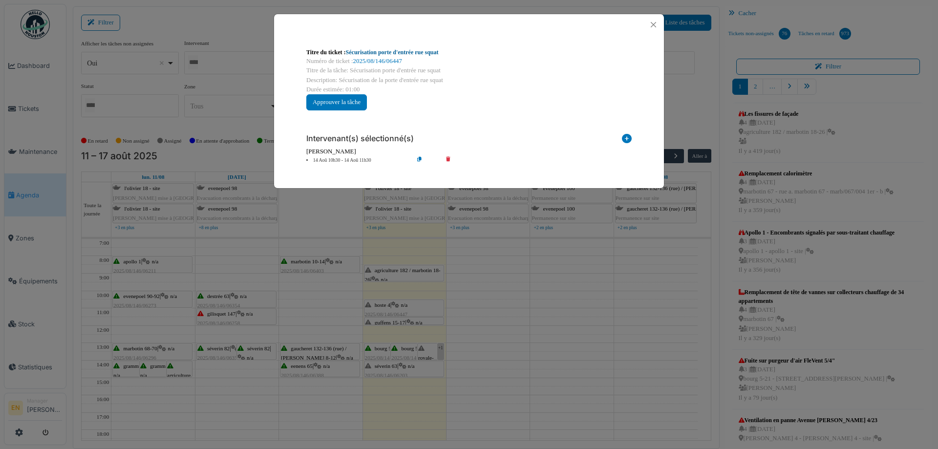
click at [401, 52] on link "Sécurisation porte d'entrée rue squat" at bounding box center [392, 52] width 93 height 7
click at [657, 24] on button "Close" at bounding box center [653, 24] width 13 height 13
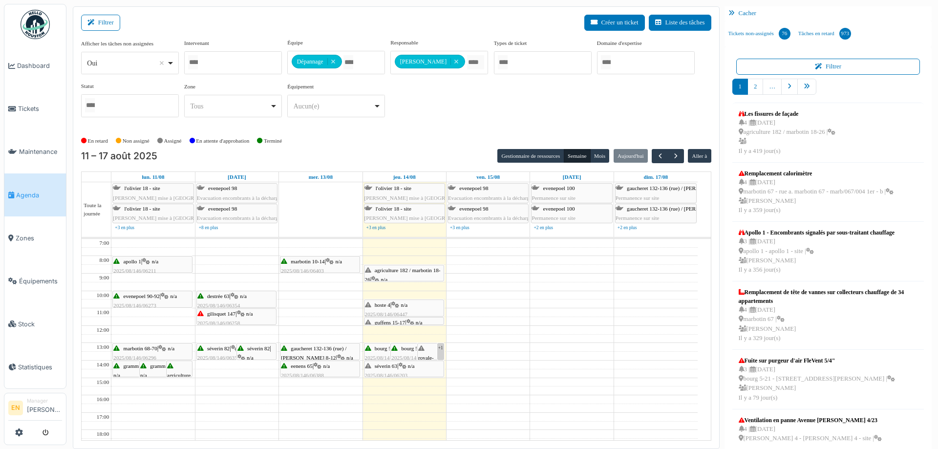
click at [397, 323] on div at bounding box center [404, 324] width 79 height 4
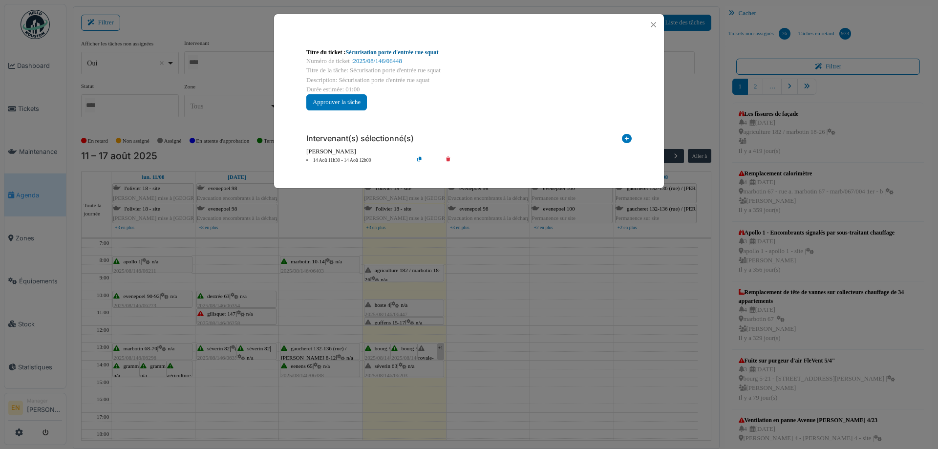
click at [412, 55] on link "Sécurisation porte d'entrée rue squat" at bounding box center [392, 52] width 93 height 7
click at [655, 24] on button "Close" at bounding box center [653, 24] width 13 height 13
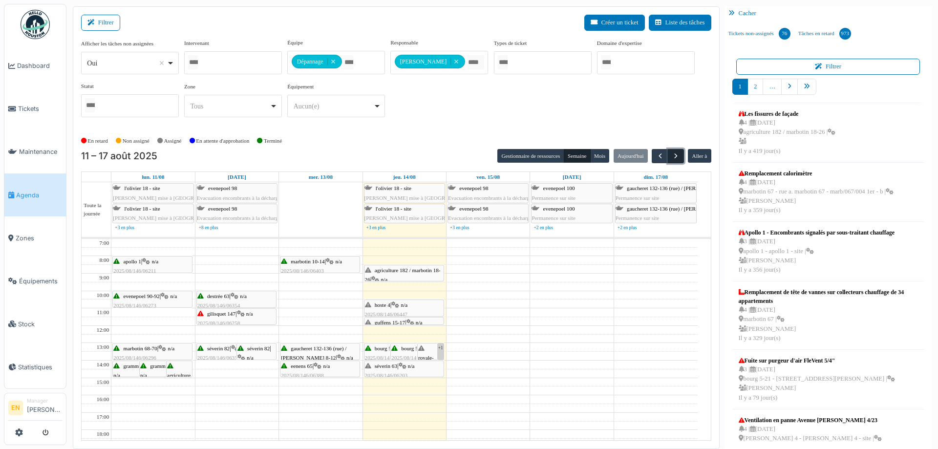
click at [672, 156] on span "button" at bounding box center [676, 156] width 8 height 8
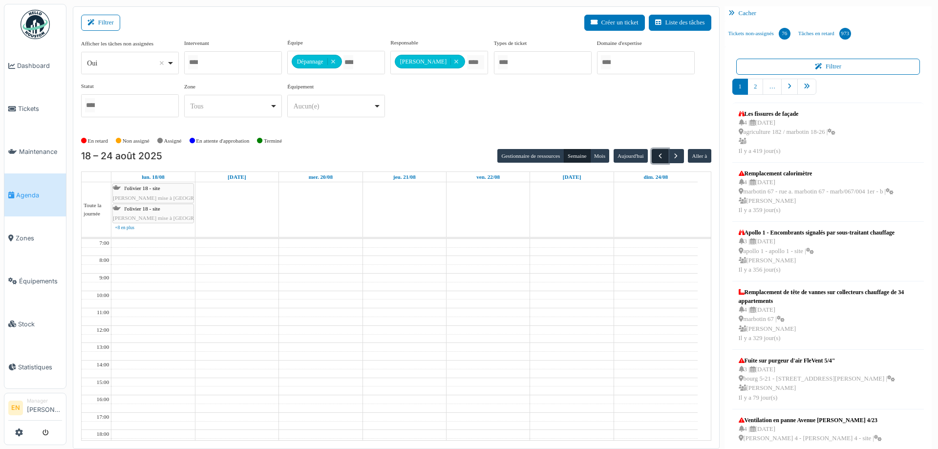
click at [656, 158] on span "button" at bounding box center [660, 156] width 8 height 8
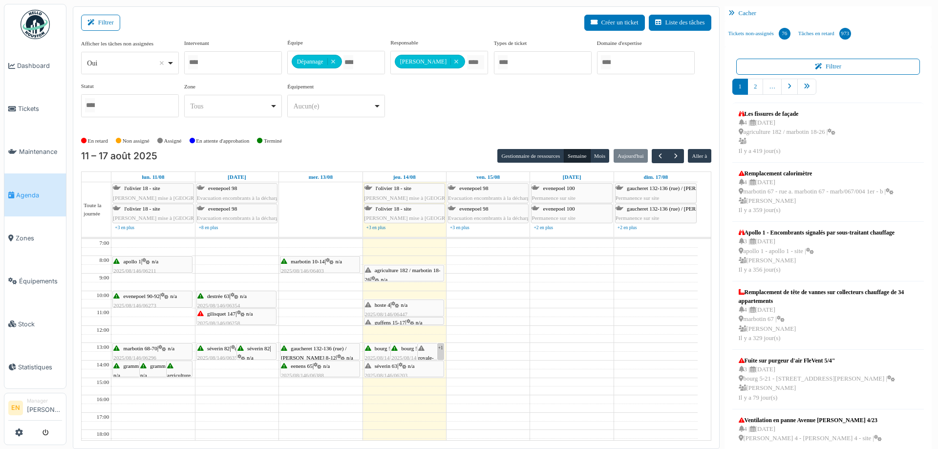
click at [443, 130] on div "Afficher les tâches non assignées *** Oui Remove item Oui Non Intervenant Abdel…" at bounding box center [396, 86] width 630 height 94
click at [417, 133] on div "En retard Non assigné Assigné En attente d'approbation Terminé" at bounding box center [396, 141] width 630 height 16
click at [436, 122] on div "Afficher les tâches non assignées *** Oui Remove item Oui Non Intervenant Abdel…" at bounding box center [396, 82] width 630 height 86
click at [432, 124] on div "Afficher les tâches non assignées *** Oui Remove item Oui Non Intervenant Abdel…" at bounding box center [396, 82] width 630 height 86
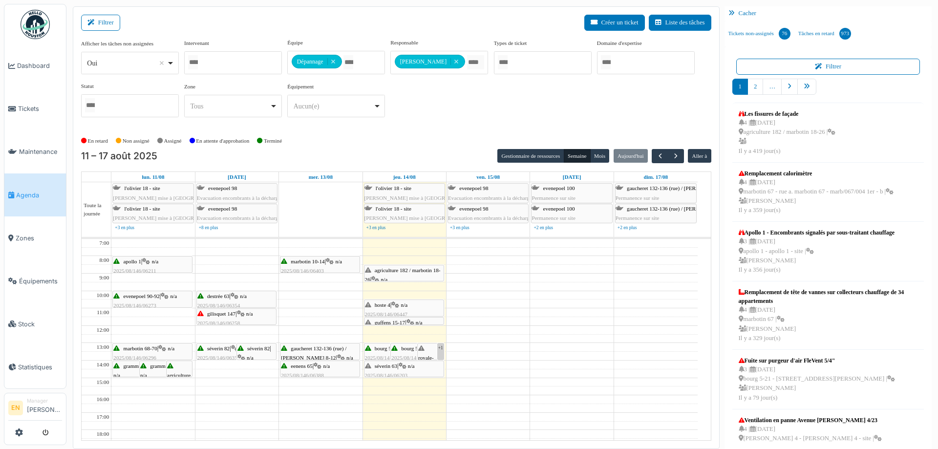
click at [419, 143] on div "En retard Non assigné Assigné En attente d'approbation Terminé" at bounding box center [396, 141] width 630 height 16
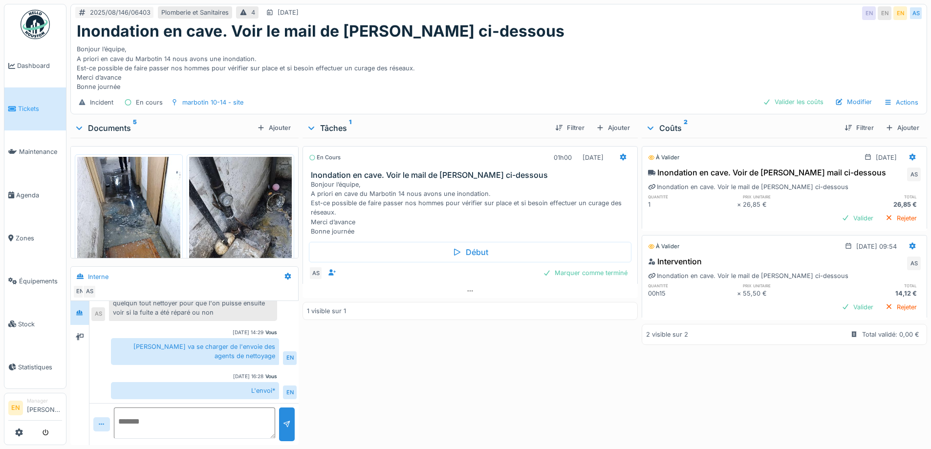
scroll to position [7, 0]
click at [578, 279] on div "Marquer comme terminé" at bounding box center [585, 272] width 92 height 13
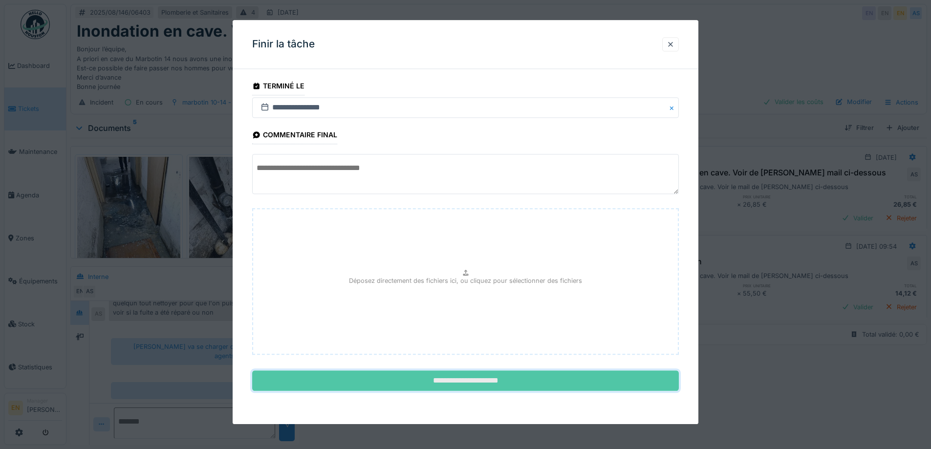
click at [469, 383] on input "**********" at bounding box center [465, 381] width 427 height 21
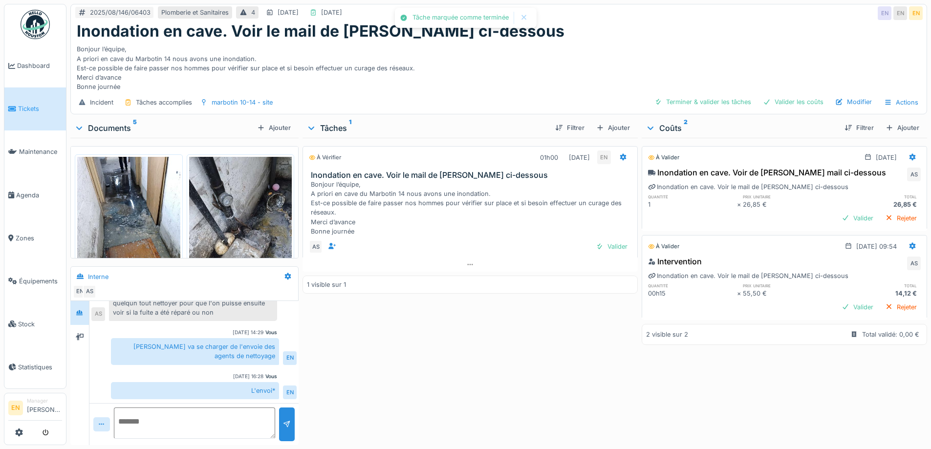
click at [468, 384] on div "À vérifier 01h00 13/08/2025 EN Inondation en cave. Voir le mail de Cédric ci-de…" at bounding box center [469, 289] width 335 height 303
click at [612, 253] on div "Valider" at bounding box center [612, 246] width 40 height 13
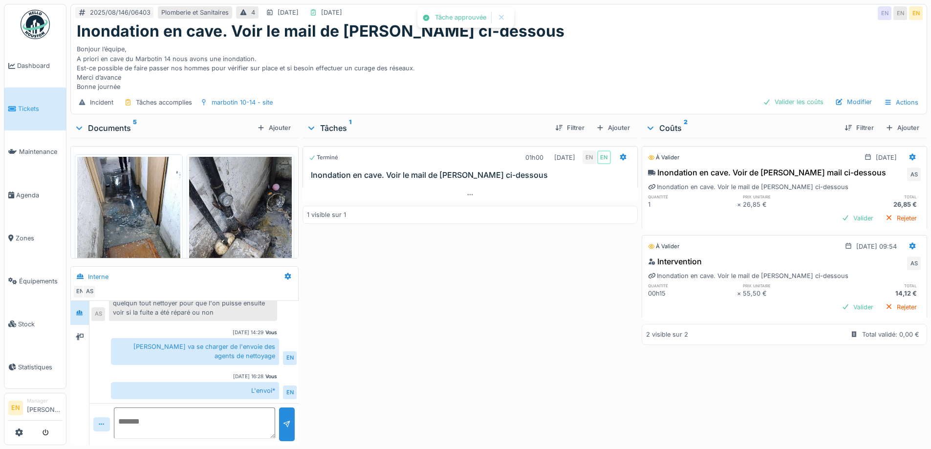
click at [451, 352] on div "Terminé 01h00 13/08/2025 EN EN Inondation en cave. Voir le mail de Cédric ci-de…" at bounding box center [469, 289] width 335 height 303
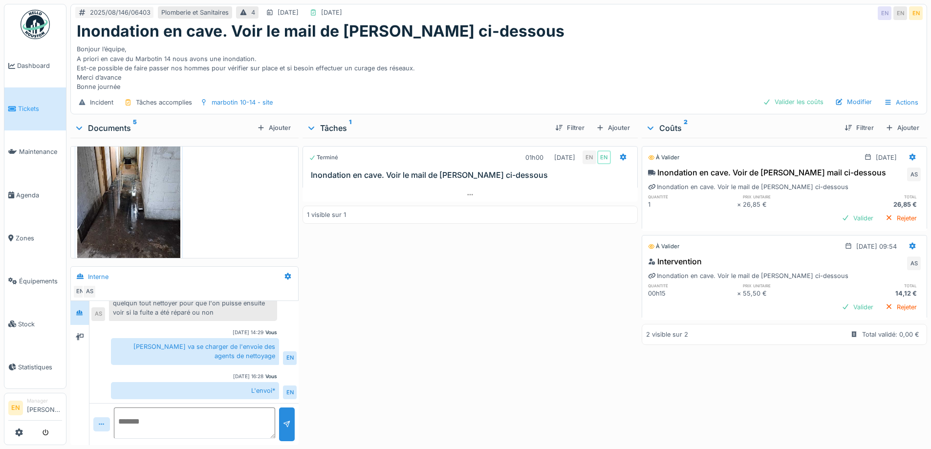
scroll to position [368, 0]
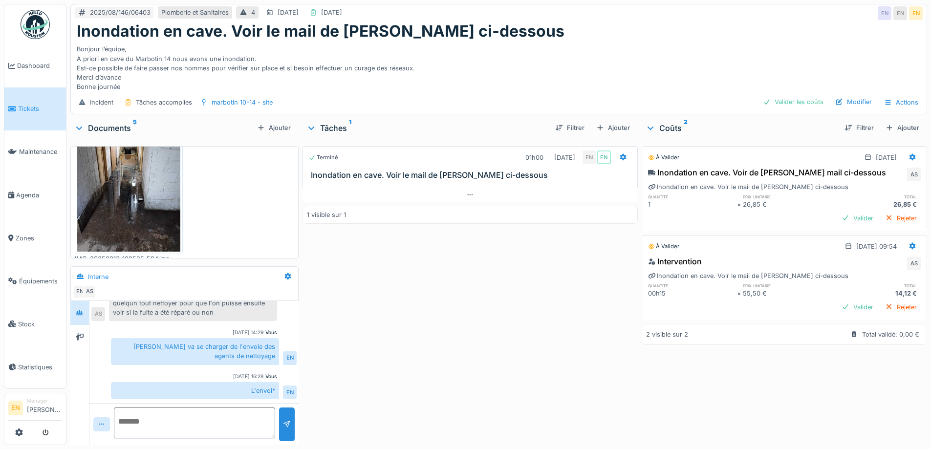
click at [562, 60] on div "Bonjour l’équipe, A priori en cave du Marbotin 14 nous avons une inondation. Es…" at bounding box center [499, 66] width 844 height 51
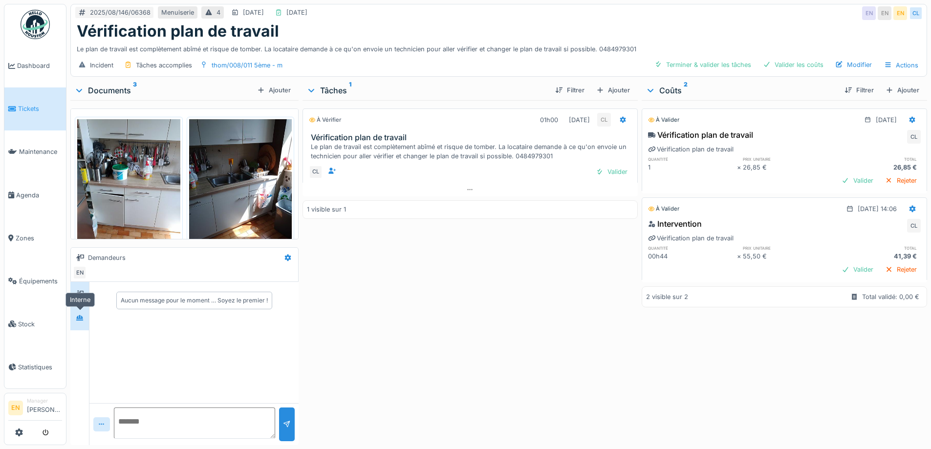
click at [80, 318] on icon at bounding box center [79, 317] width 7 height 5
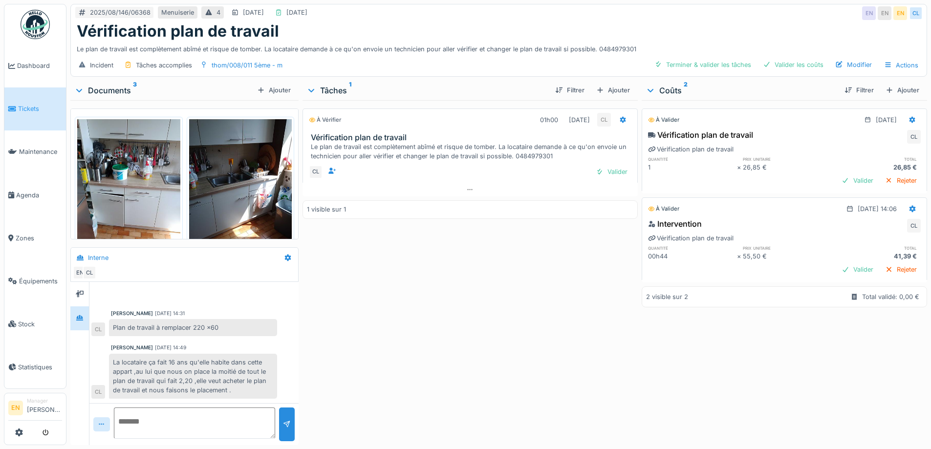
scroll to position [7, 0]
click at [368, 308] on div "À vérifier 01h00 [DATE] CL Vérification plan de travail Le plan de travail est …" at bounding box center [469, 270] width 335 height 341
click at [611, 171] on div "Valider" at bounding box center [612, 171] width 40 height 13
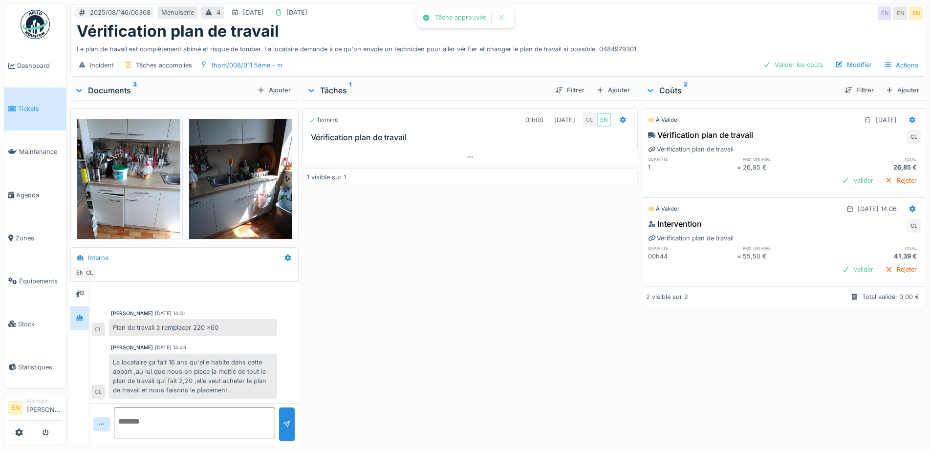
click at [548, 260] on div "Terminé 01h00 [DATE] CL EN Vérification plan de travail 1 visible sur 1" at bounding box center [469, 270] width 335 height 341
click at [771, 4] on div "2025/08/146/06368 Menuiserie 4 [DATE] [DATE] EN EN EN" at bounding box center [499, 13] width 856 height 18
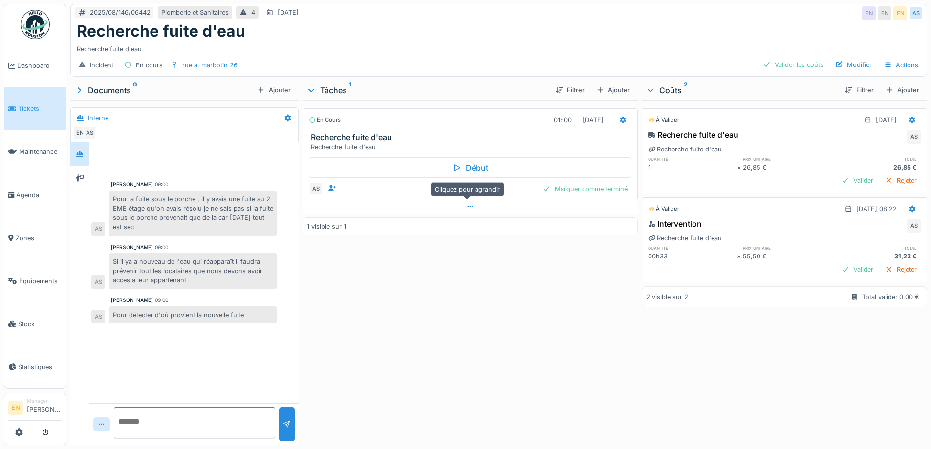
click at [466, 208] on icon at bounding box center [470, 206] width 8 height 6
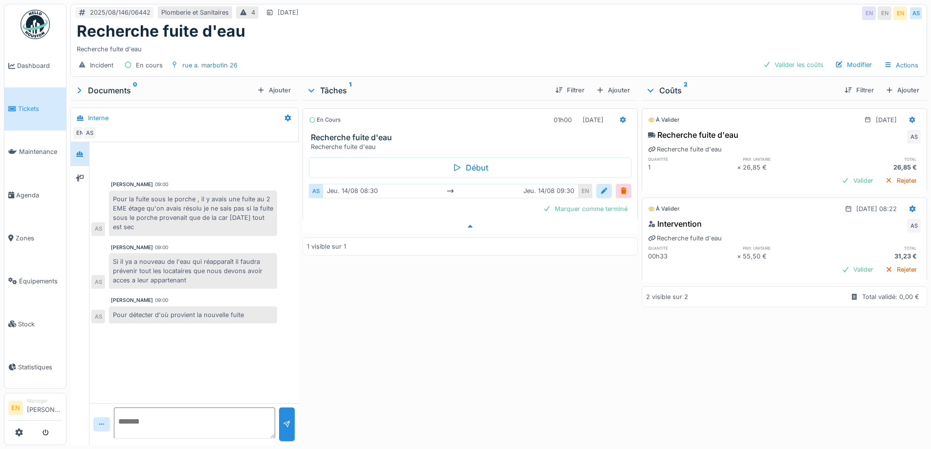
scroll to position [7, 0]
click at [210, 61] on div "rue a. marbotin 26" at bounding box center [209, 65] width 55 height 9
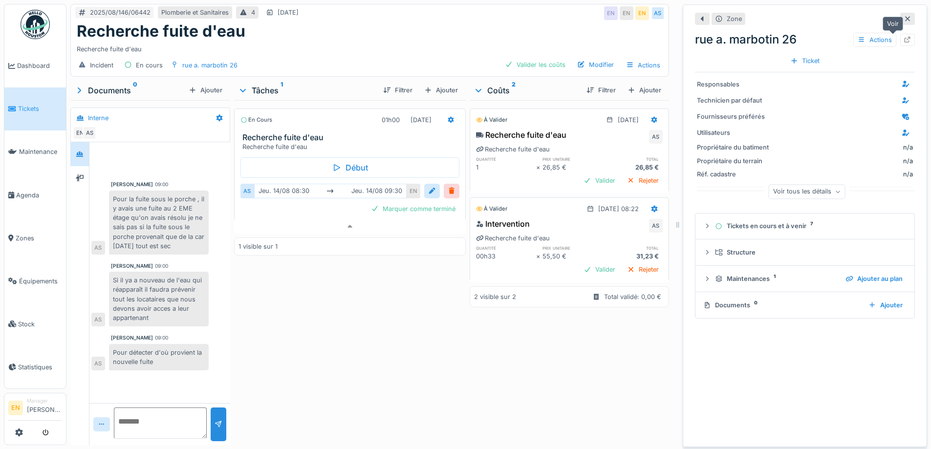
click at [903, 37] on icon at bounding box center [907, 40] width 8 height 6
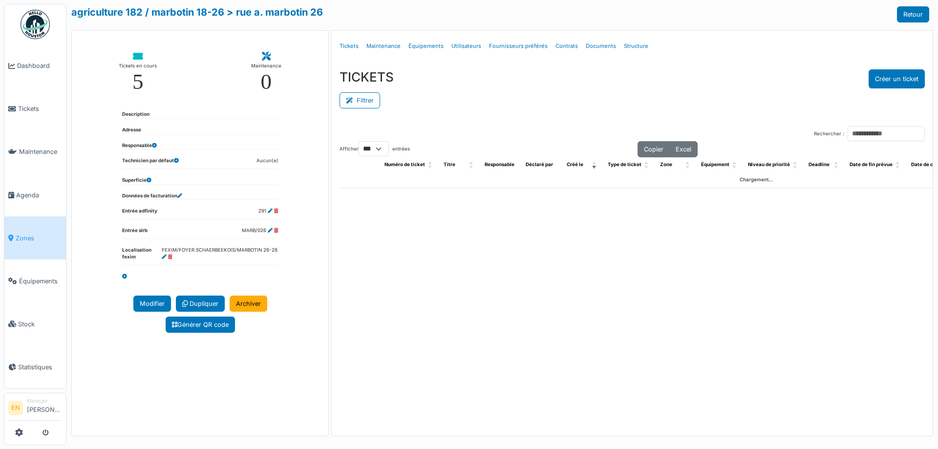
select select "***"
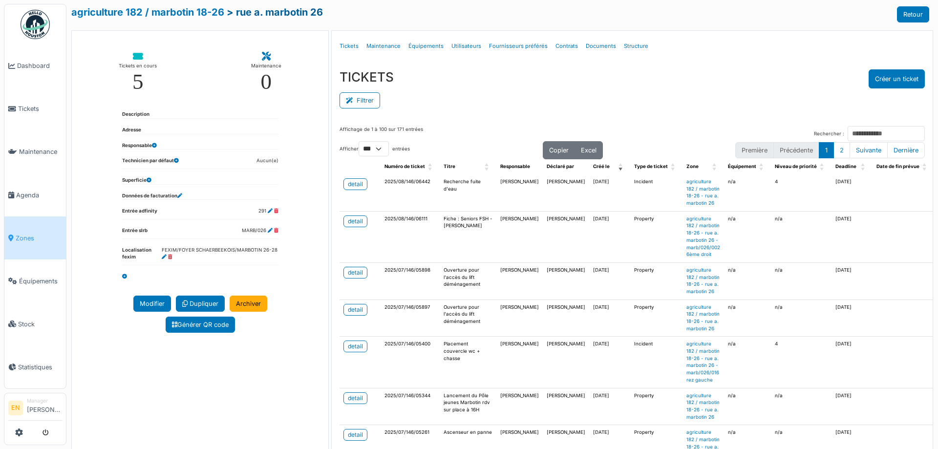
click at [286, 11] on link "> rue a. marbotin 26" at bounding box center [275, 12] width 96 height 12
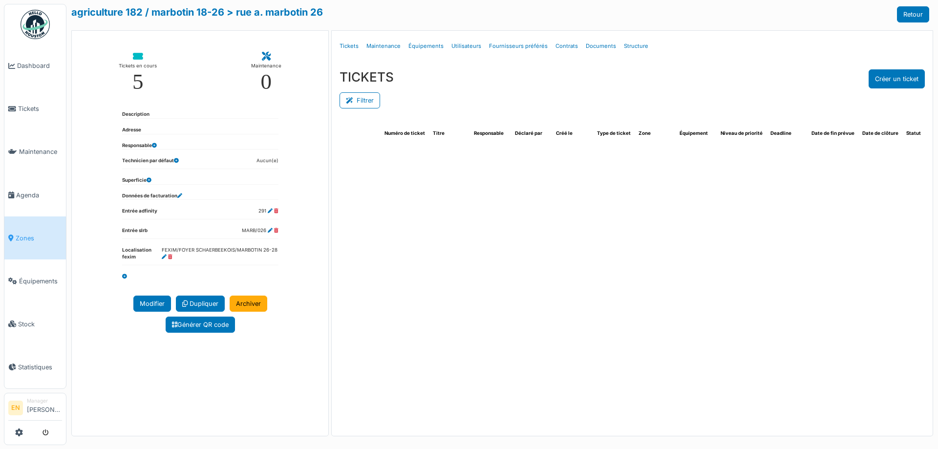
select select "***"
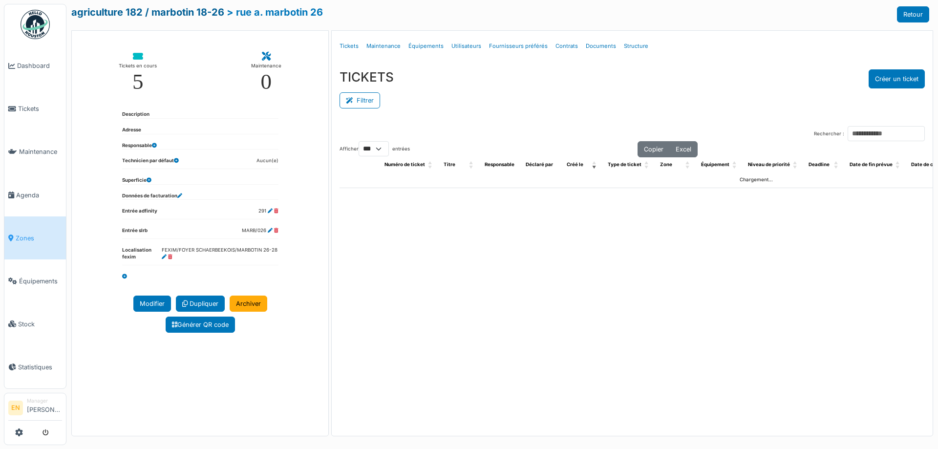
click at [199, 12] on link "agriculture 182 / marbotin 18-26" at bounding box center [147, 12] width 153 height 12
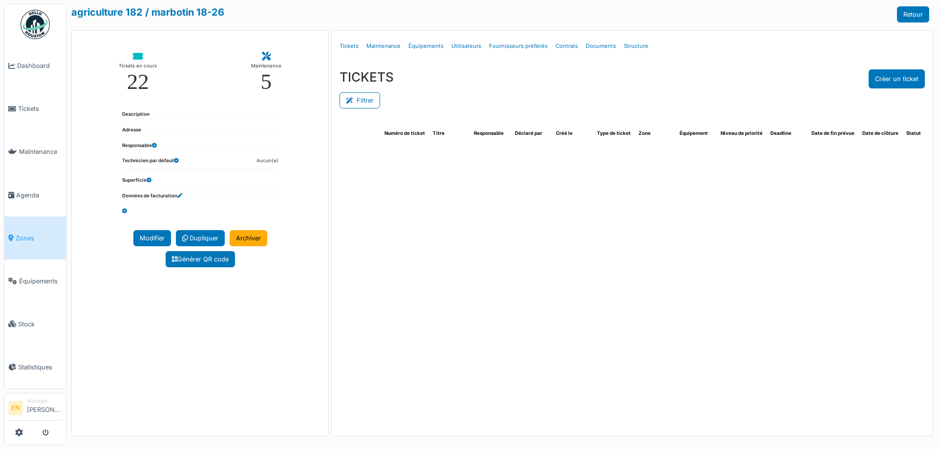
select select "***"
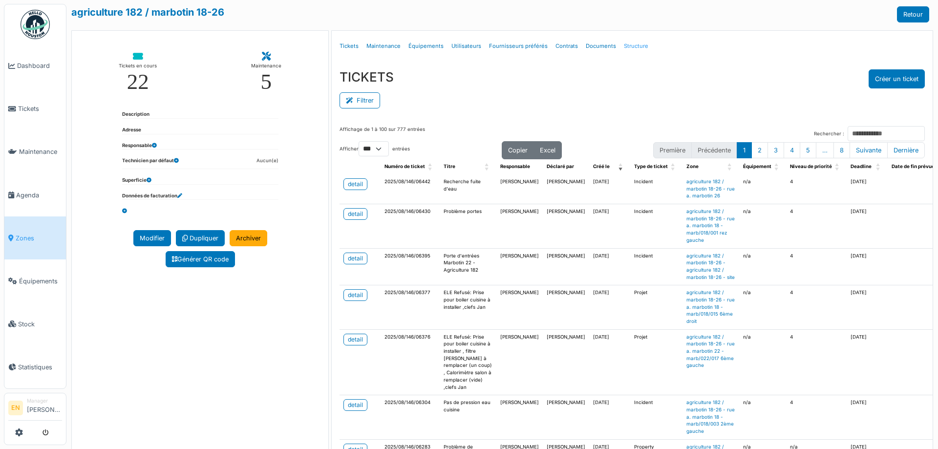
click at [624, 44] on link "Structure" at bounding box center [636, 46] width 32 height 23
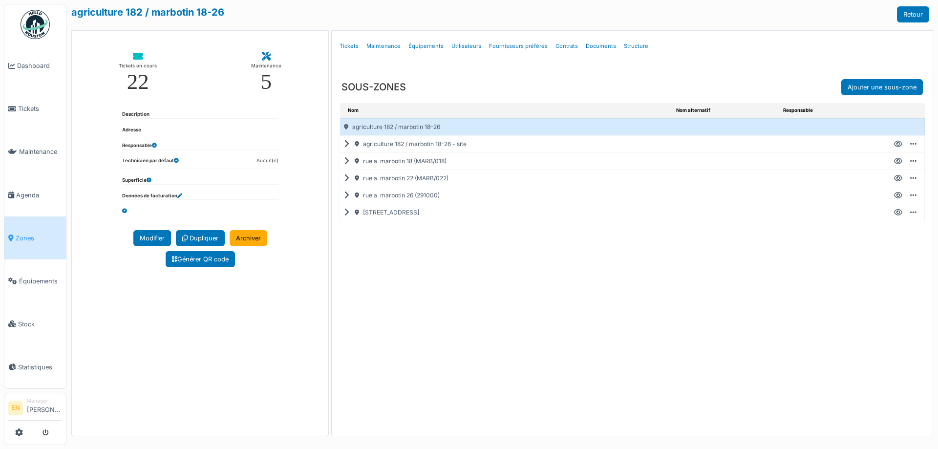
click at [346, 196] on icon at bounding box center [348, 195] width 9 height 0
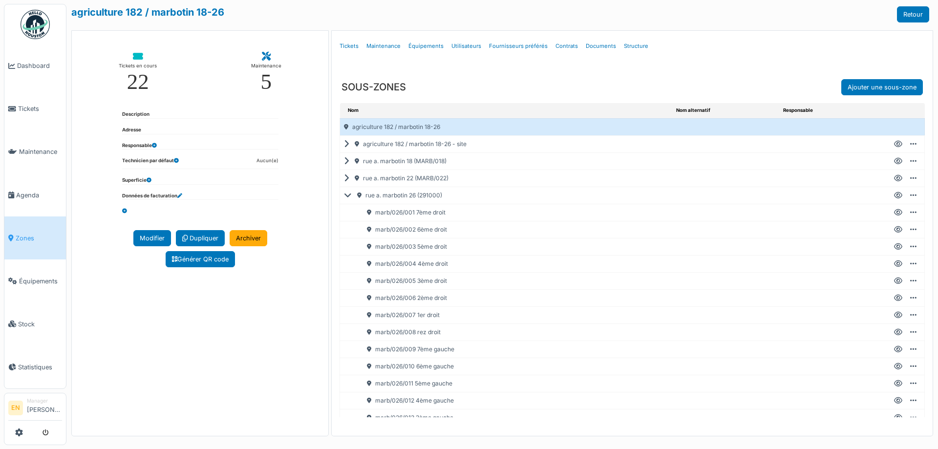
click at [738, 21] on div "agriculture 182 / marbotin 18-26 Retour" at bounding box center [500, 14] width 858 height 16
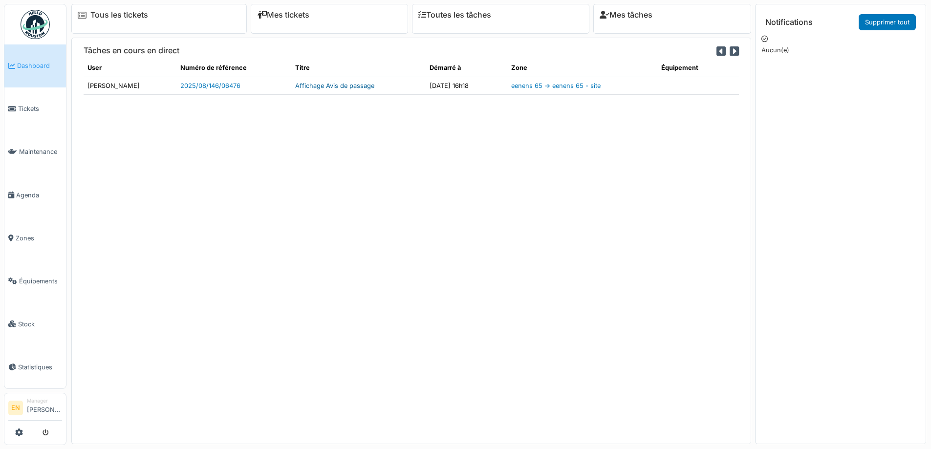
click at [327, 86] on link "Affichage Avis de passage" at bounding box center [334, 85] width 79 height 7
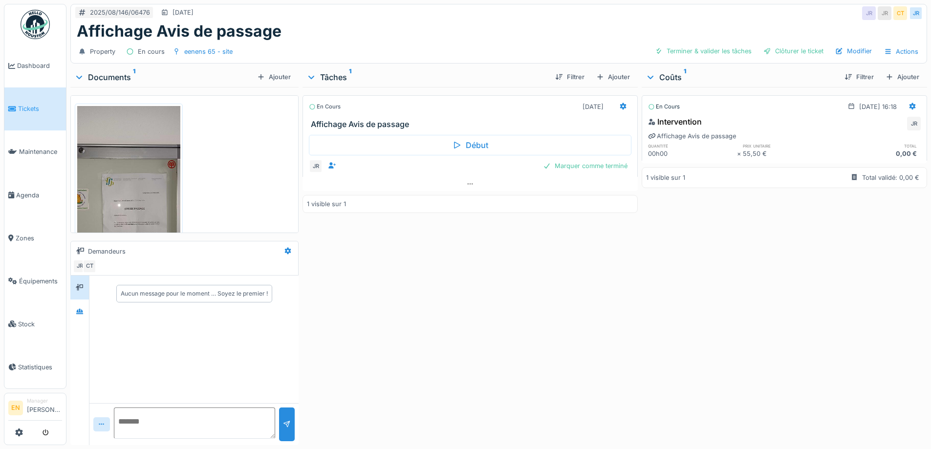
click at [135, 191] on img at bounding box center [128, 217] width 103 height 223
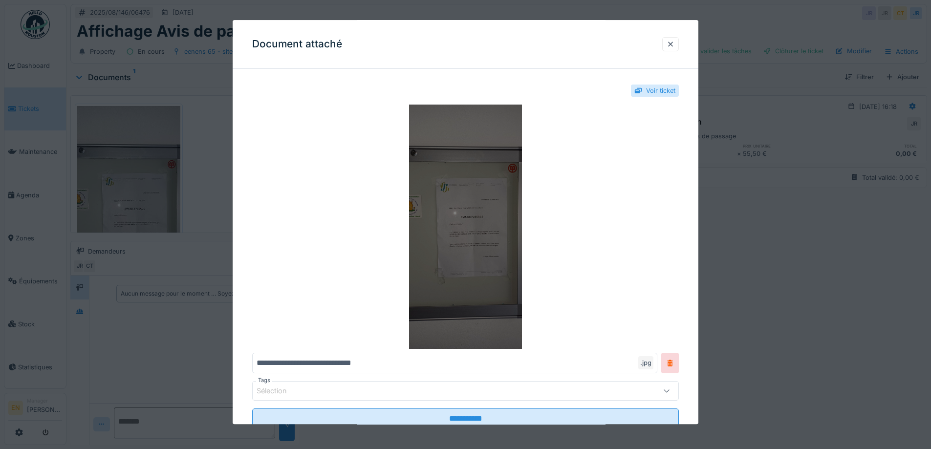
click at [494, 215] on img at bounding box center [465, 227] width 427 height 244
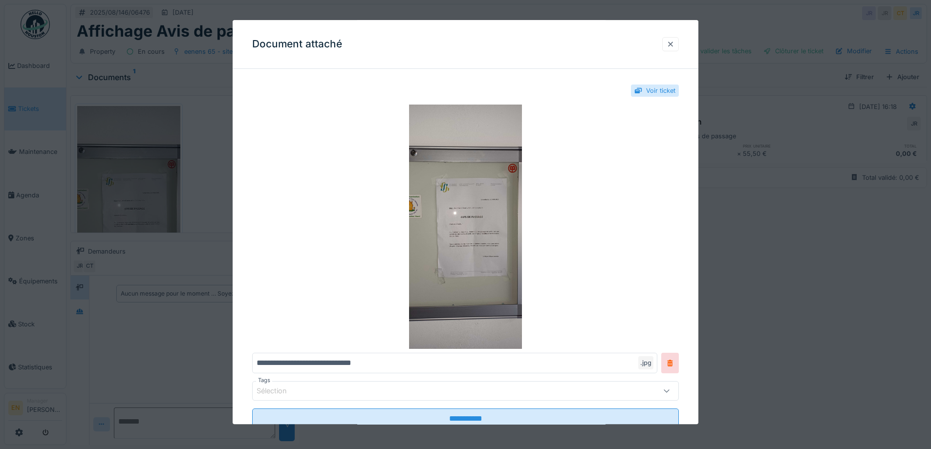
click at [674, 45] on div at bounding box center [670, 44] width 8 height 9
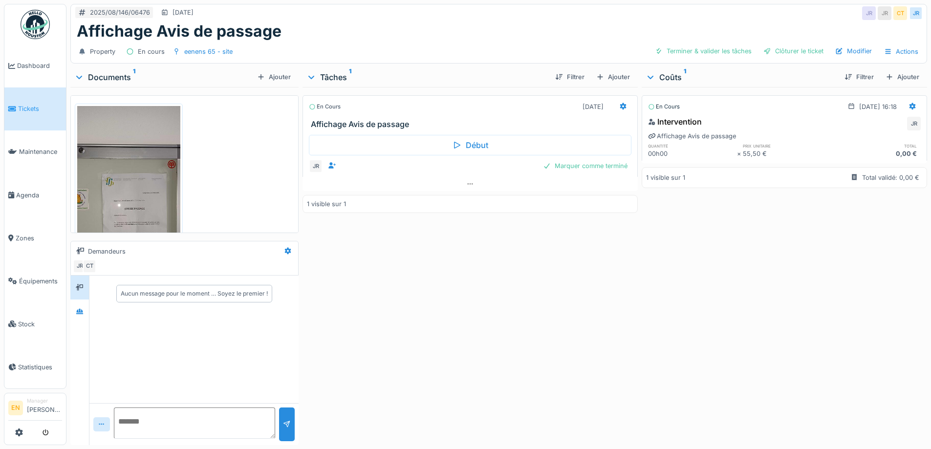
click at [419, 325] on div "En cours 14/08/2025 Affichage Avis de passage Début JR Marquer comme terminé 1 …" at bounding box center [469, 264] width 335 height 354
click at [404, 312] on div "En cours 14/08/2025 Affichage Avis de passage Début JR Marquer comme terminé 1 …" at bounding box center [469, 264] width 335 height 354
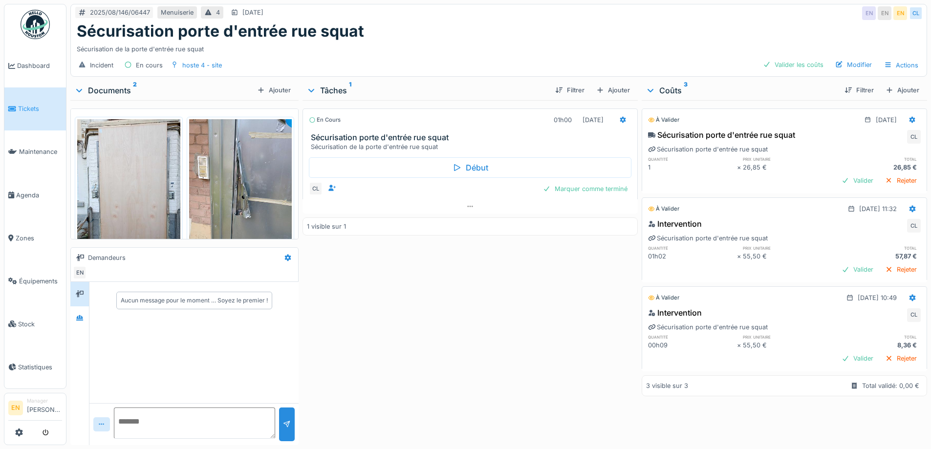
scroll to position [7, 0]
click at [78, 315] on icon at bounding box center [80, 318] width 8 height 6
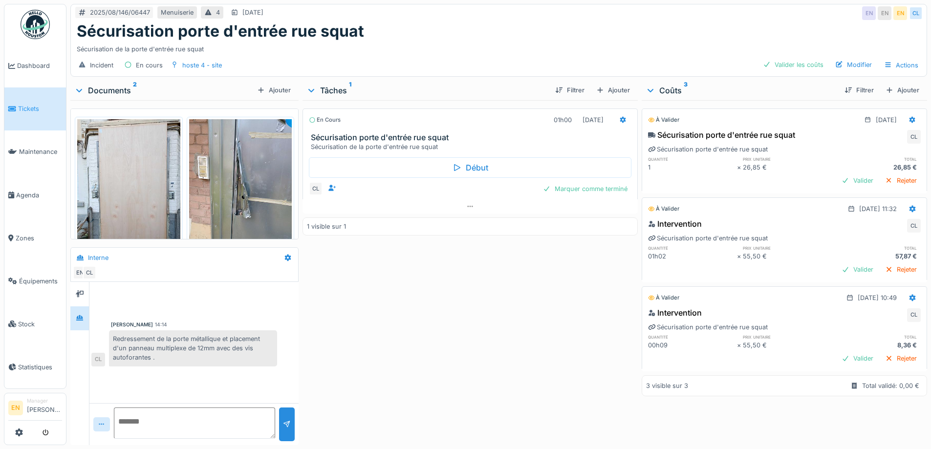
drag, startPoint x: 398, startPoint y: 311, endPoint x: 797, endPoint y: 23, distance: 492.3
click at [402, 311] on div "En cours 01h00 14/08/2025 Sécurisation porte d'entrée rue squat Sécurisation de…" at bounding box center [469, 270] width 335 height 341
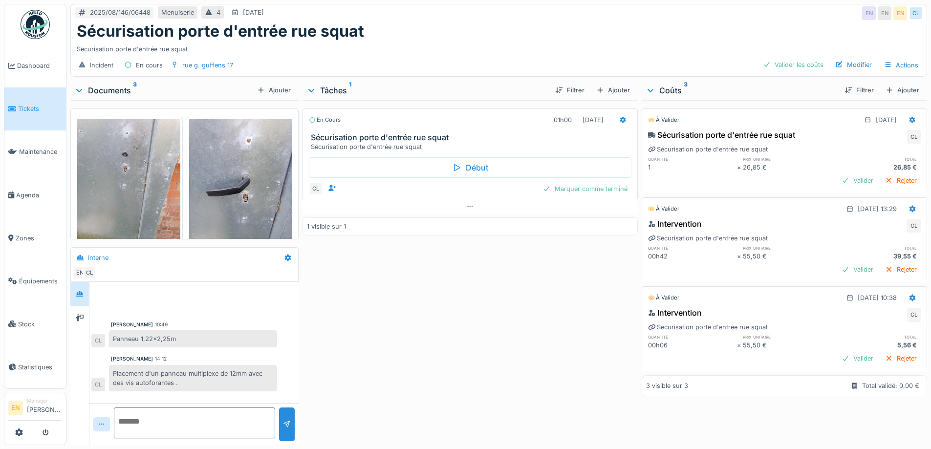
click at [403, 302] on div "En cours 01h00 14/08/2025 Sécurisation porte d'entrée rue squat Sécurisation po…" at bounding box center [469, 270] width 335 height 341
click at [419, 310] on div "En cours 01h00 14/08/2025 Sécurisation porte d'entrée rue squat Sécurisation po…" at bounding box center [469, 270] width 335 height 341
click at [576, 192] on div "Marquer comme terminé" at bounding box center [585, 188] width 92 height 13
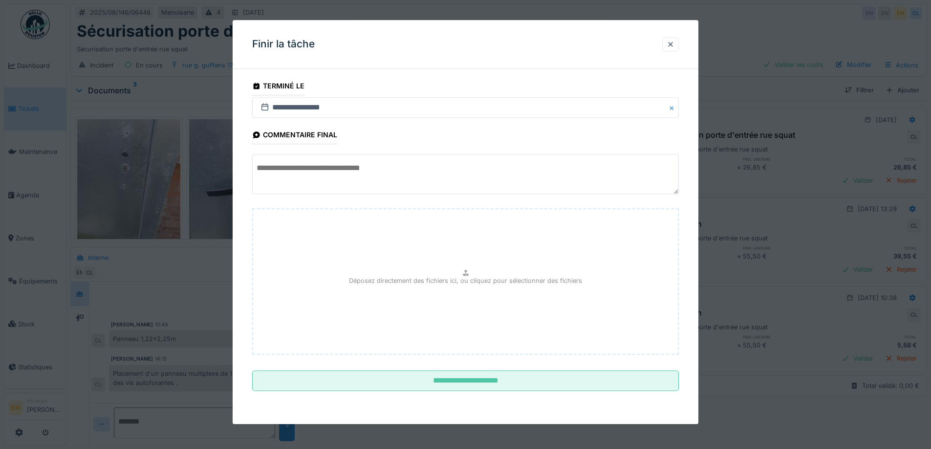
scroll to position [7, 0]
click at [673, 43] on div at bounding box center [670, 44] width 8 height 9
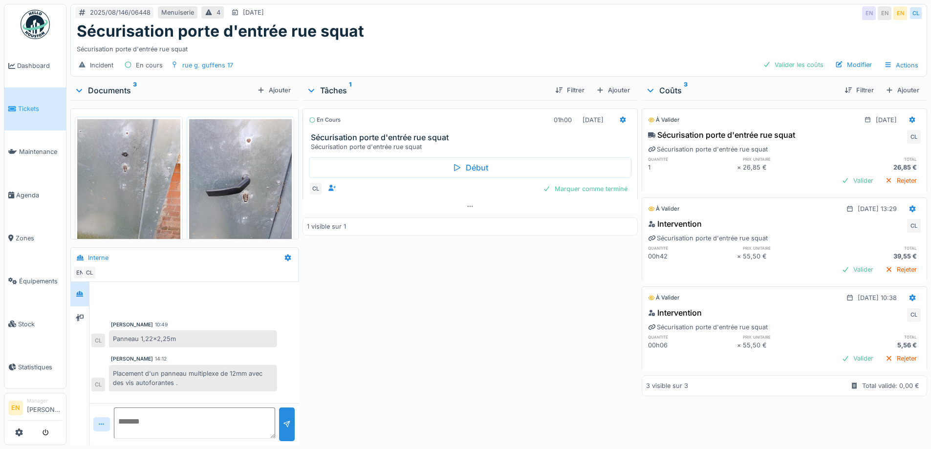
drag, startPoint x: 559, startPoint y: 295, endPoint x: 595, endPoint y: 246, distance: 60.5
click at [560, 295] on div "En cours 01h00 14/08/2025 Sécurisation porte d'entrée rue squat Sécurisation po…" at bounding box center [469, 270] width 335 height 341
click at [509, 296] on div "En cours 01h00 14/08/2025 Sécurisation porte d'entrée rue squat Sécurisation po…" at bounding box center [469, 270] width 335 height 341
click at [451, 280] on div "En cours 01h00 14/08/2025 Sécurisation porte d'entrée rue squat Sécurisation po…" at bounding box center [469, 270] width 335 height 341
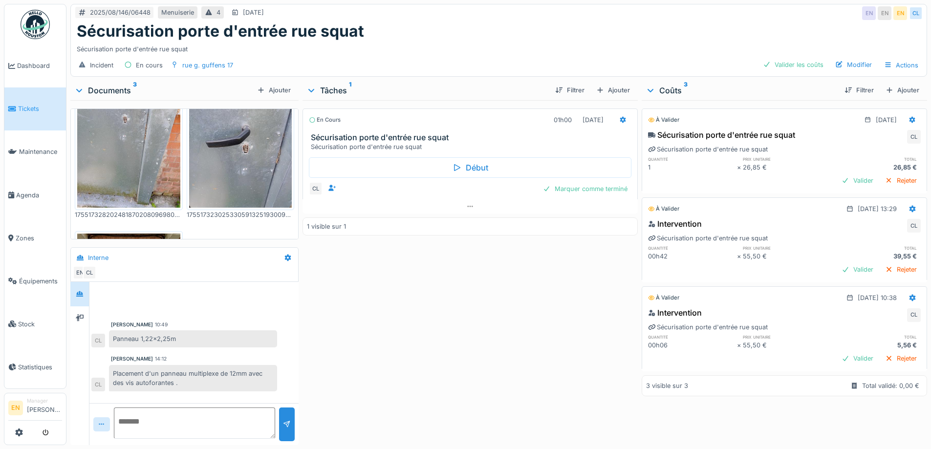
scroll to position [188, 0]
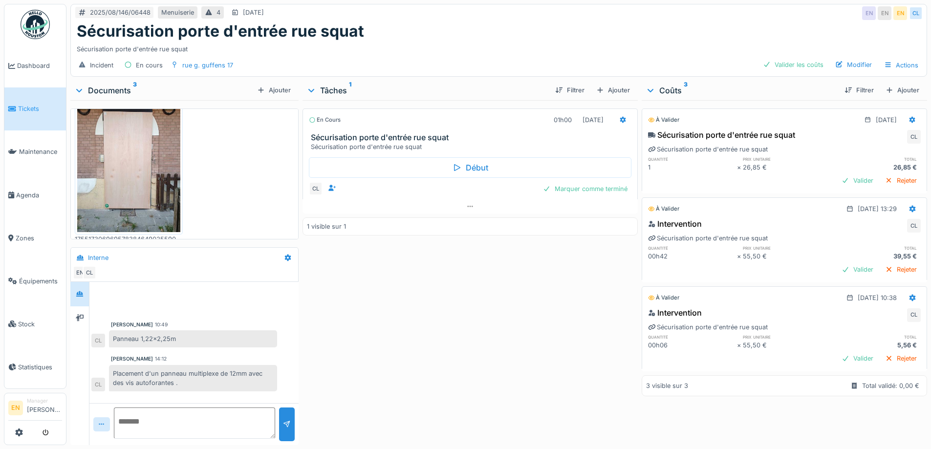
click at [133, 167] on img at bounding box center [128, 163] width 103 height 137
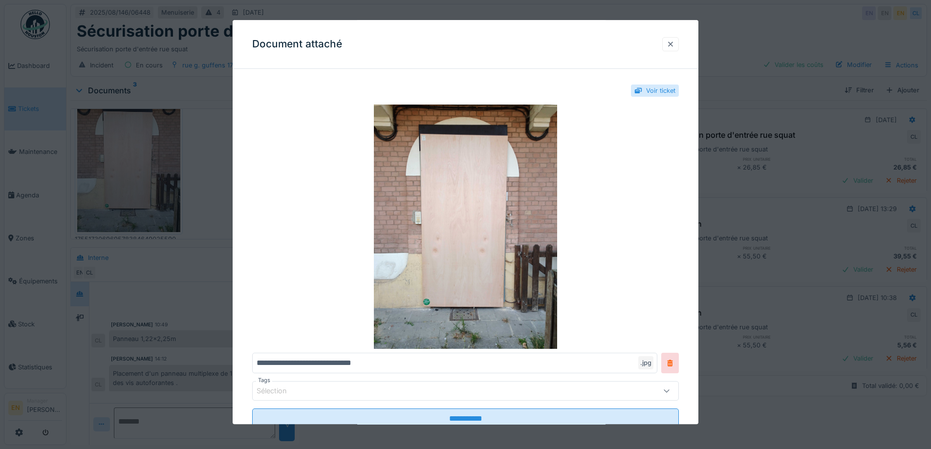
click at [672, 45] on div at bounding box center [670, 44] width 8 height 9
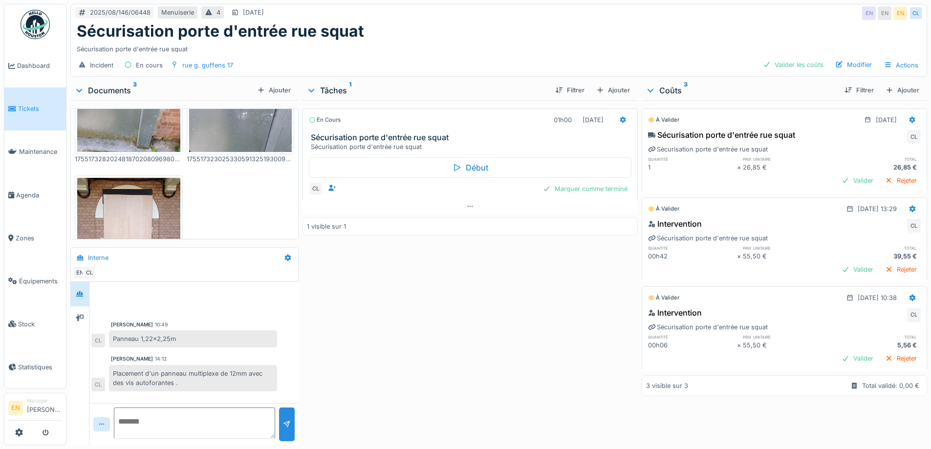
scroll to position [0, 0]
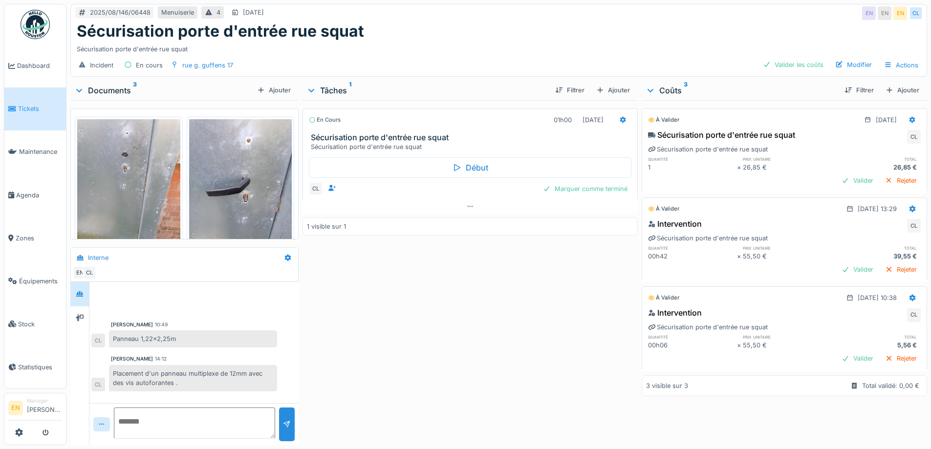
click at [128, 185] on img at bounding box center [128, 187] width 103 height 137
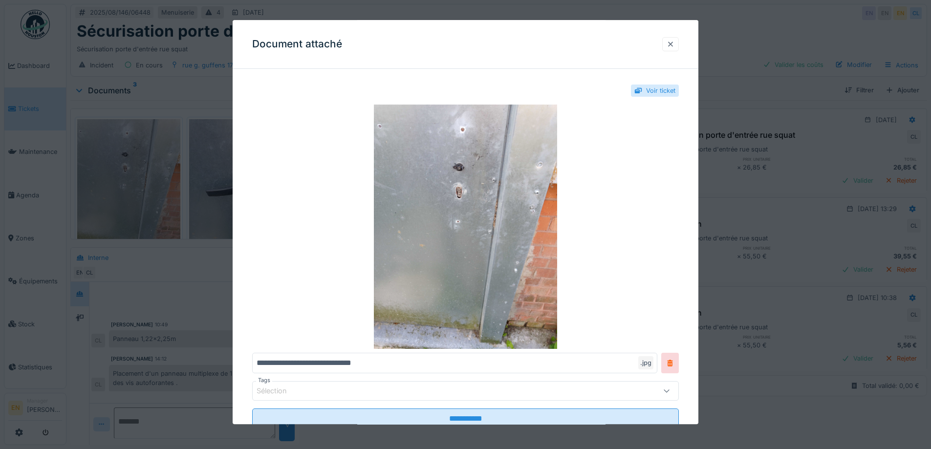
click at [674, 47] on div at bounding box center [670, 44] width 8 height 9
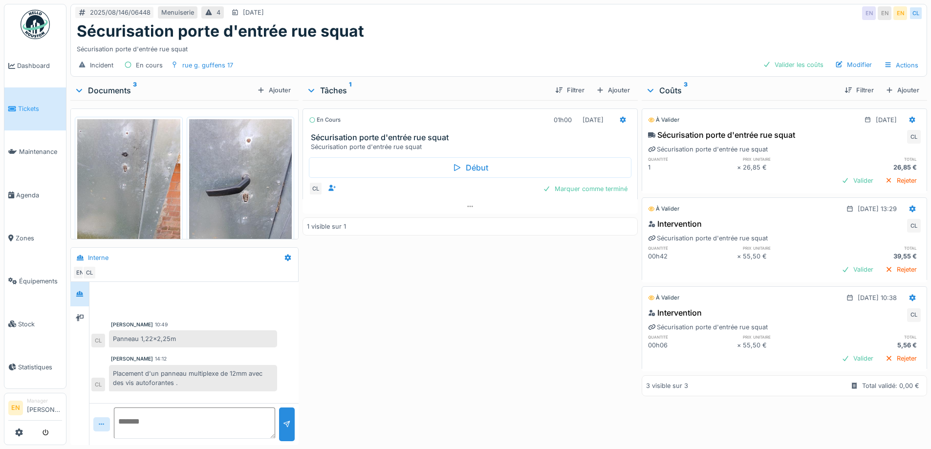
click at [236, 184] on img at bounding box center [240, 187] width 103 height 137
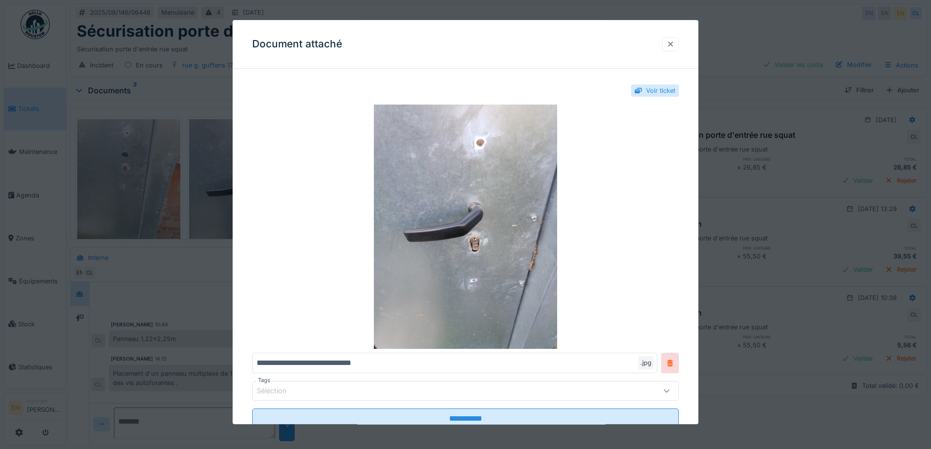
click at [672, 46] on div at bounding box center [670, 44] width 8 height 9
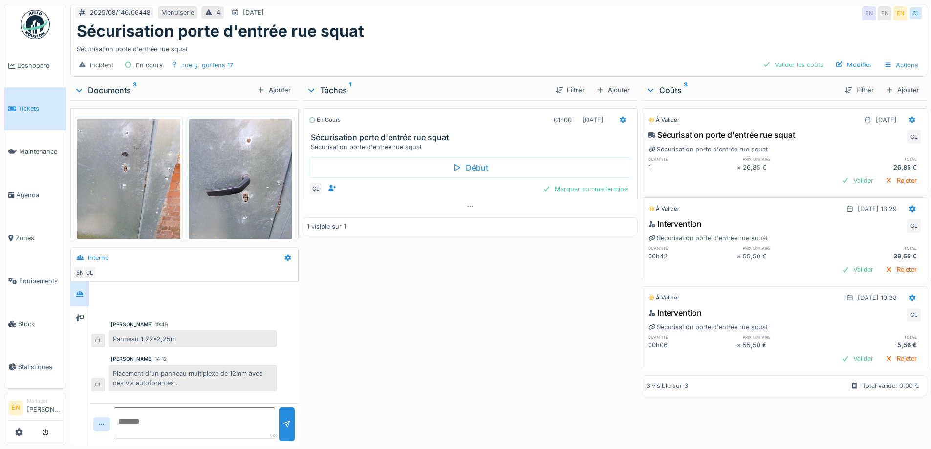
click at [588, 55] on div "Incident En cours rue g. guffens 17 Valider les coûts Modifier Actions" at bounding box center [499, 65] width 856 height 22
click at [502, 41] on div "Sécurisation porte d'entrée rue squat" at bounding box center [499, 47] width 844 height 13
click at [483, 41] on div "Sécurisation porte d'entrée rue squat" at bounding box center [499, 47] width 844 height 13
click at [478, 28] on div "Sécurisation porte d'entrée rue squat" at bounding box center [499, 31] width 844 height 19
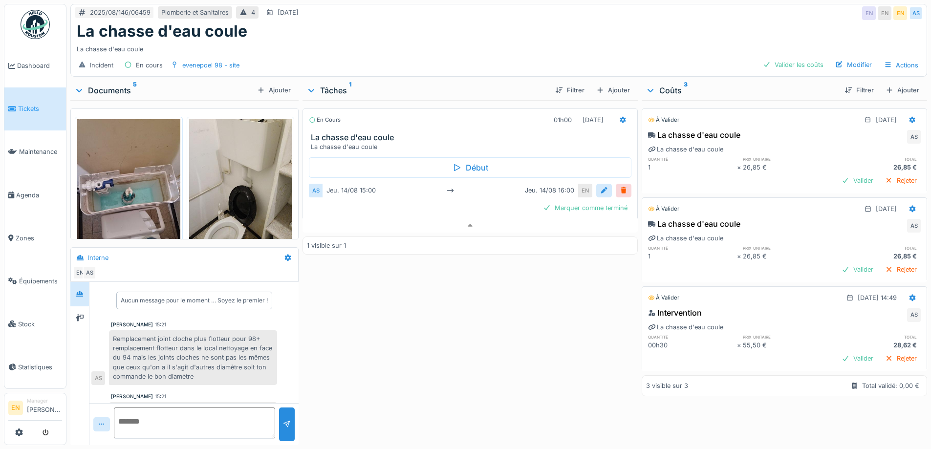
scroll to position [21, 0]
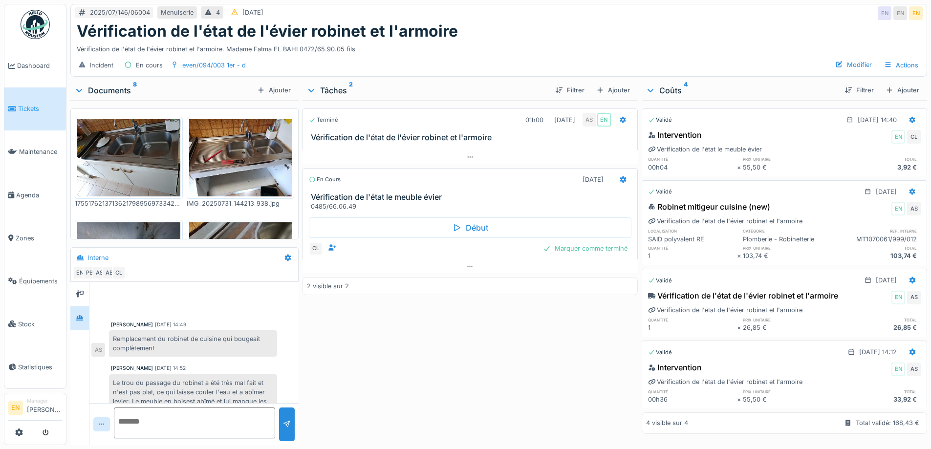
scroll to position [89, 0]
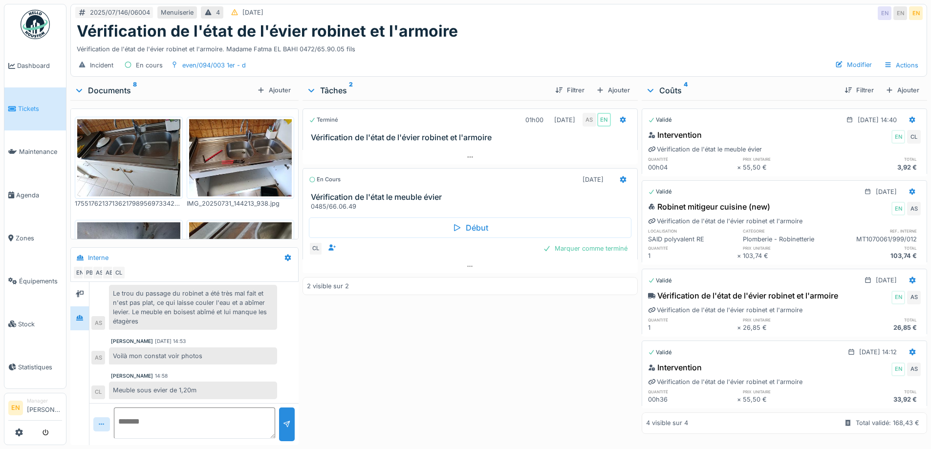
click at [522, 14] on div "2025/07/146/06004 Menuiserie 4 [DATE] EN EN EN" at bounding box center [499, 13] width 856 height 18
click at [428, 377] on div "Terminé 01h00 [DATE] AS EN Vérification de l'état de l'évier robinet et l'armoi…" at bounding box center [469, 270] width 335 height 341
click at [720, 30] on div "Vérification de l'état de l'évier robinet et l'armoire" at bounding box center [499, 31] width 844 height 19
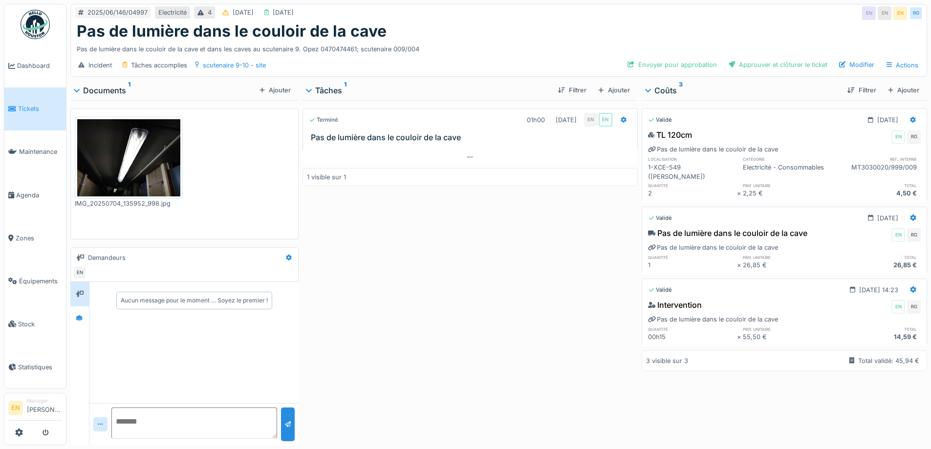
scroll to position [7, 0]
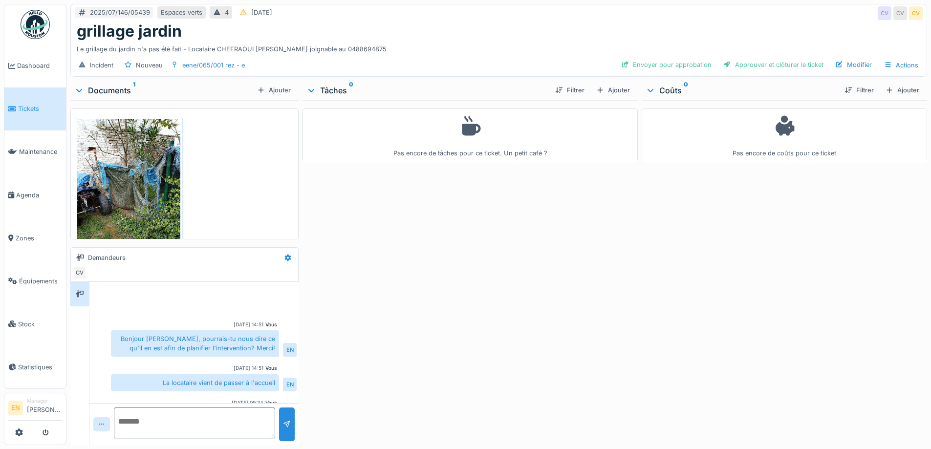
scroll to position [36, 0]
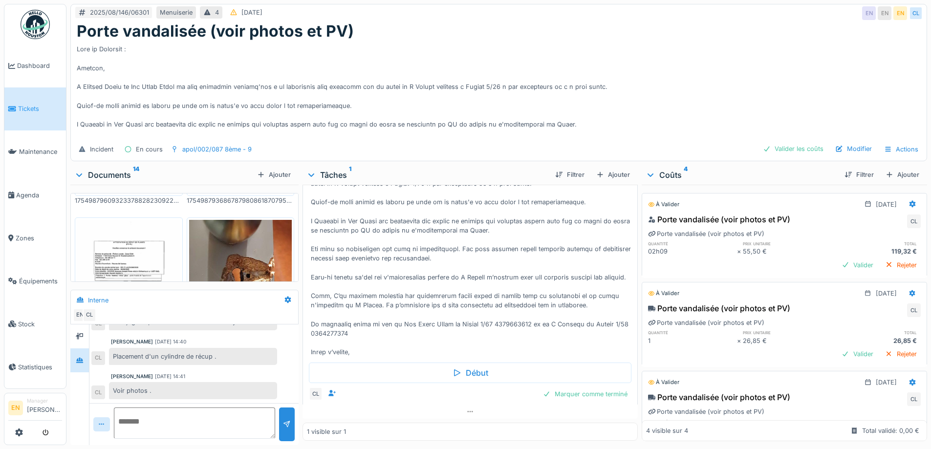
scroll to position [632, 0]
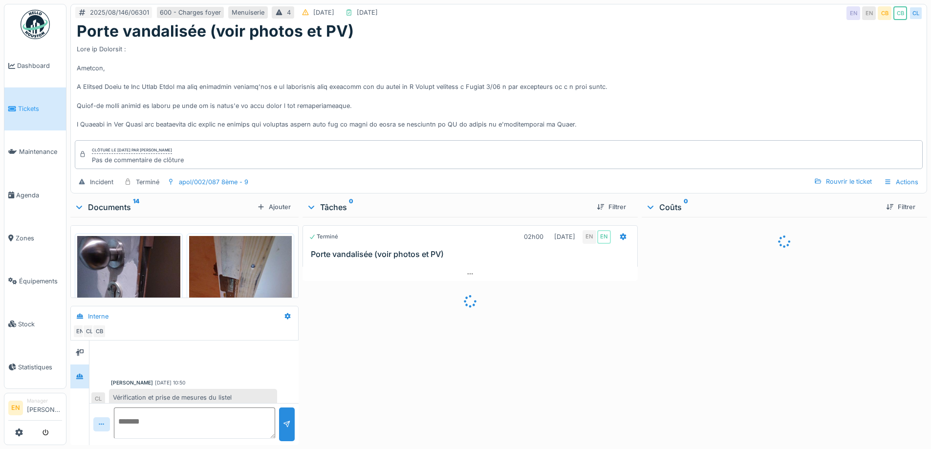
scroll to position [179, 0]
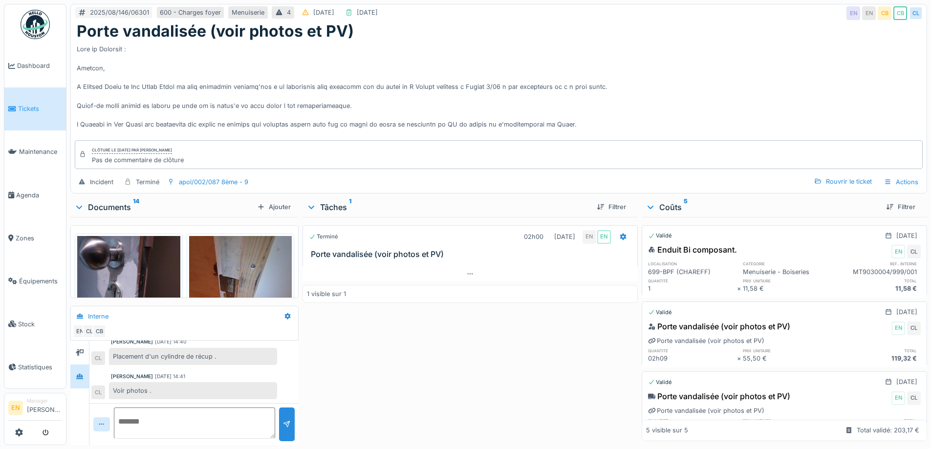
click at [415, 338] on div "Terminé 02h00 12/08/2025 EN EN Porte vandalisée (voir photos et PV) 1 visible s…" at bounding box center [469, 329] width 335 height 224
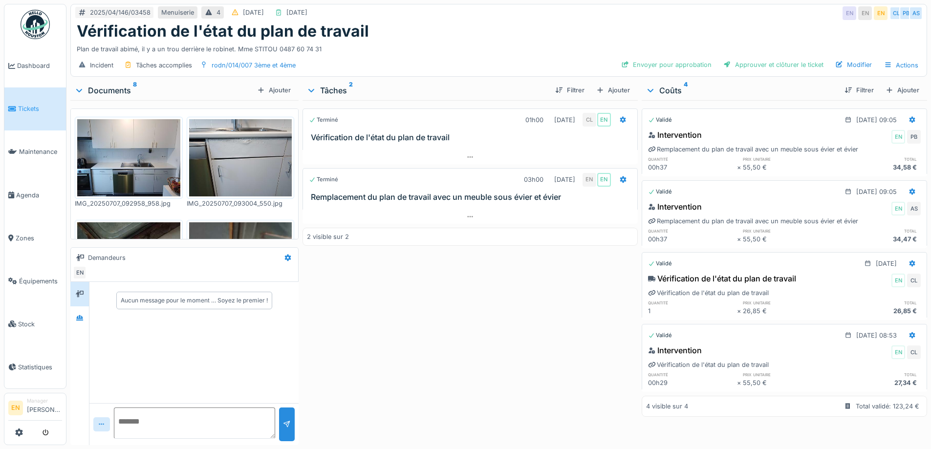
scroll to position [7, 0]
click at [367, 276] on div "Terminé 01h00 [DATE] CL EN Vérification de l'état du plan de travail Terminé 03…" at bounding box center [469, 270] width 335 height 341
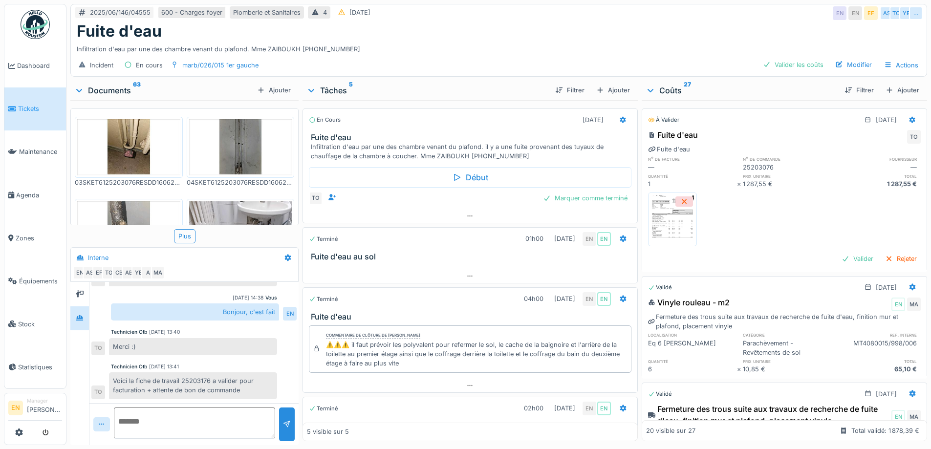
scroll to position [7, 0]
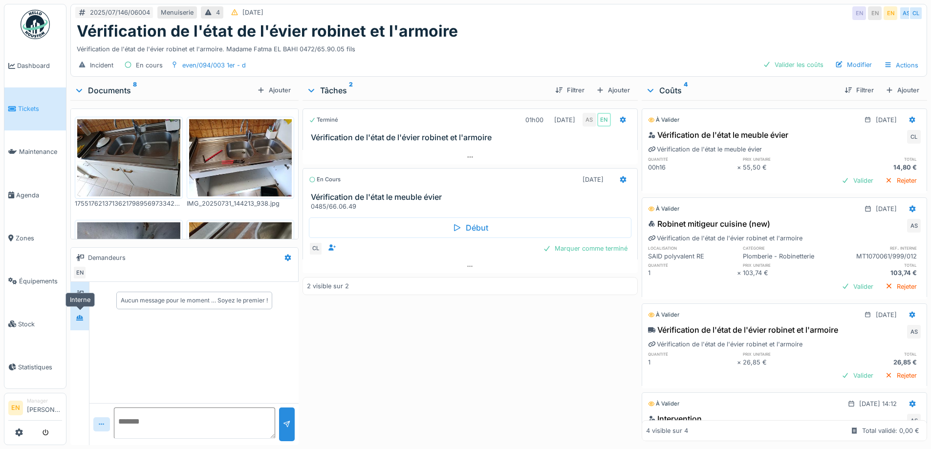
click at [78, 317] on icon at bounding box center [79, 317] width 7 height 5
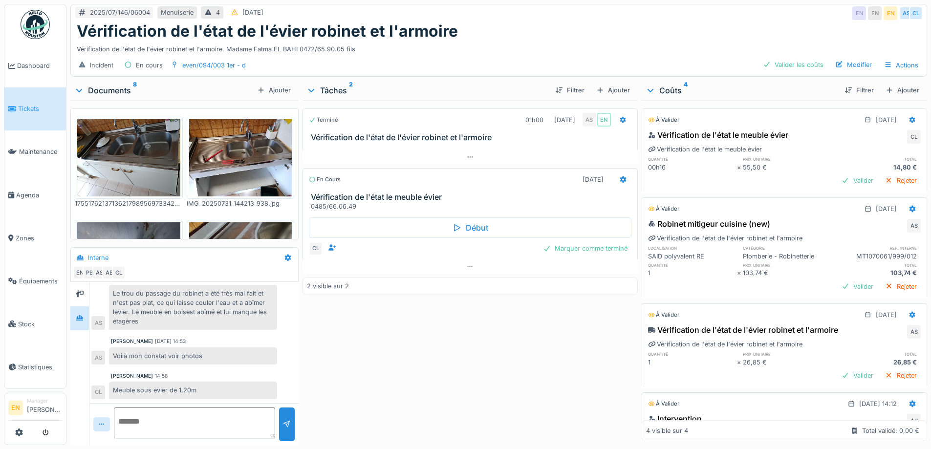
scroll to position [7, 0]
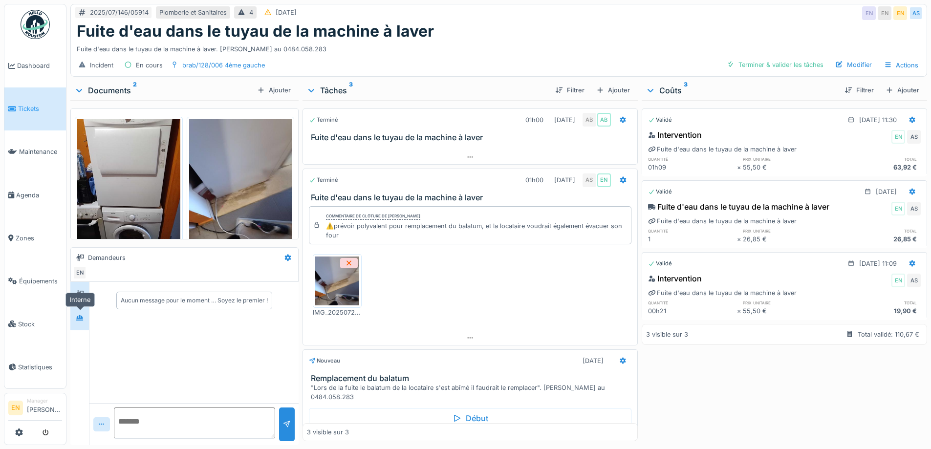
click at [75, 319] on div at bounding box center [79, 318] width 15 height 12
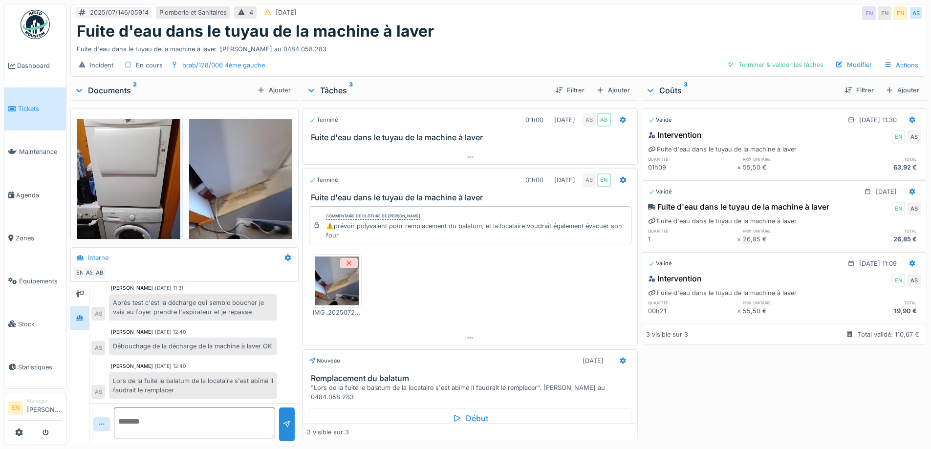
click at [546, 36] on div "Fuite d'eau dans le tuyau de la machine à laver" at bounding box center [499, 31] width 844 height 19
click at [717, 8] on div "2025/07/146/05914 [GEOGRAPHIC_DATA] et Sanitaires 4 [DATE] EN EN EN AS" at bounding box center [499, 13] width 856 height 18
